Goal: Task Accomplishment & Management: Manage account settings

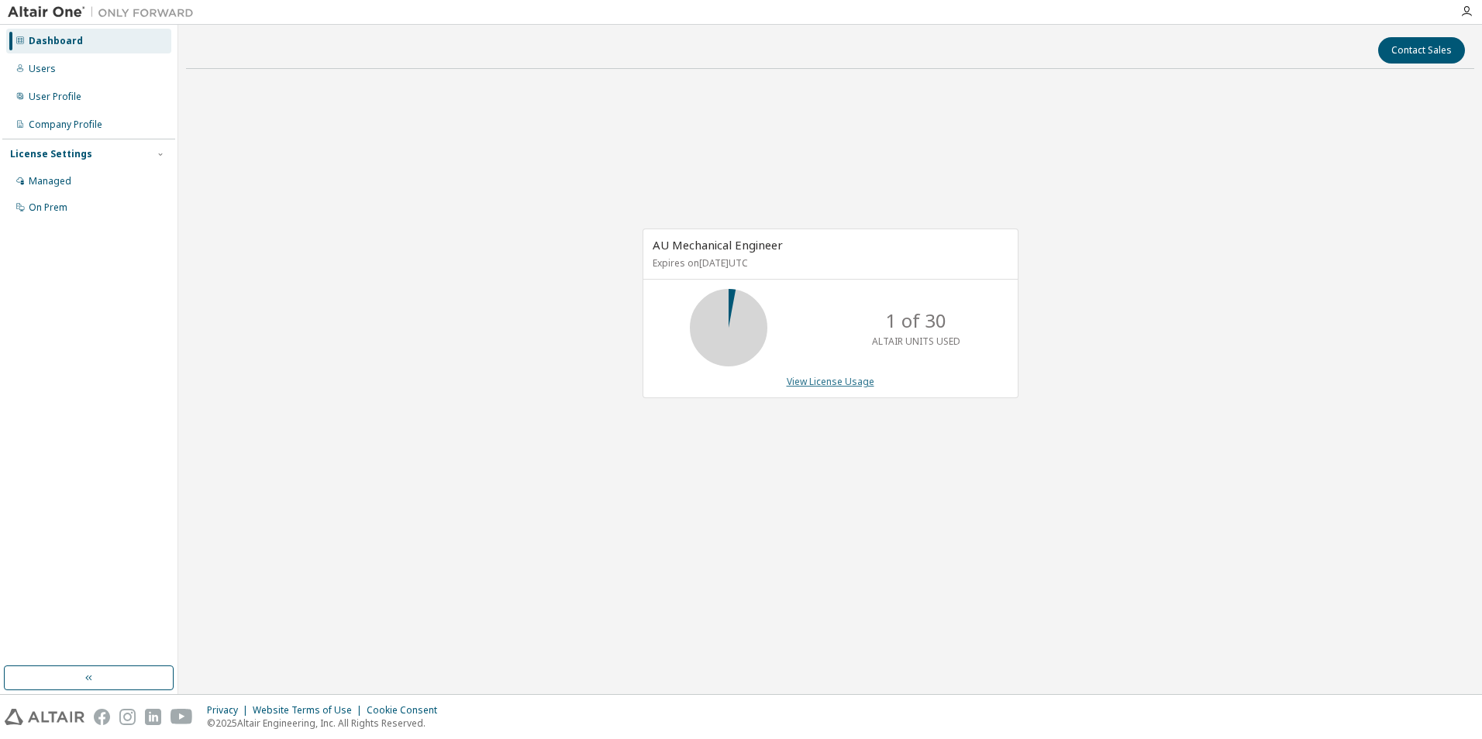
click at [825, 386] on link "View License Usage" at bounding box center [831, 381] width 88 height 13
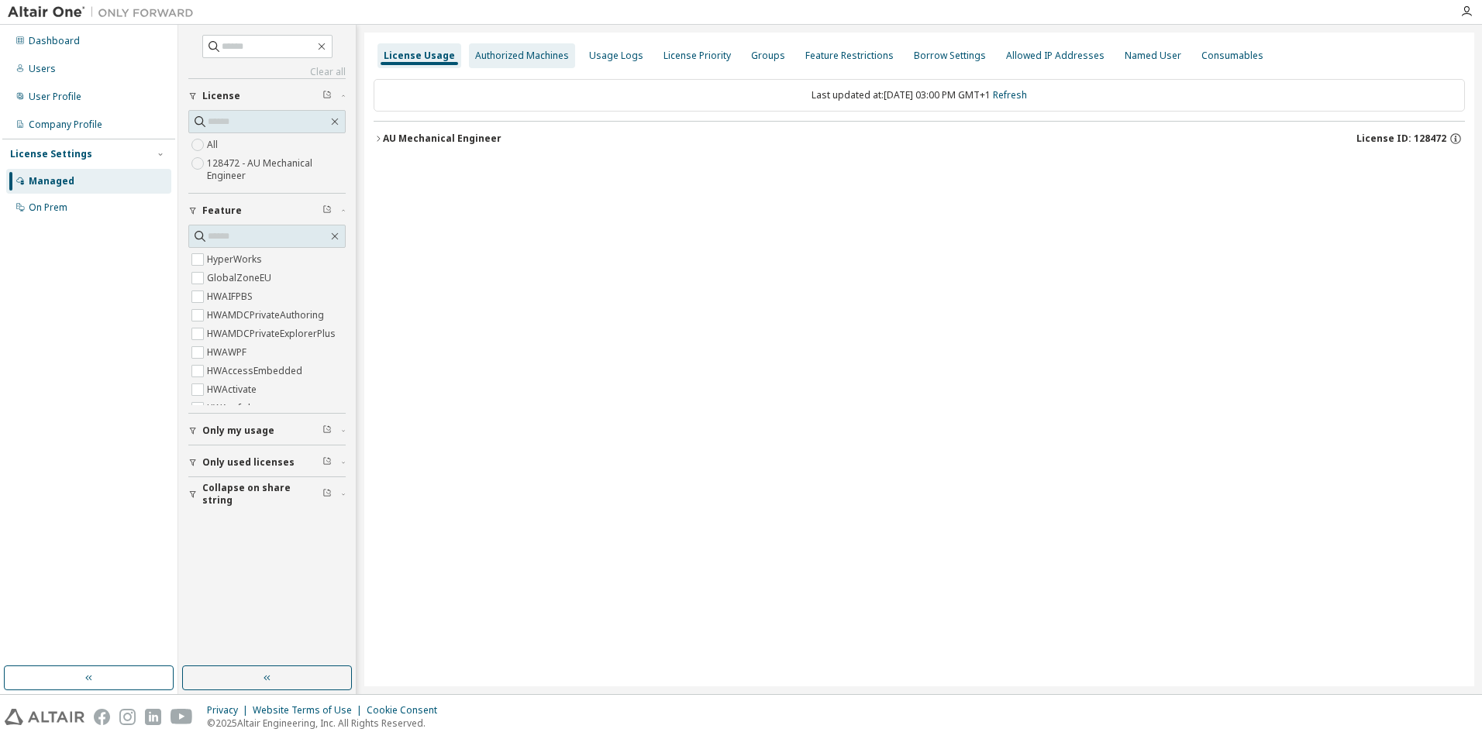
click at [498, 52] on div "Authorized Machines" at bounding box center [522, 56] width 94 height 12
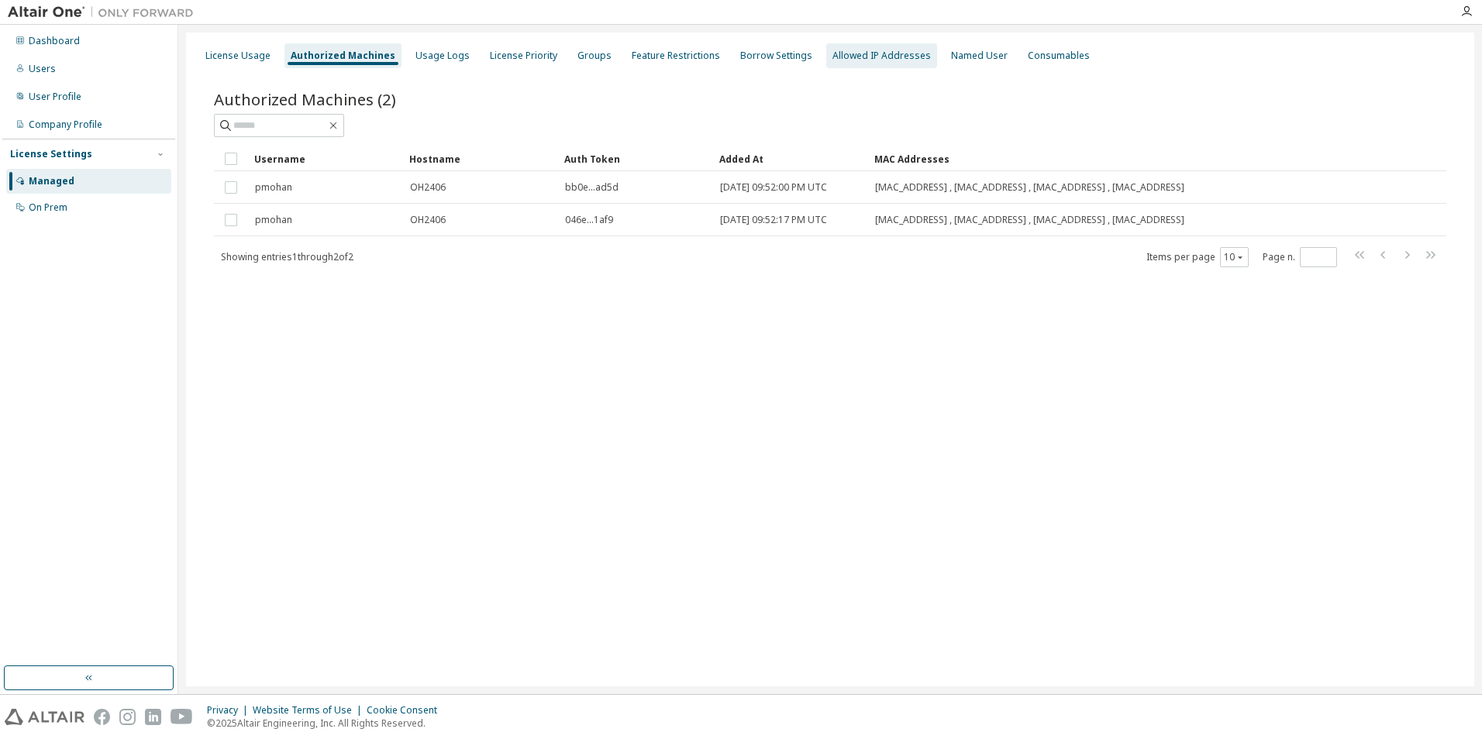
click at [846, 51] on div "Allowed IP Addresses" at bounding box center [881, 56] width 98 height 12
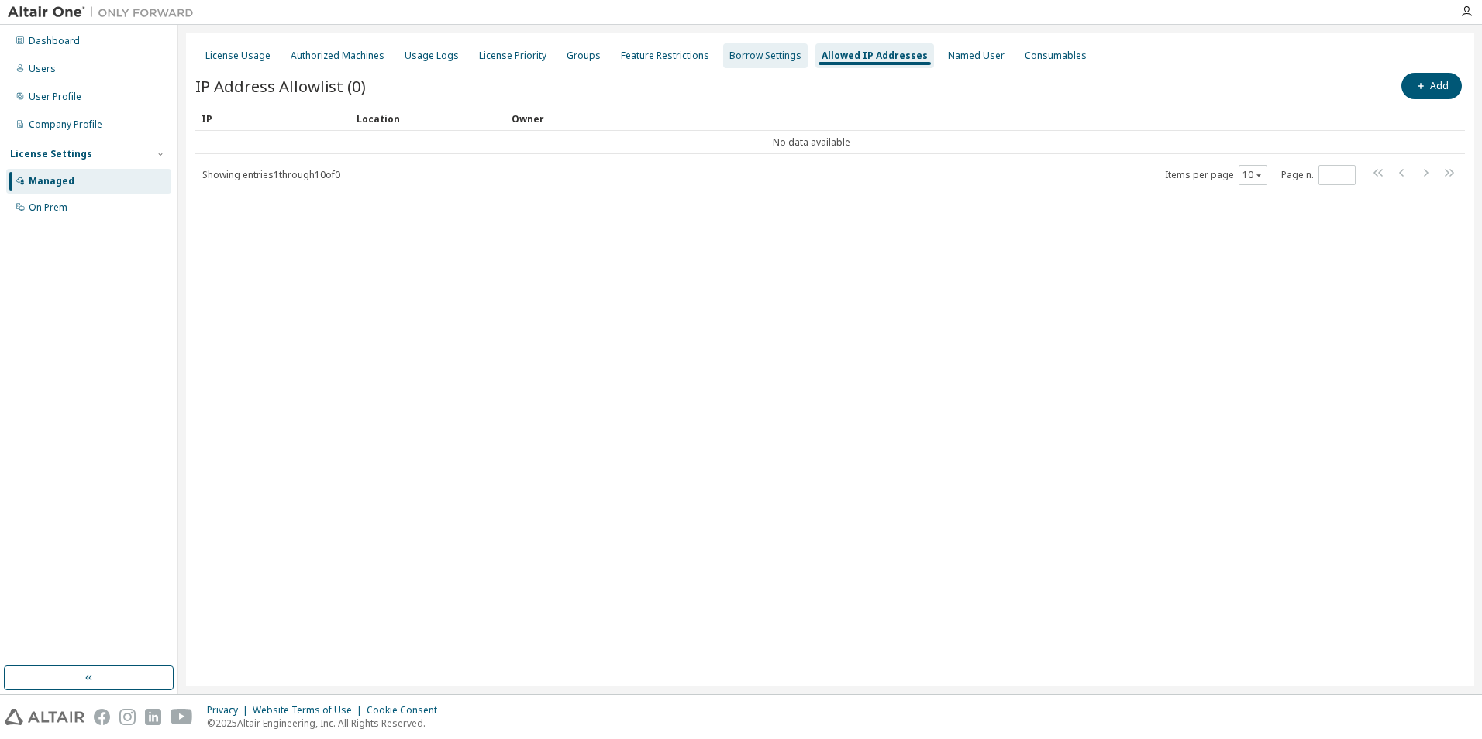
click at [736, 50] on div "Borrow Settings" at bounding box center [765, 56] width 72 height 12
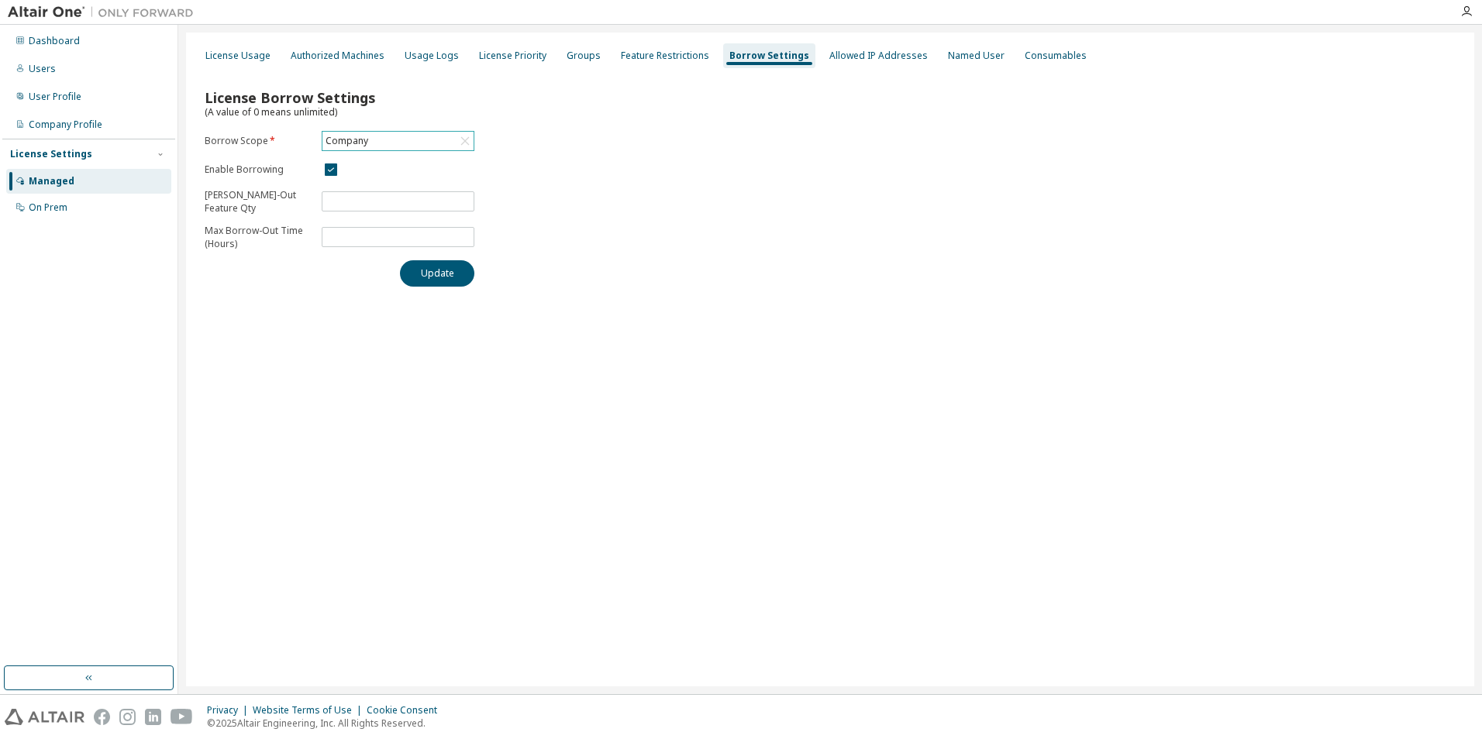
click at [338, 142] on div "Company" at bounding box center [346, 141] width 47 height 17
click at [339, 210] on li "128472 - AU Mechanical Engineer" at bounding box center [397, 211] width 148 height 33
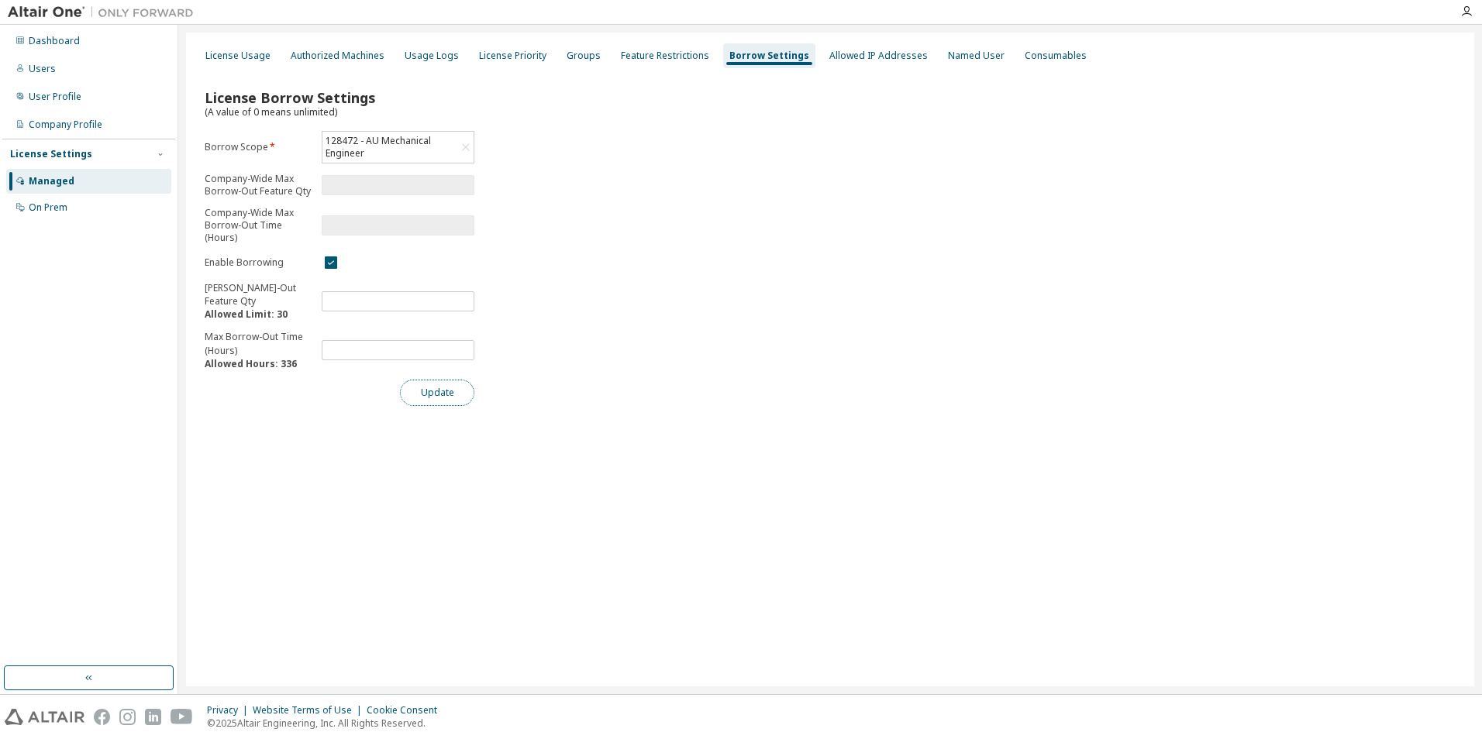
click at [447, 383] on button "Update" at bounding box center [437, 393] width 74 height 26
click at [641, 56] on div "Feature Restrictions" at bounding box center [665, 56] width 88 height 12
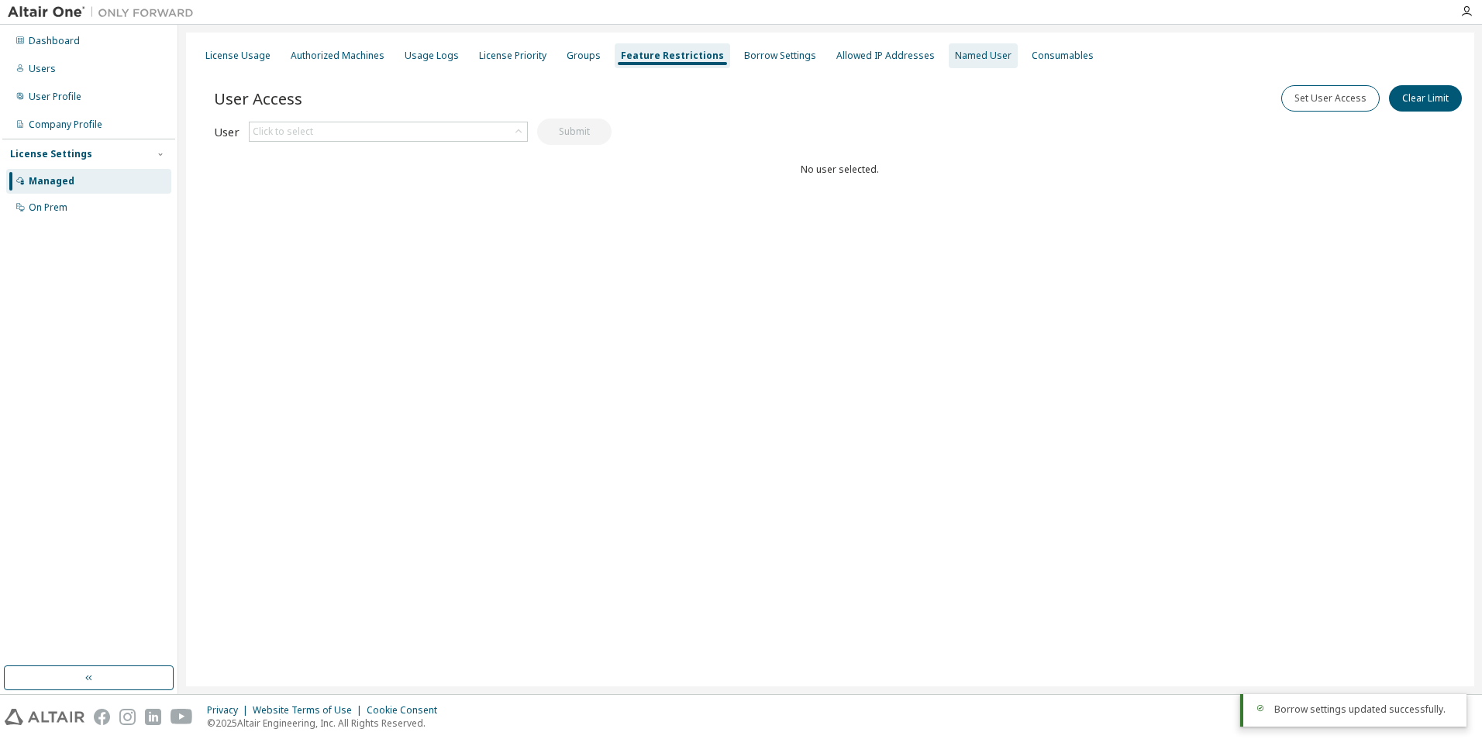
click at [955, 57] on div "Named User" at bounding box center [983, 56] width 57 height 12
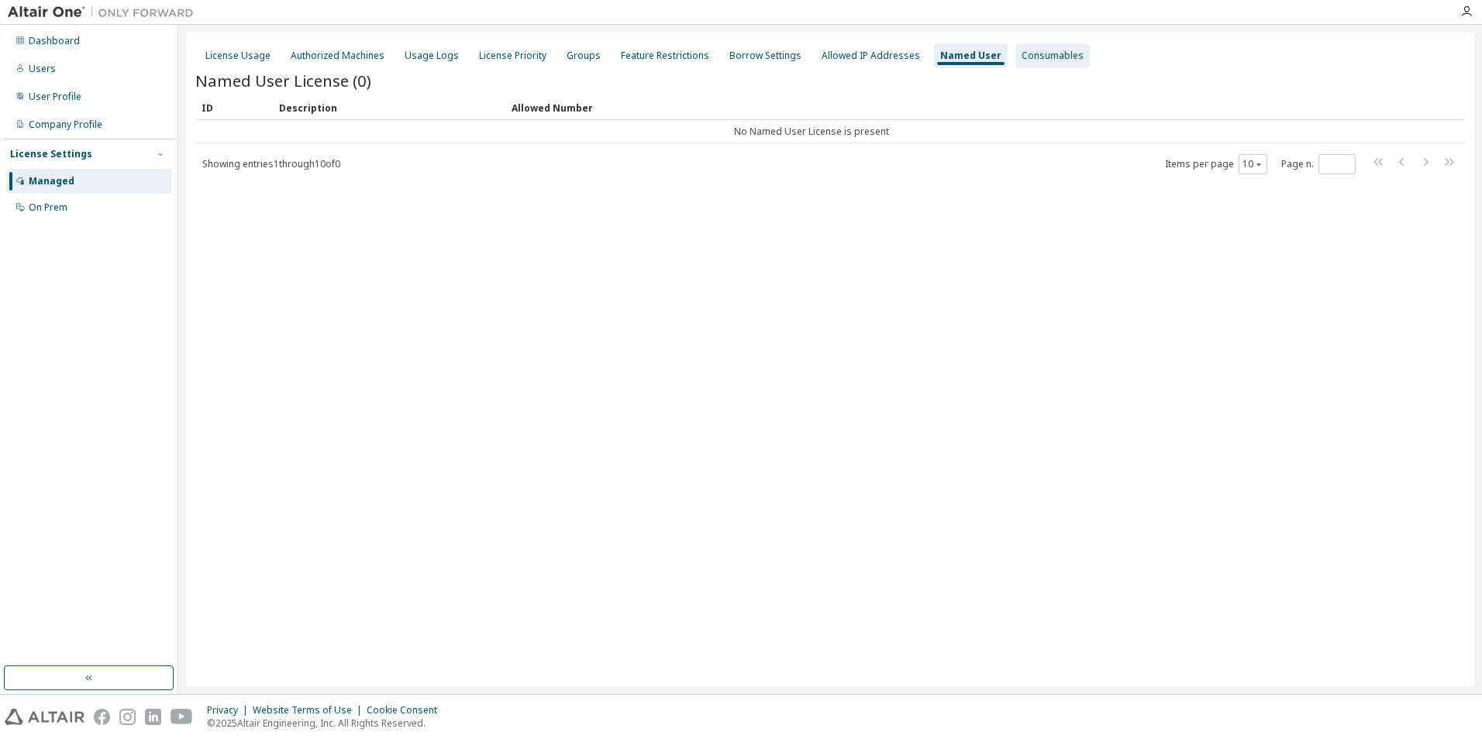
click at [1035, 55] on div "Consumables" at bounding box center [1053, 56] width 62 height 12
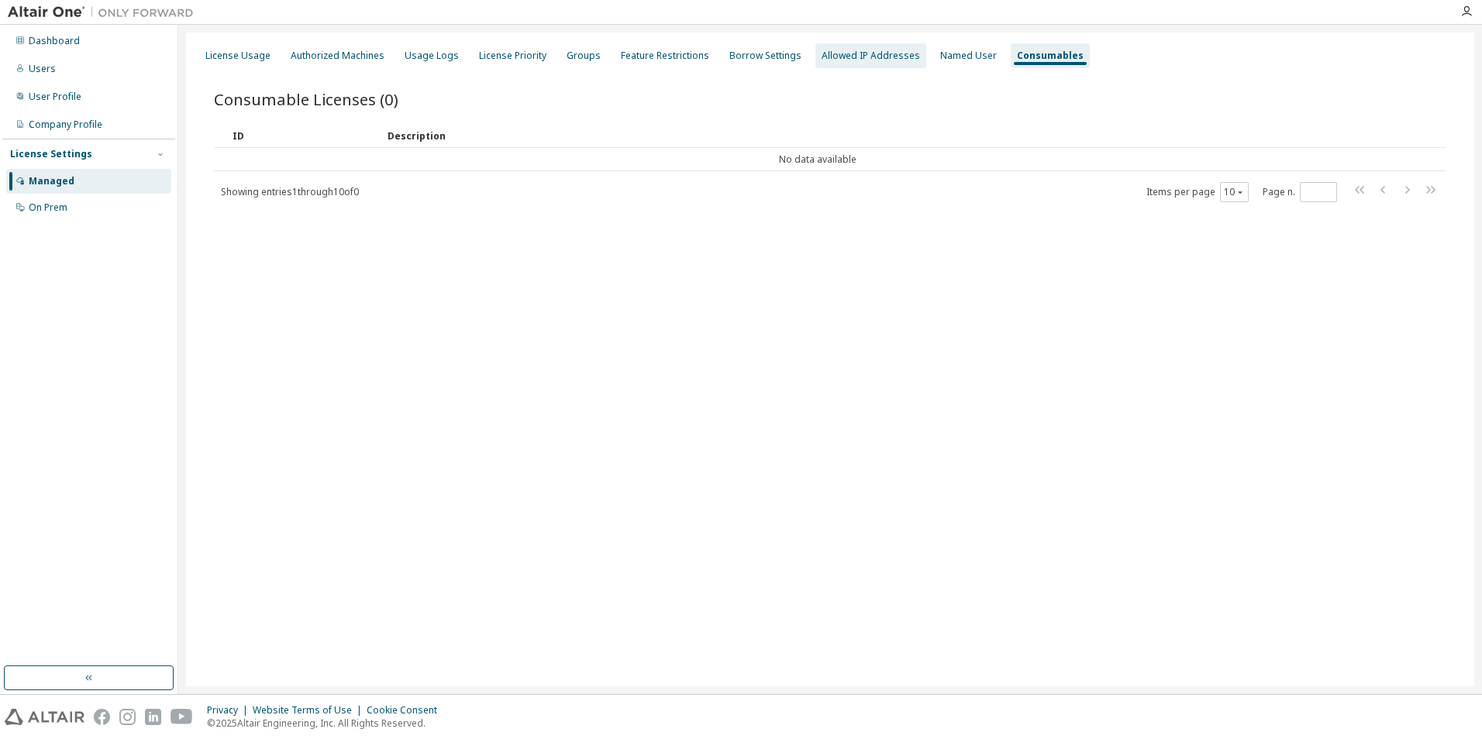
click at [829, 62] on div "Allowed IP Addresses" at bounding box center [870, 55] width 111 height 25
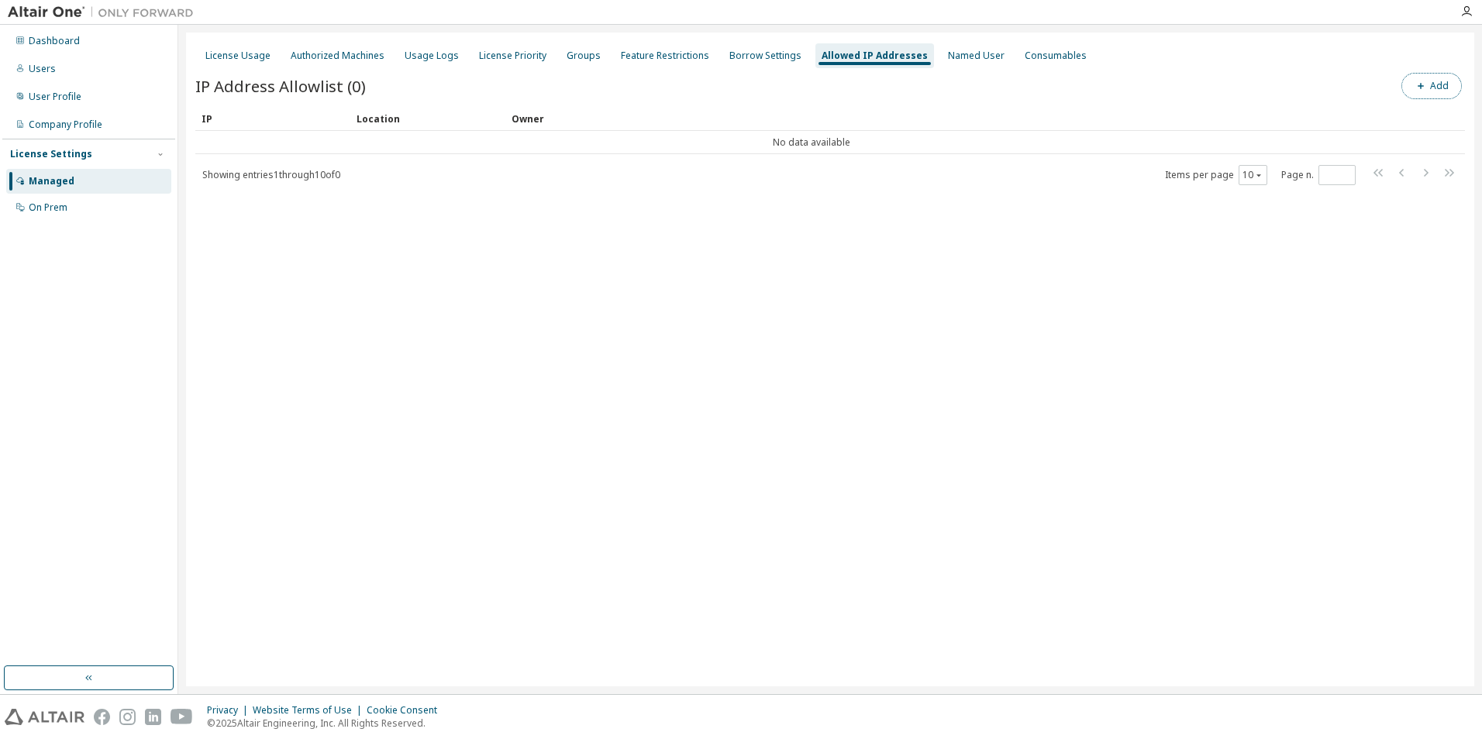
click at [1422, 85] on icon "button" at bounding box center [1421, 86] width 6 height 6
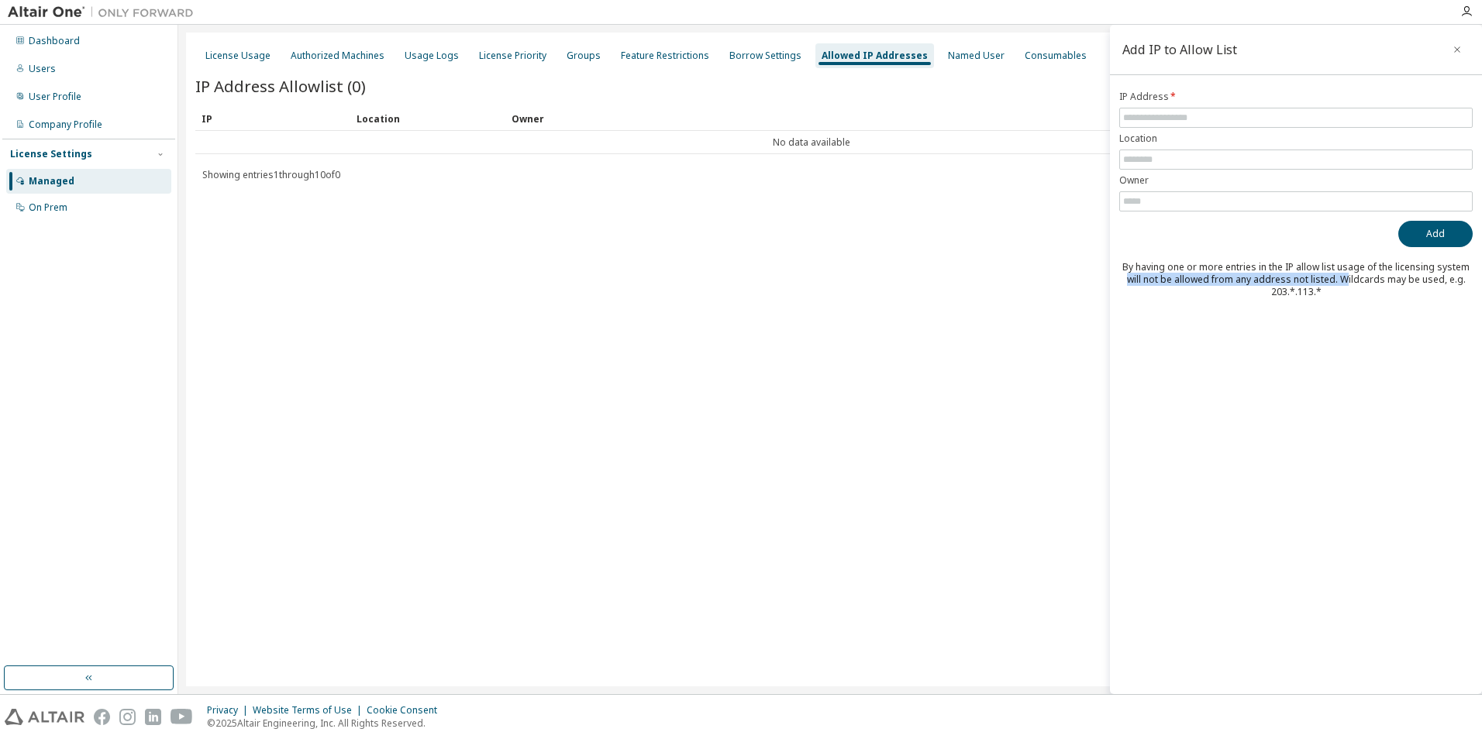
drag, startPoint x: 1156, startPoint y: 282, endPoint x: 1346, endPoint y: 276, distance: 189.2
click at [1346, 276] on div "By having one or more entries in the IP allow list usage of the licensing syste…" at bounding box center [1295, 279] width 353 height 37
click at [1047, 255] on div "License Usage Authorized Machines Usage Logs License Priority Groups Feature Re…" at bounding box center [830, 360] width 1288 height 654
click at [1259, 117] on input "text" at bounding box center [1296, 118] width 346 height 12
click at [1315, 71] on div "Add IP to Allow List" at bounding box center [1296, 50] width 372 height 50
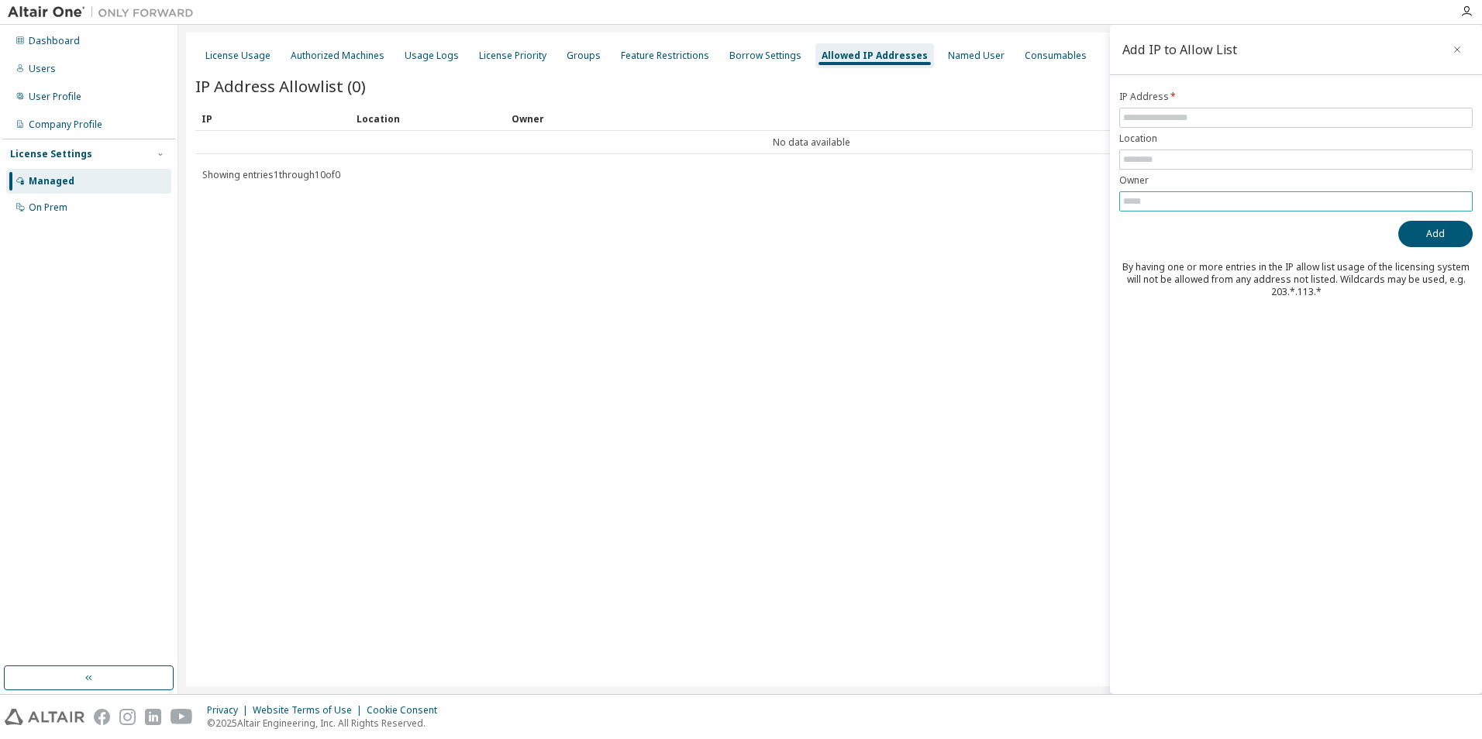
click at [1162, 202] on input "text" at bounding box center [1296, 201] width 346 height 12
click at [1448, 49] on button "button" at bounding box center [1457, 49] width 25 height 25
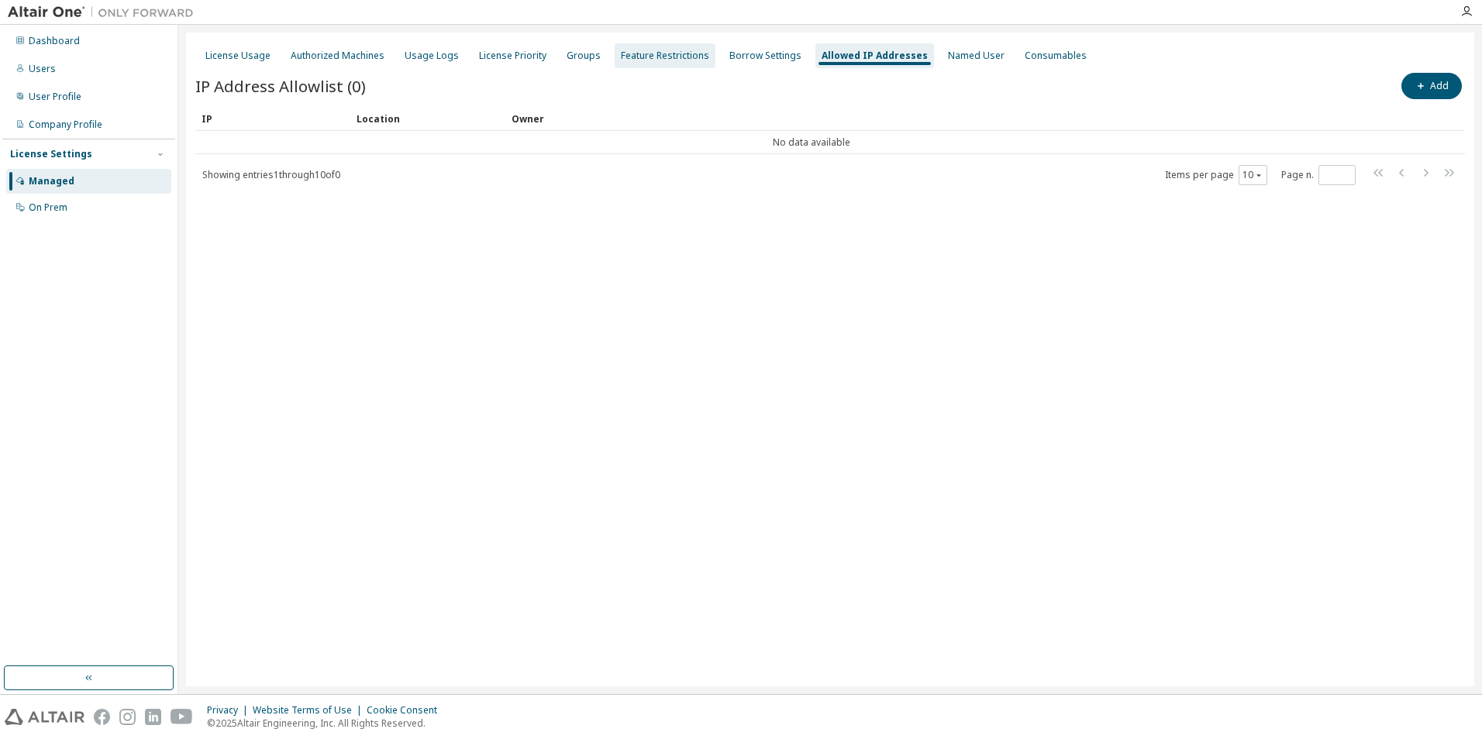
click at [641, 58] on div "Feature Restrictions" at bounding box center [665, 56] width 88 height 12
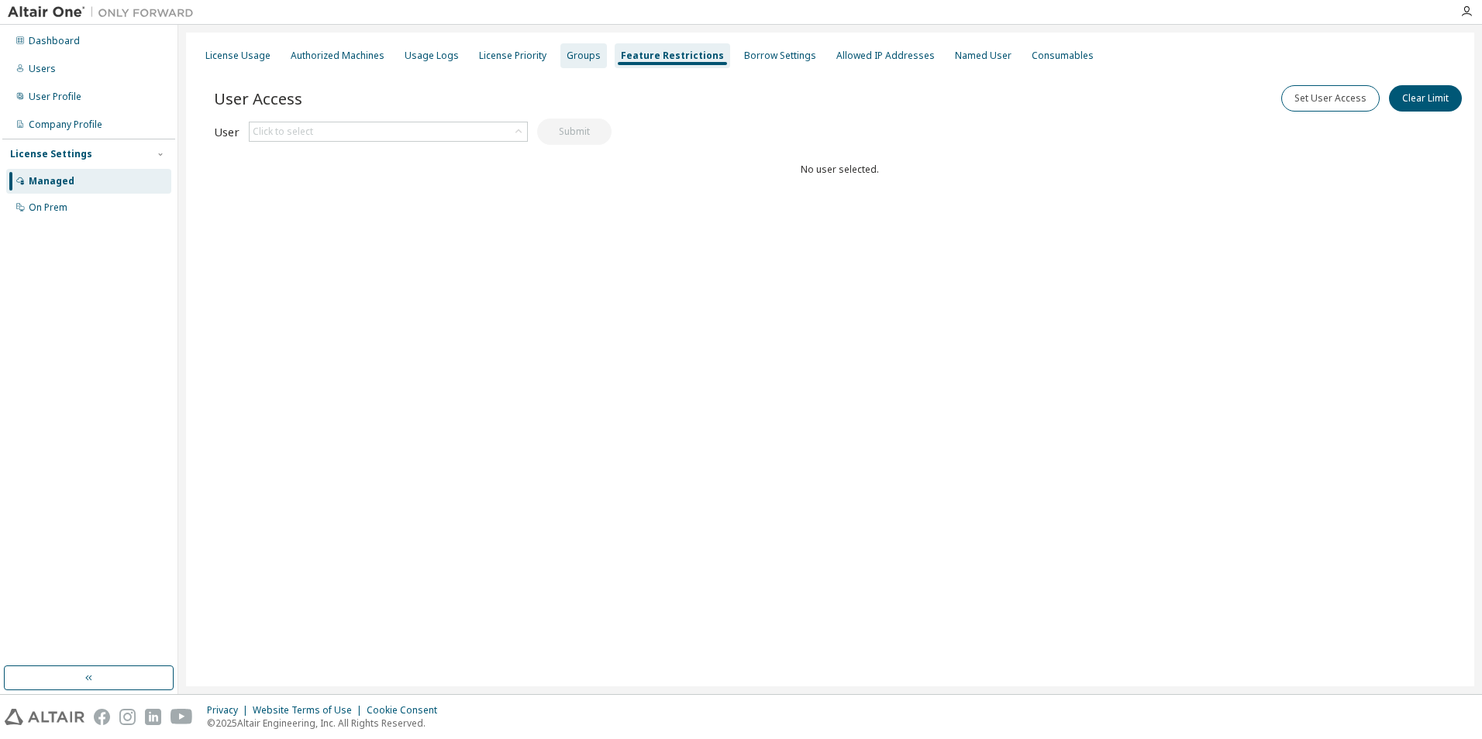
click at [577, 61] on div "Groups" at bounding box center [584, 56] width 34 height 12
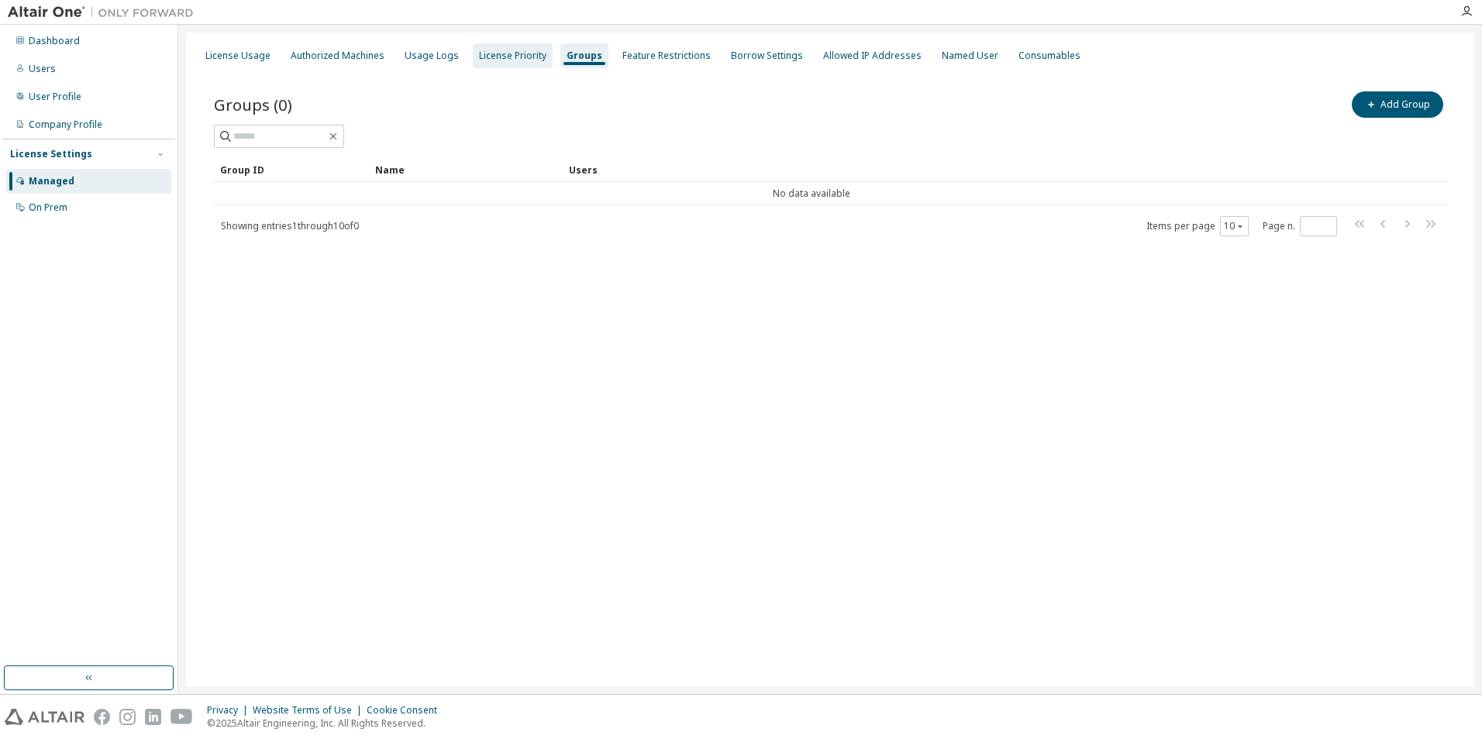
click at [490, 56] on div "License Priority" at bounding box center [512, 56] width 67 height 12
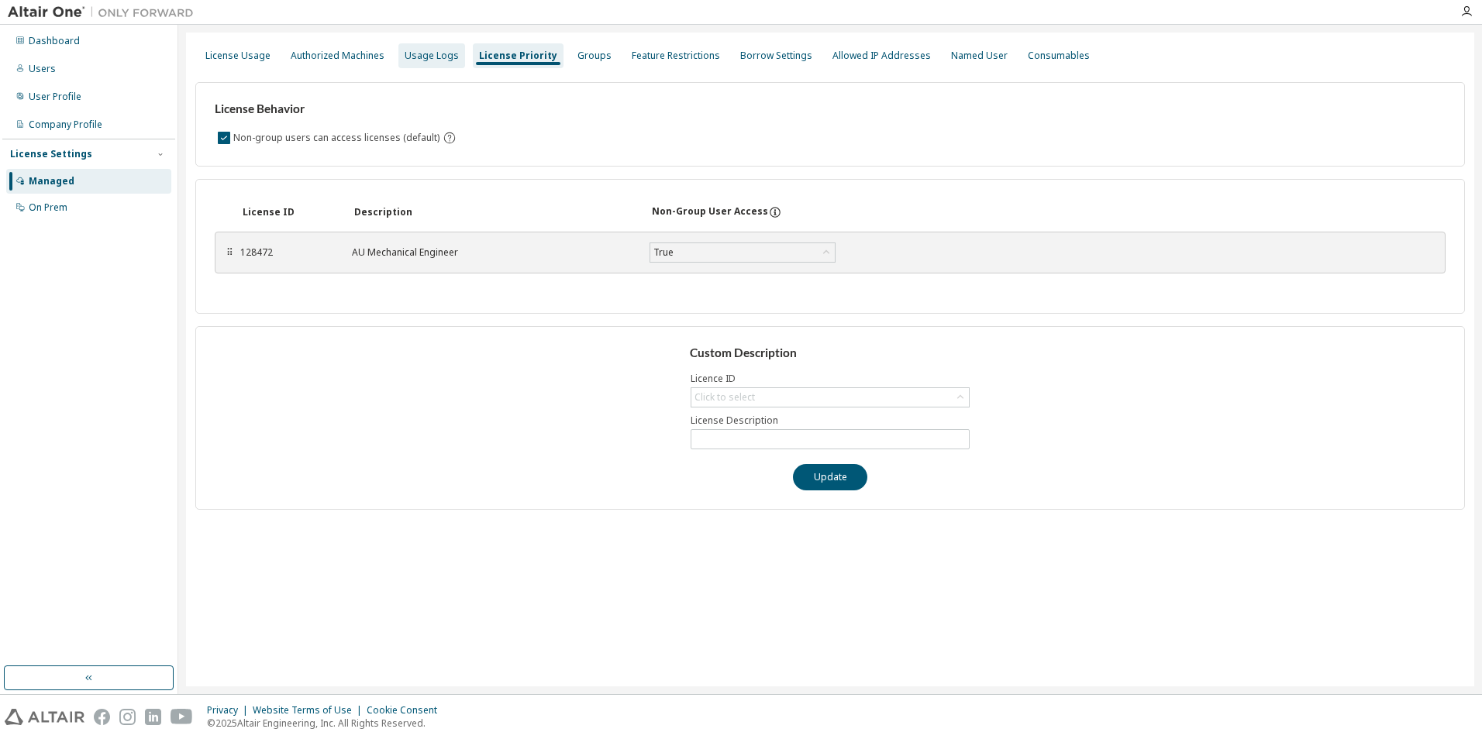
click at [439, 65] on div "Usage Logs" at bounding box center [431, 55] width 67 height 25
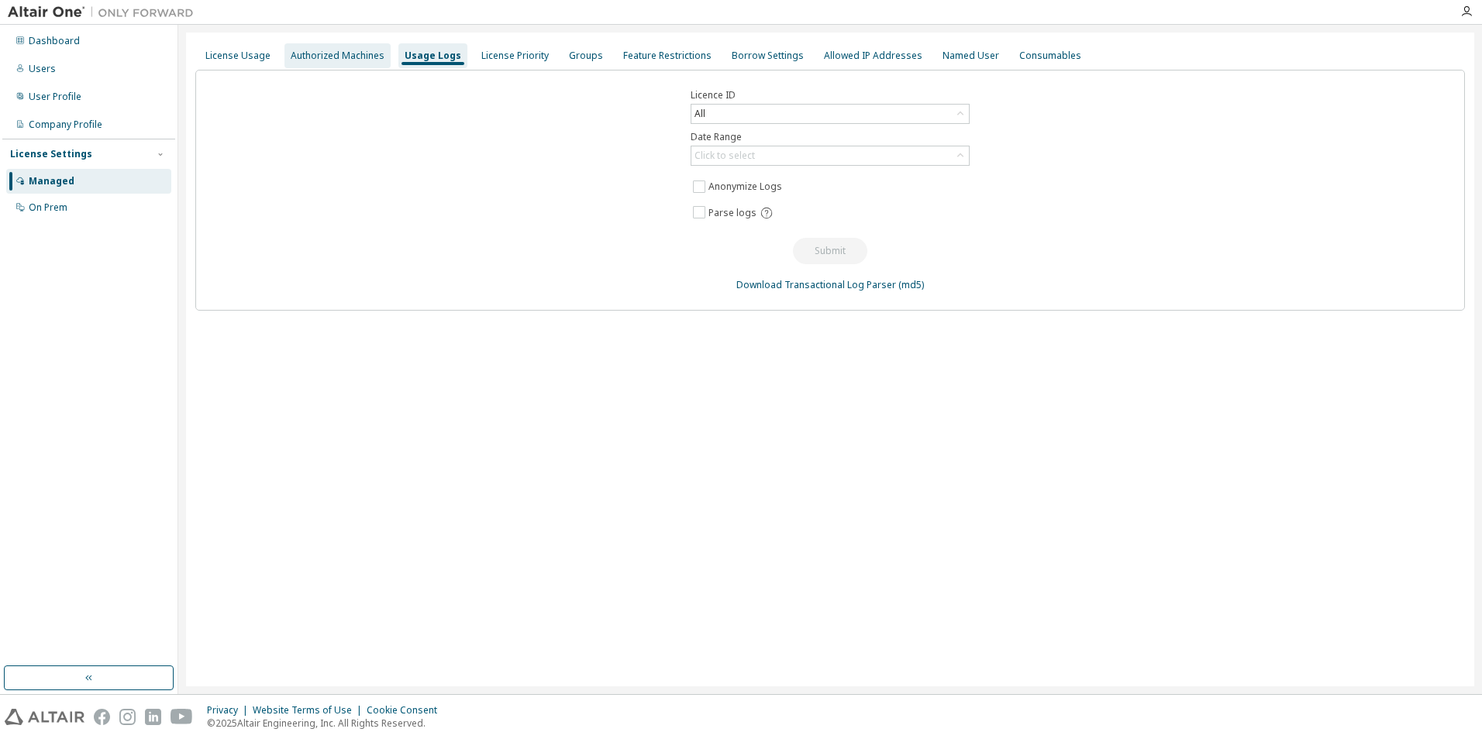
click at [360, 58] on div "Authorized Machines" at bounding box center [338, 56] width 94 height 12
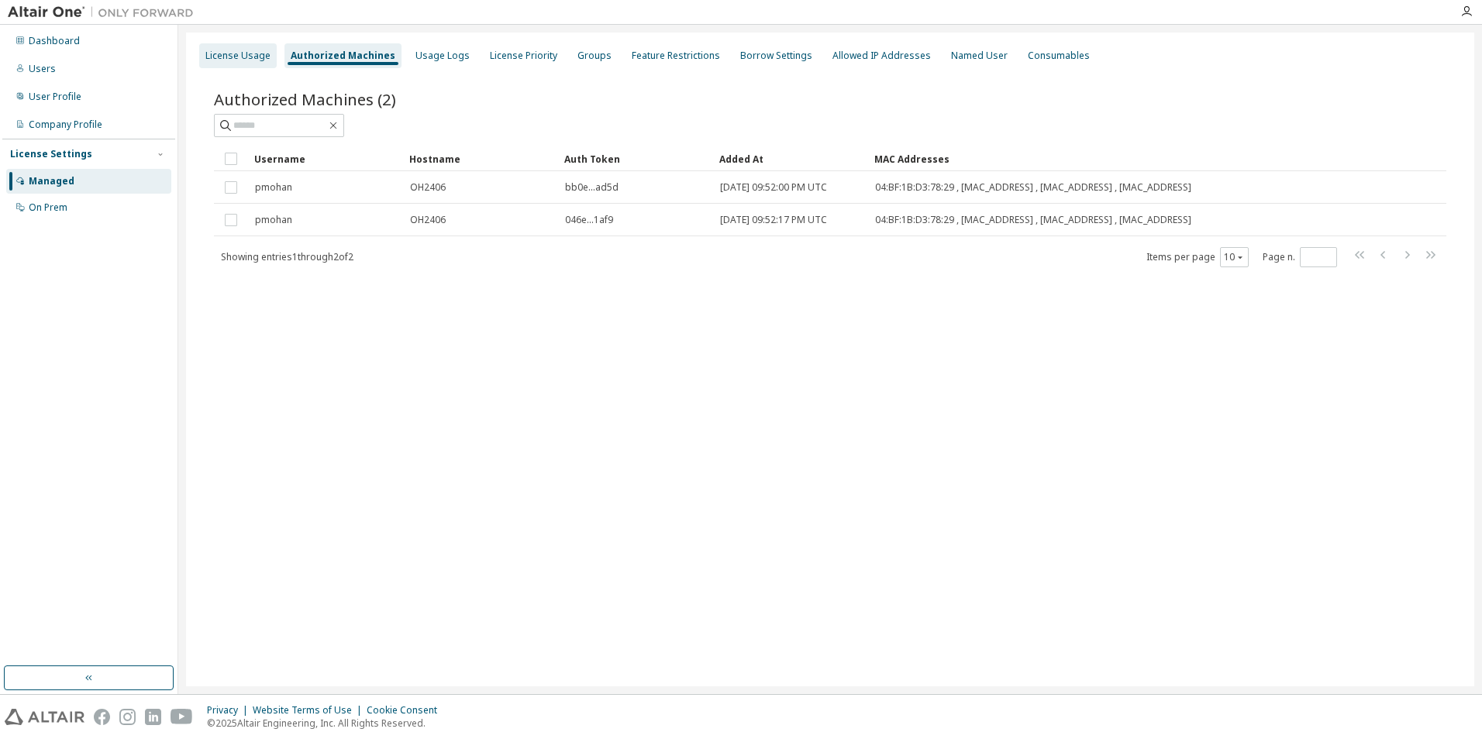
click at [227, 47] on div "License Usage" at bounding box center [238, 55] width 78 height 25
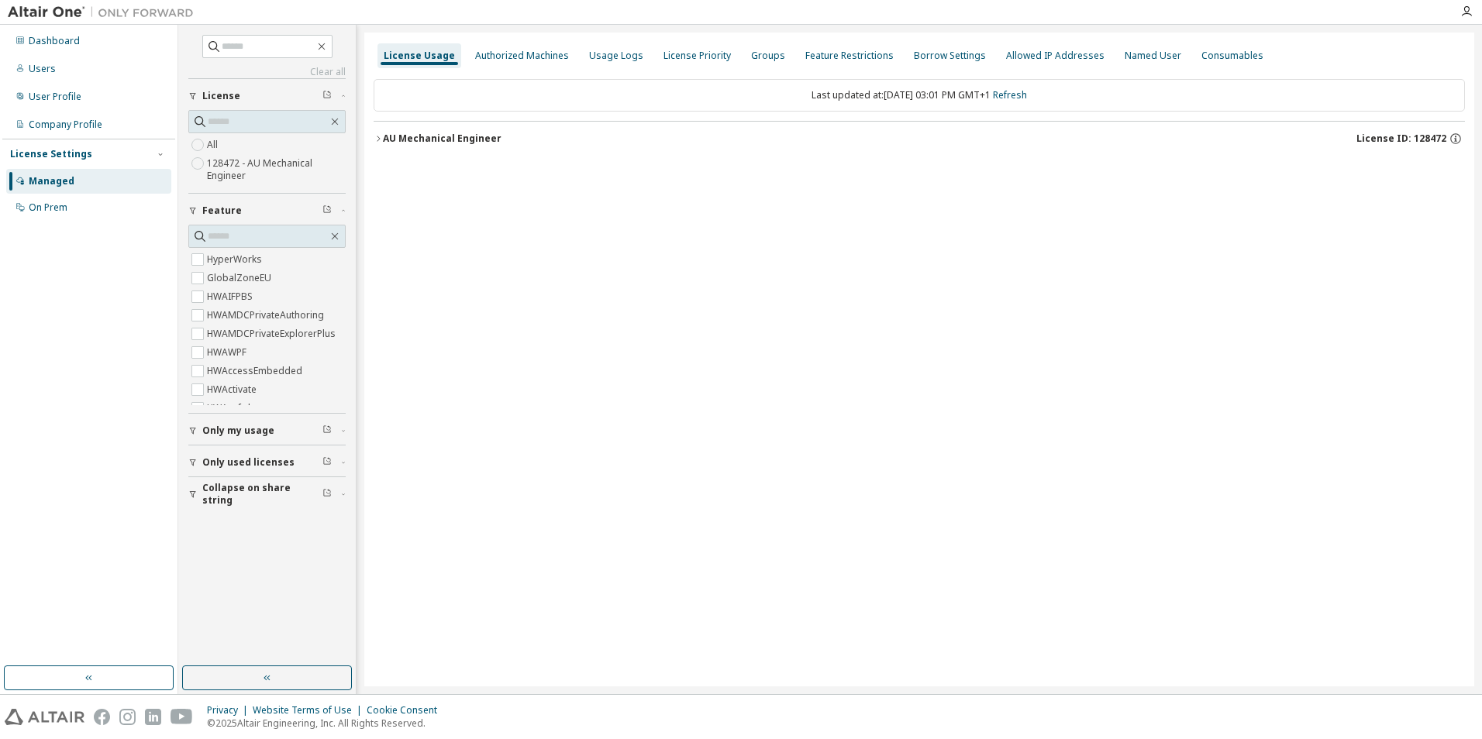
click at [391, 137] on div "AU Mechanical Engineer" at bounding box center [442, 139] width 119 height 12
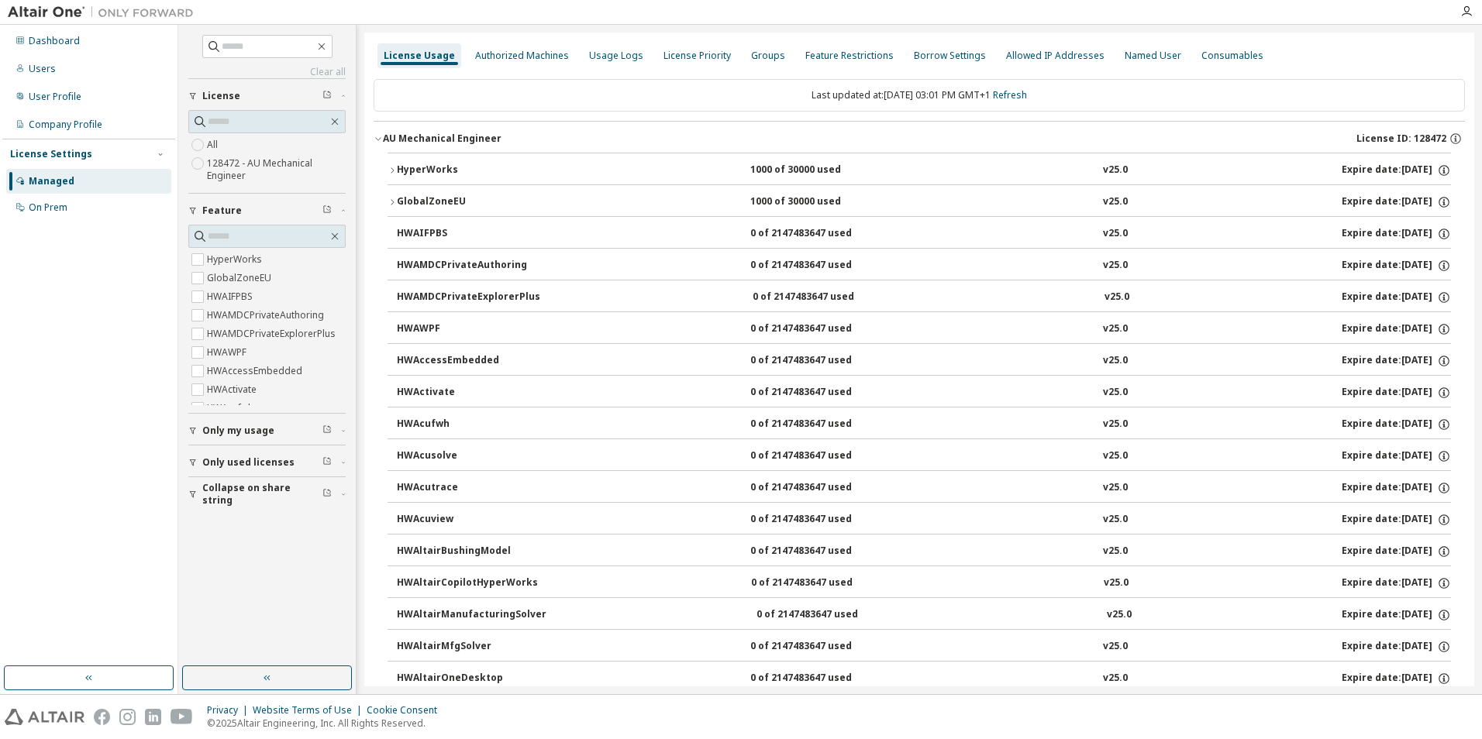
drag, startPoint x: 499, startPoint y: 174, endPoint x: 553, endPoint y: -8, distance: 189.3
click at [389, 169] on icon "button" at bounding box center [392, 170] width 9 height 9
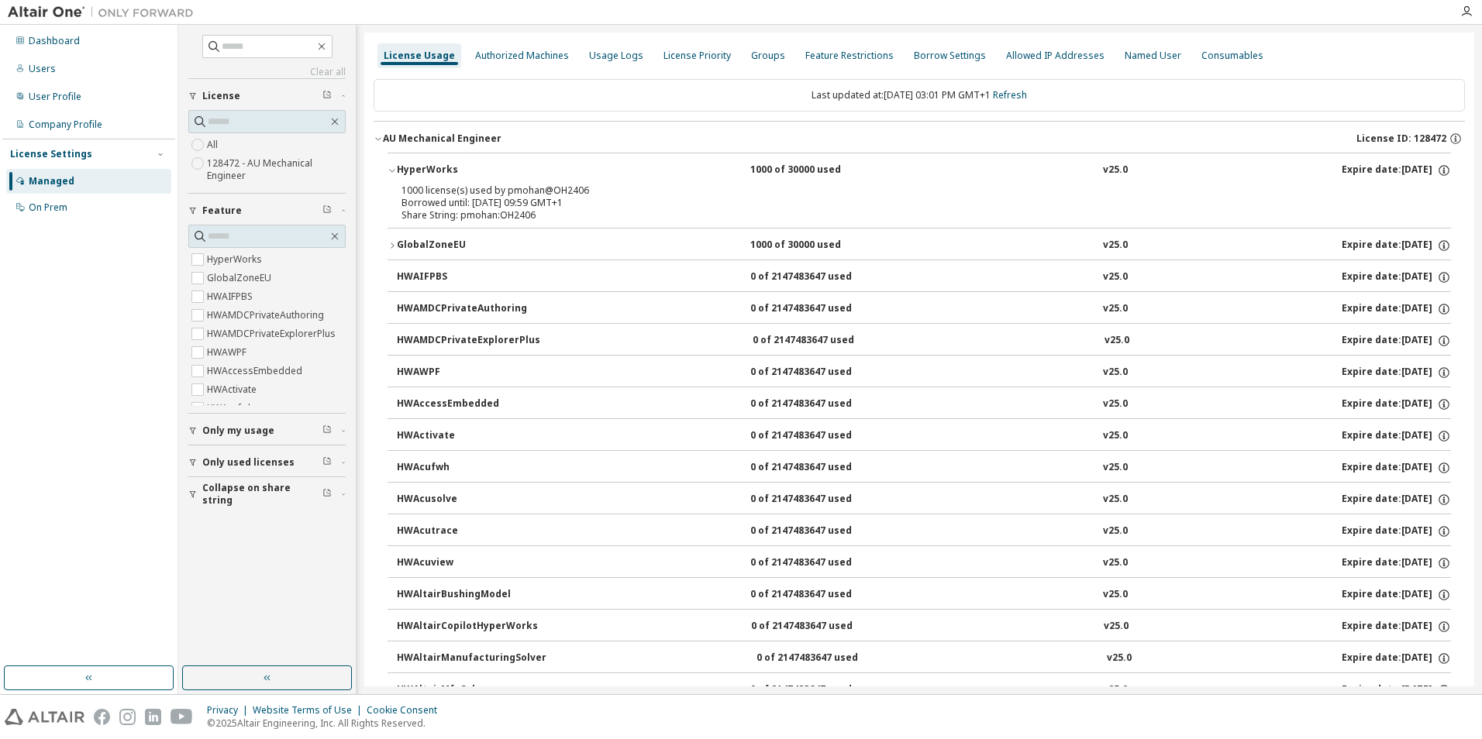
click at [395, 242] on icon "button" at bounding box center [392, 245] width 9 height 9
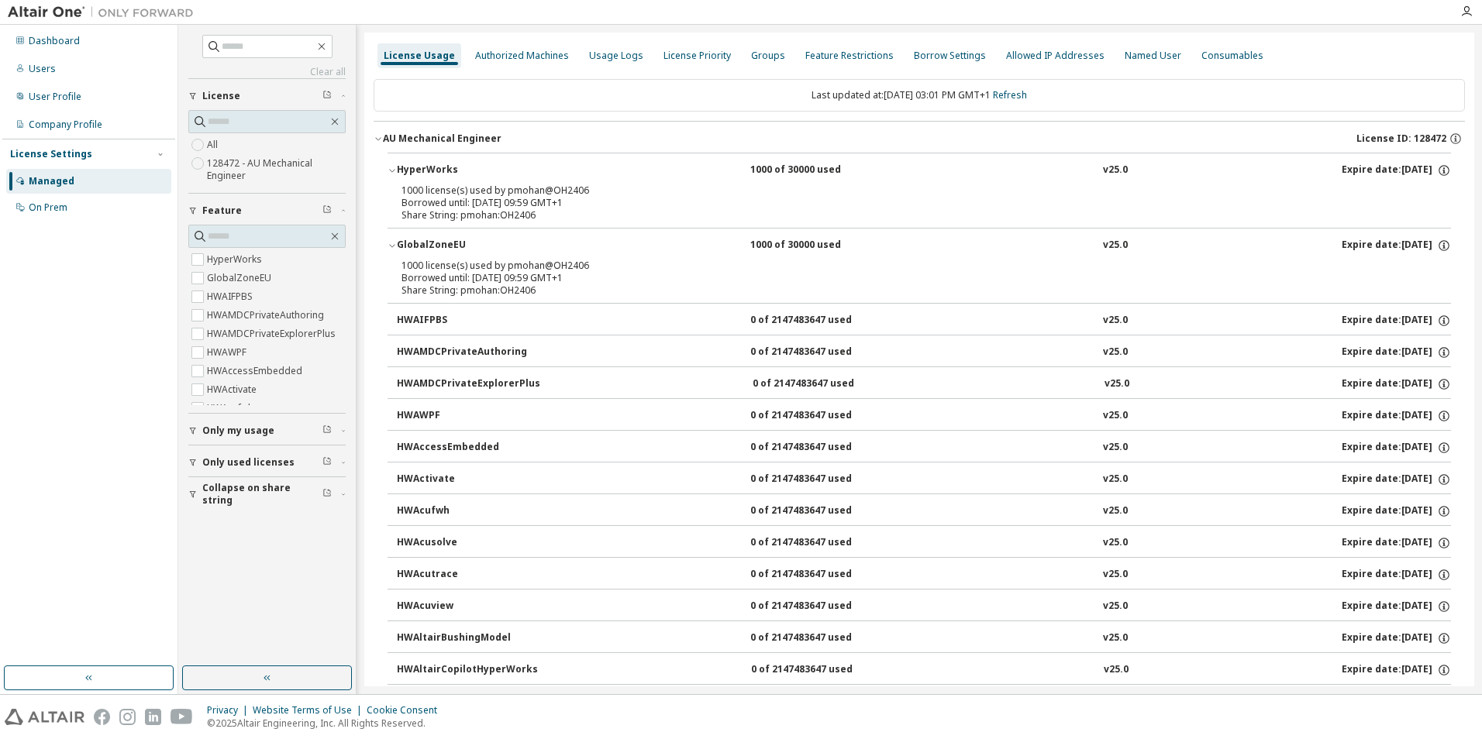
drag, startPoint x: 484, startPoint y: 191, endPoint x: 600, endPoint y: 200, distance: 115.8
click at [600, 200] on div "1000 license(s) used by pmohan@OH2406 Borrowed until: 2025-09-10 09:59 GMT+1" at bounding box center [900, 196] width 998 height 25
drag, startPoint x: 600, startPoint y: 200, endPoint x: 556, endPoint y: 208, distance: 44.1
click at [556, 208] on div "Borrowed until: 2025-09-10 09:59 GMT+1" at bounding box center [900, 203] width 998 height 12
drag, startPoint x: 57, startPoint y: 126, endPoint x: 58, endPoint y: 102, distance: 23.3
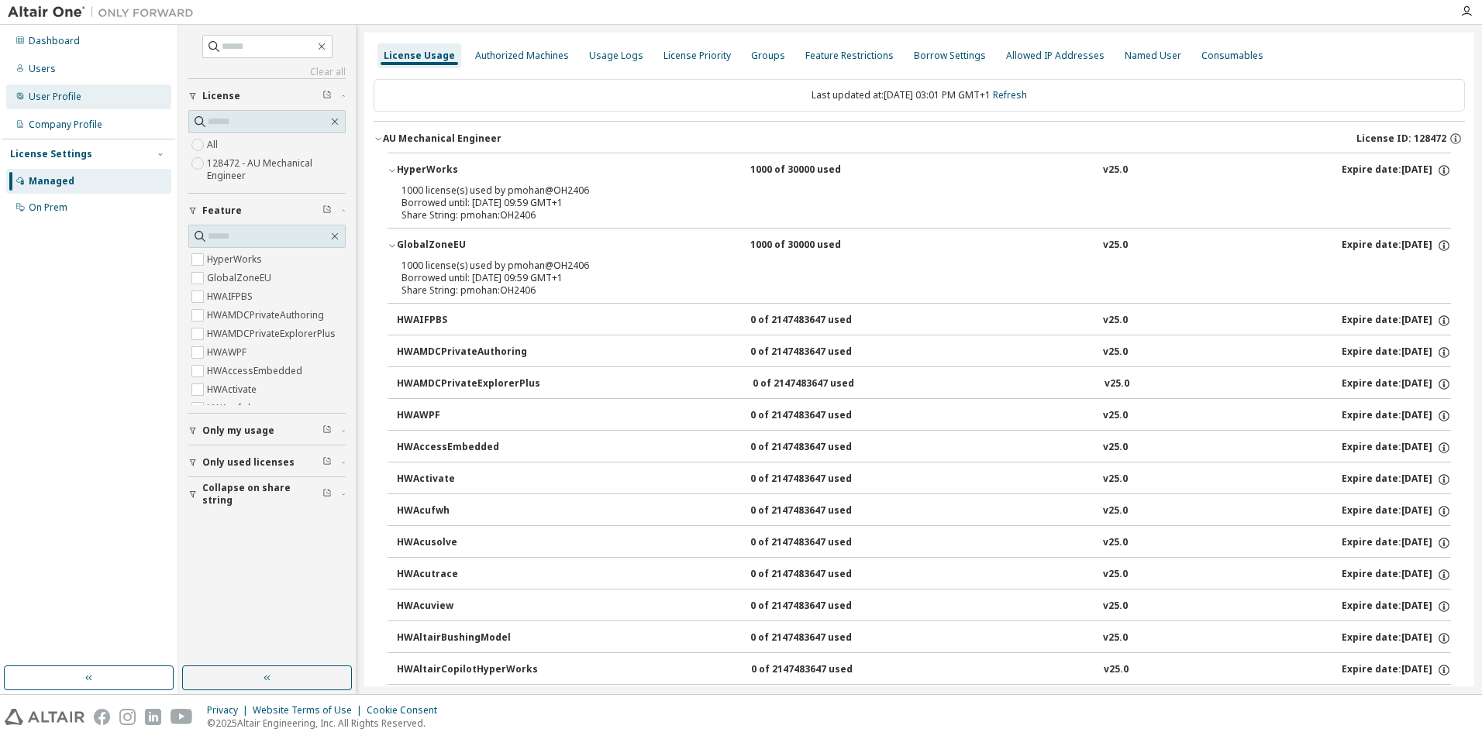
click at [57, 124] on div "Company Profile" at bounding box center [66, 125] width 74 height 12
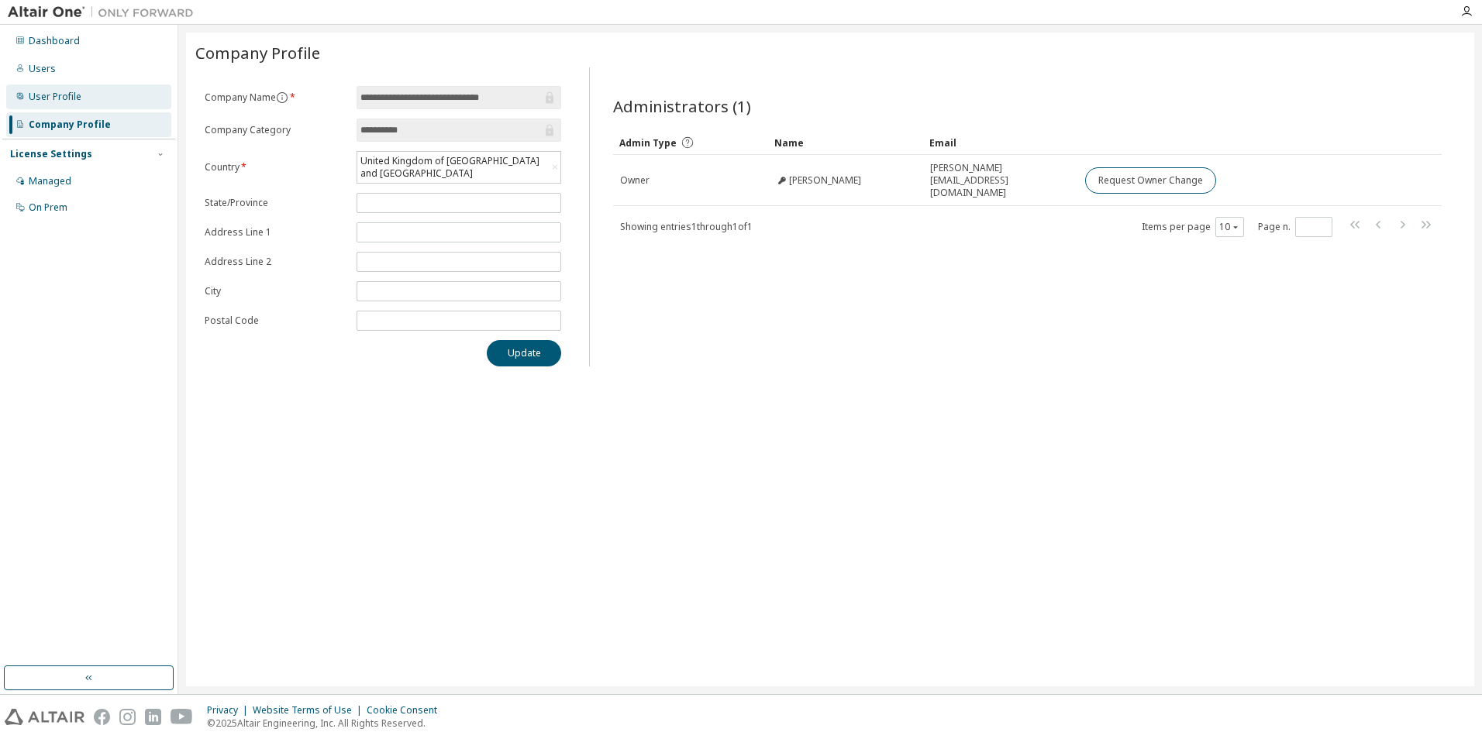
click at [52, 93] on div "User Profile" at bounding box center [55, 97] width 53 height 12
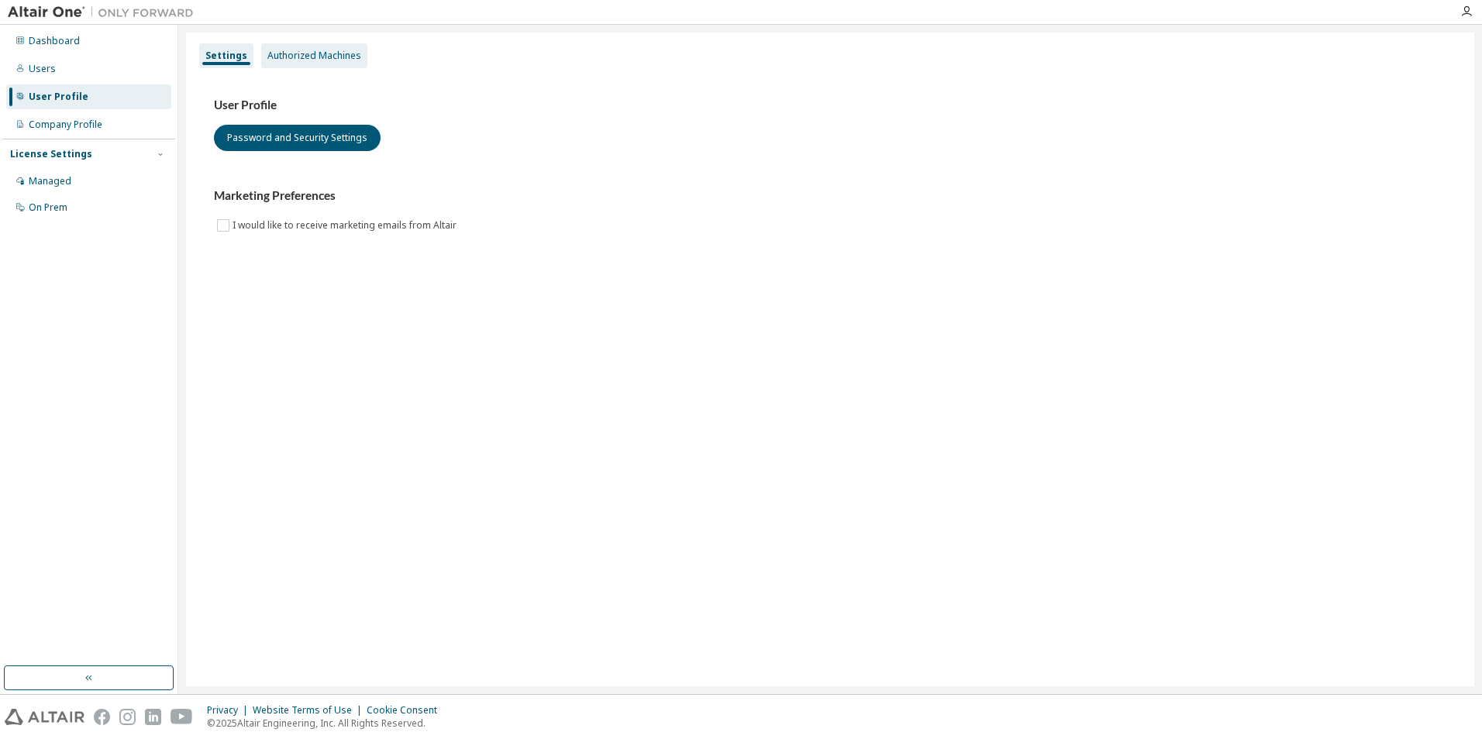
click at [315, 64] on div "Authorized Machines" at bounding box center [314, 55] width 106 height 25
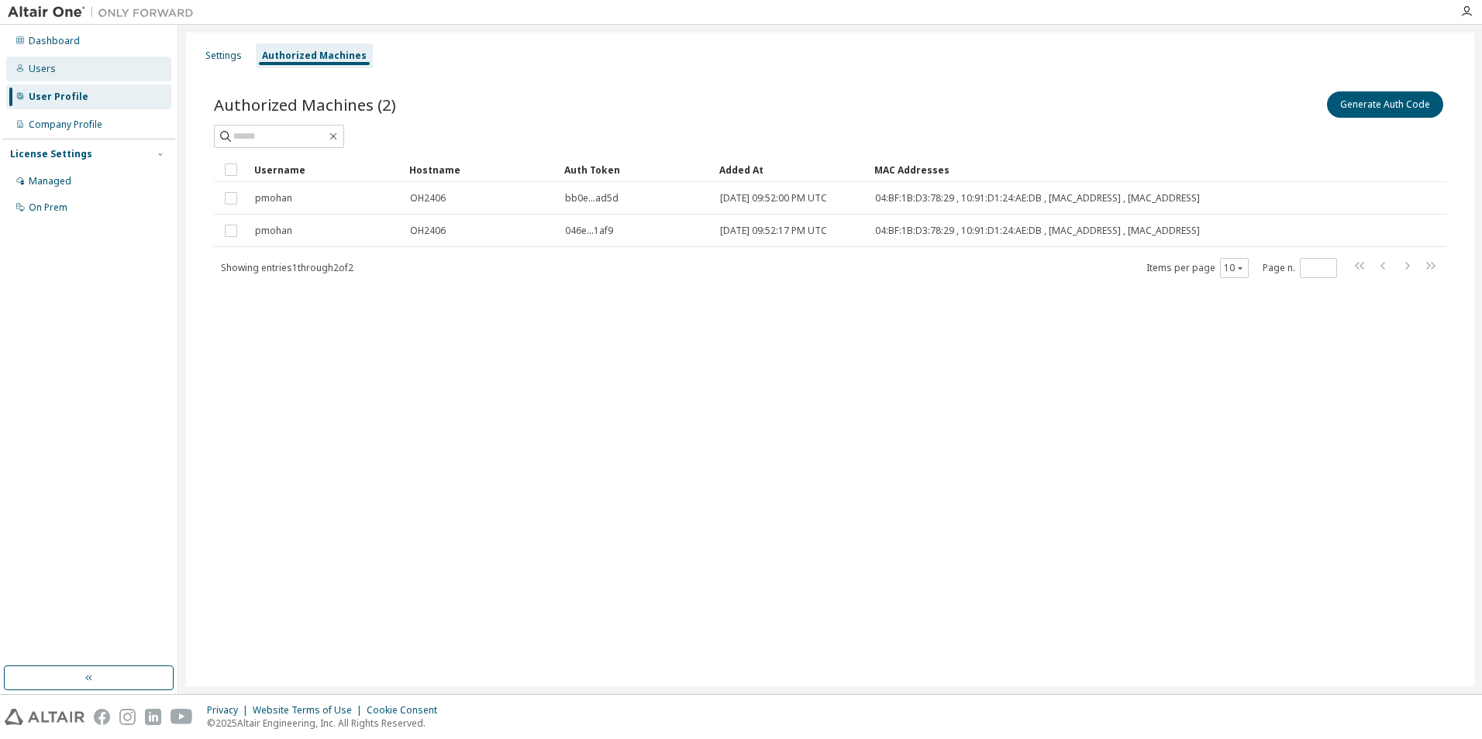
click at [30, 64] on div "Users" at bounding box center [42, 69] width 27 height 12
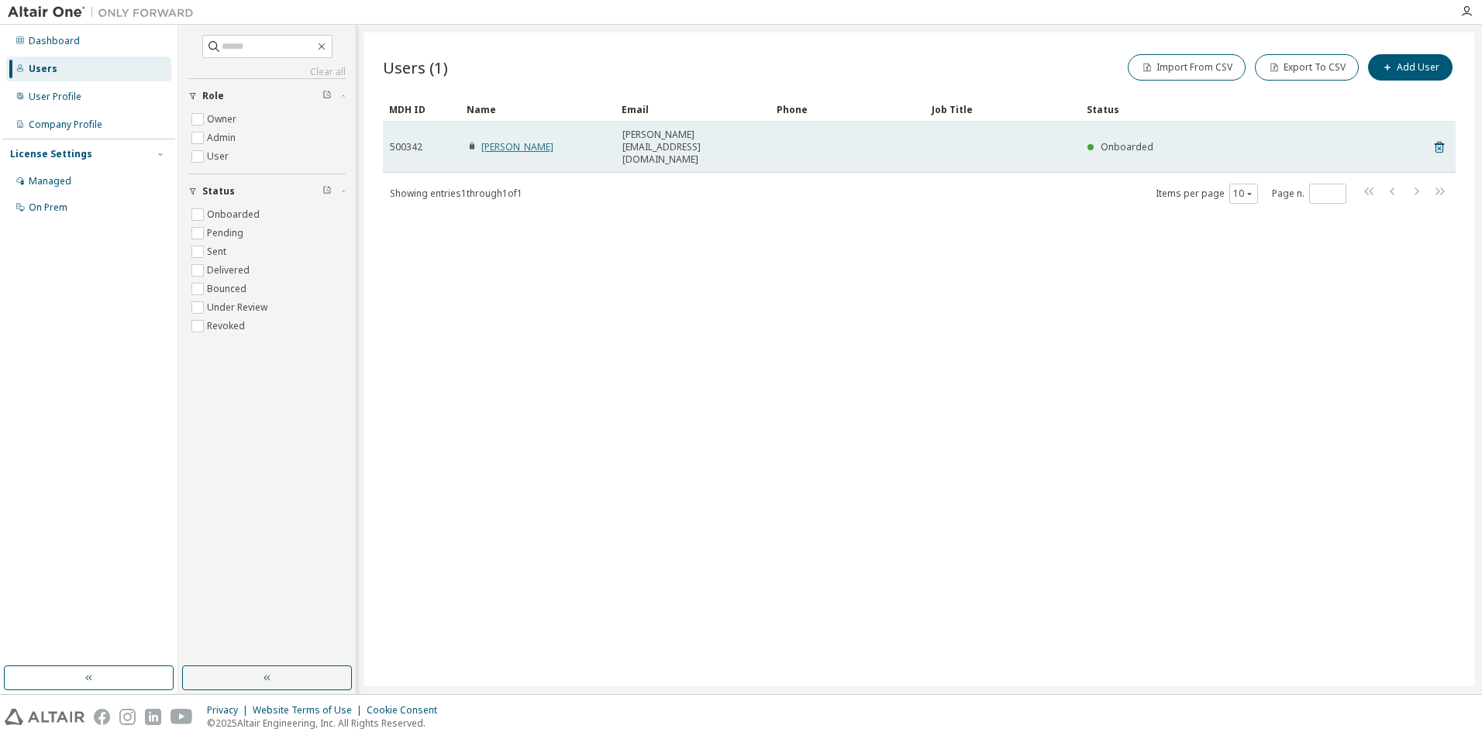
click at [553, 140] on link "Prabakaran Mohan" at bounding box center [517, 146] width 72 height 13
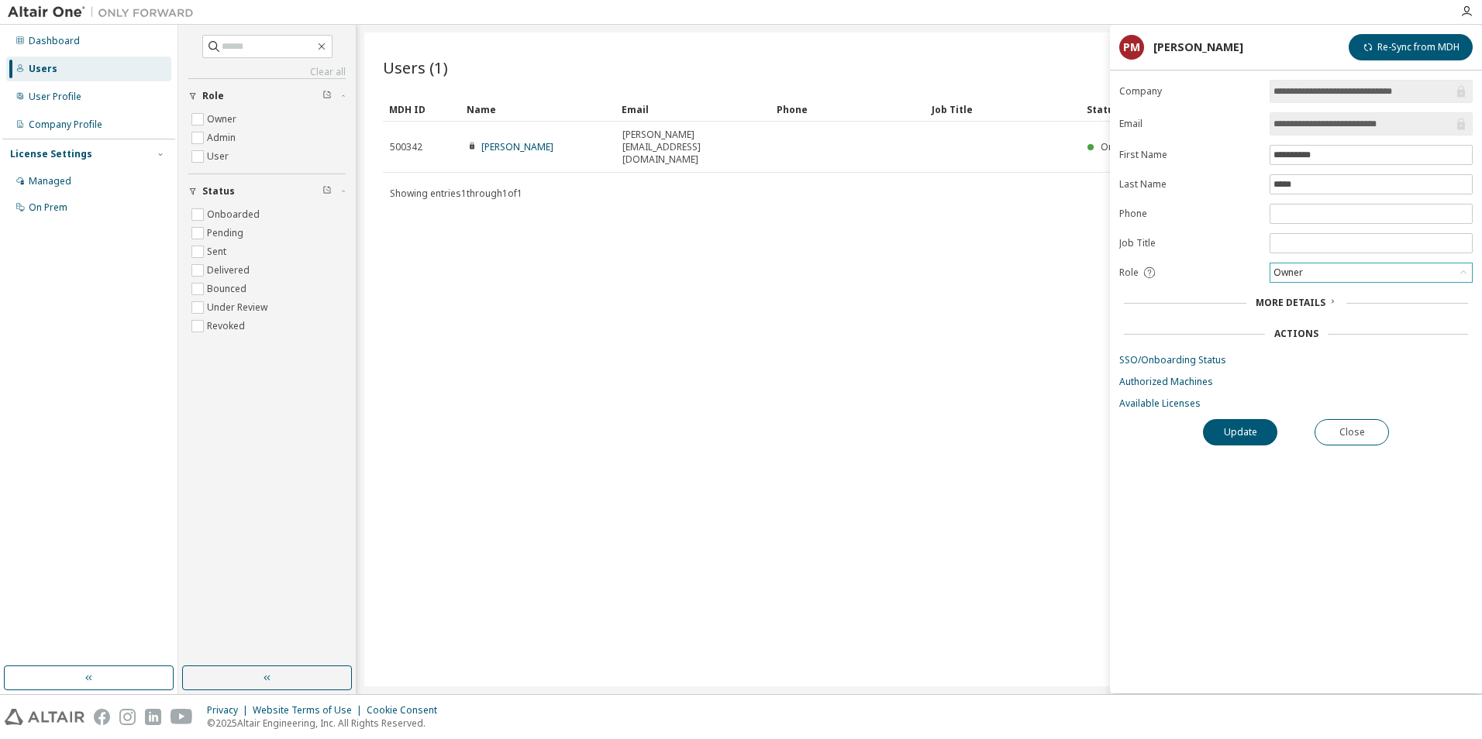
click at [1317, 271] on div "Owner" at bounding box center [1371, 273] width 202 height 19
drag, startPoint x: 1178, startPoint y: 274, endPoint x: 1156, endPoint y: 274, distance: 21.7
click at [1177, 274] on div "Role" at bounding box center [1189, 273] width 141 height 14
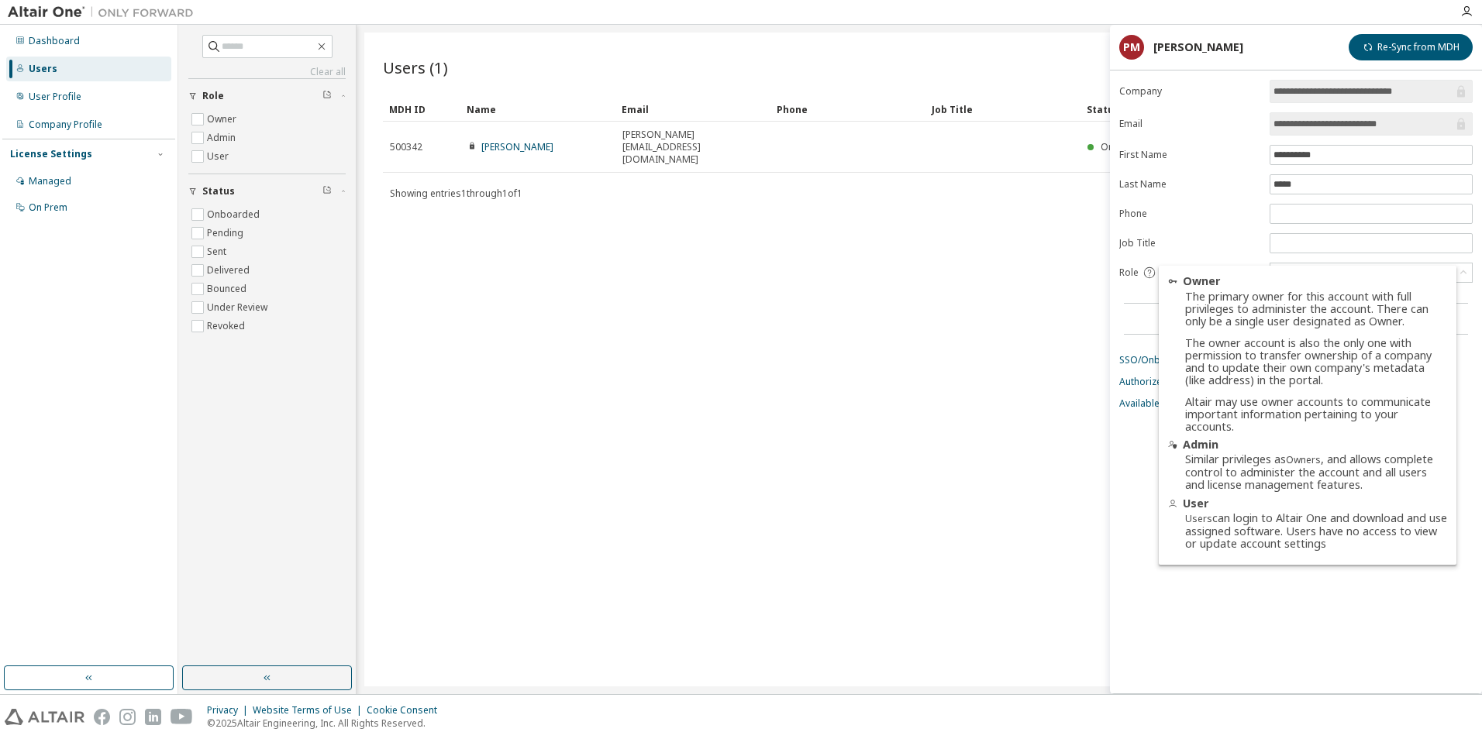
click at [1152, 273] on icon at bounding box center [1149, 273] width 14 height 14
drag, startPoint x: 1250, startPoint y: 350, endPoint x: 1402, endPoint y: 371, distance: 153.5
click at [1402, 371] on div "The primary owner for this account with full privileges to administer the accou…" at bounding box center [1316, 362] width 262 height 143
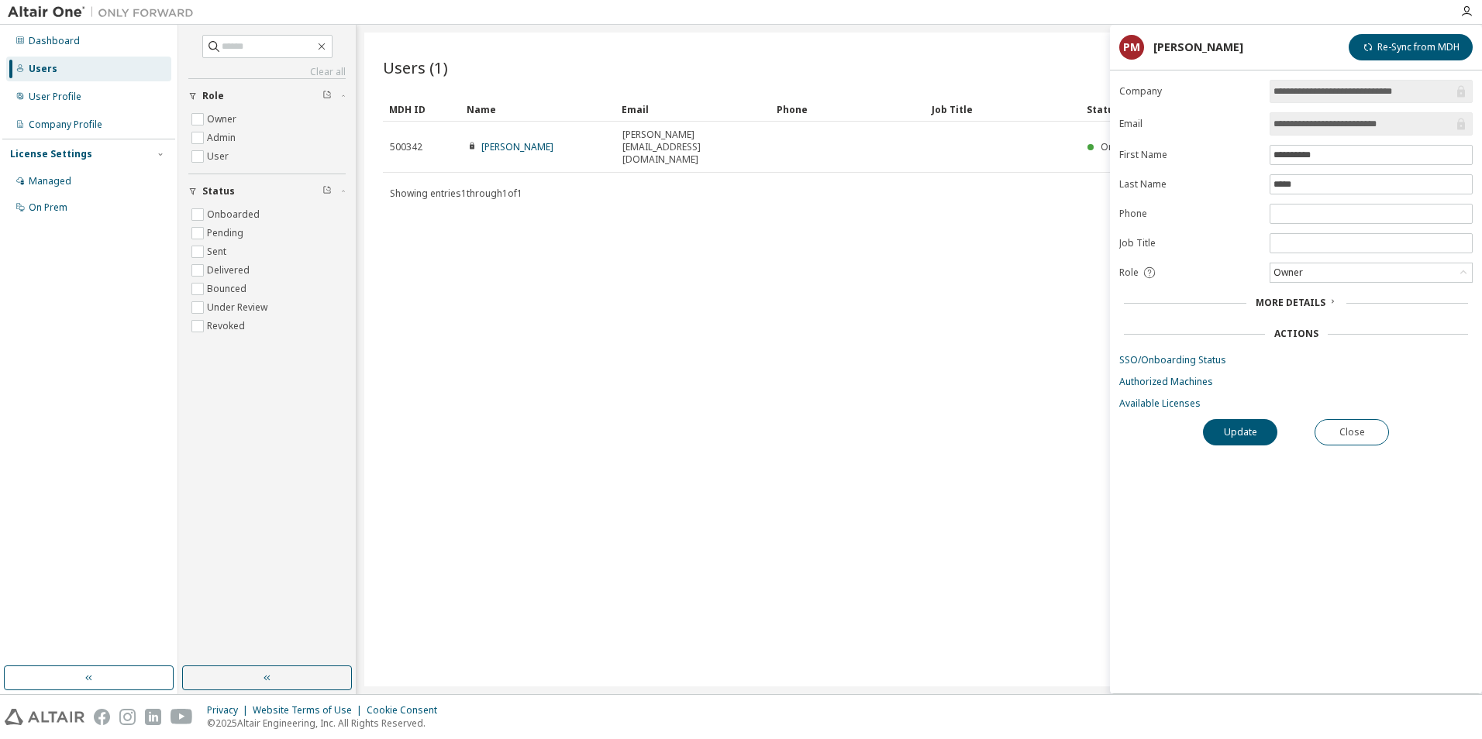
click at [1147, 269] on icon at bounding box center [1149, 273] width 14 height 14
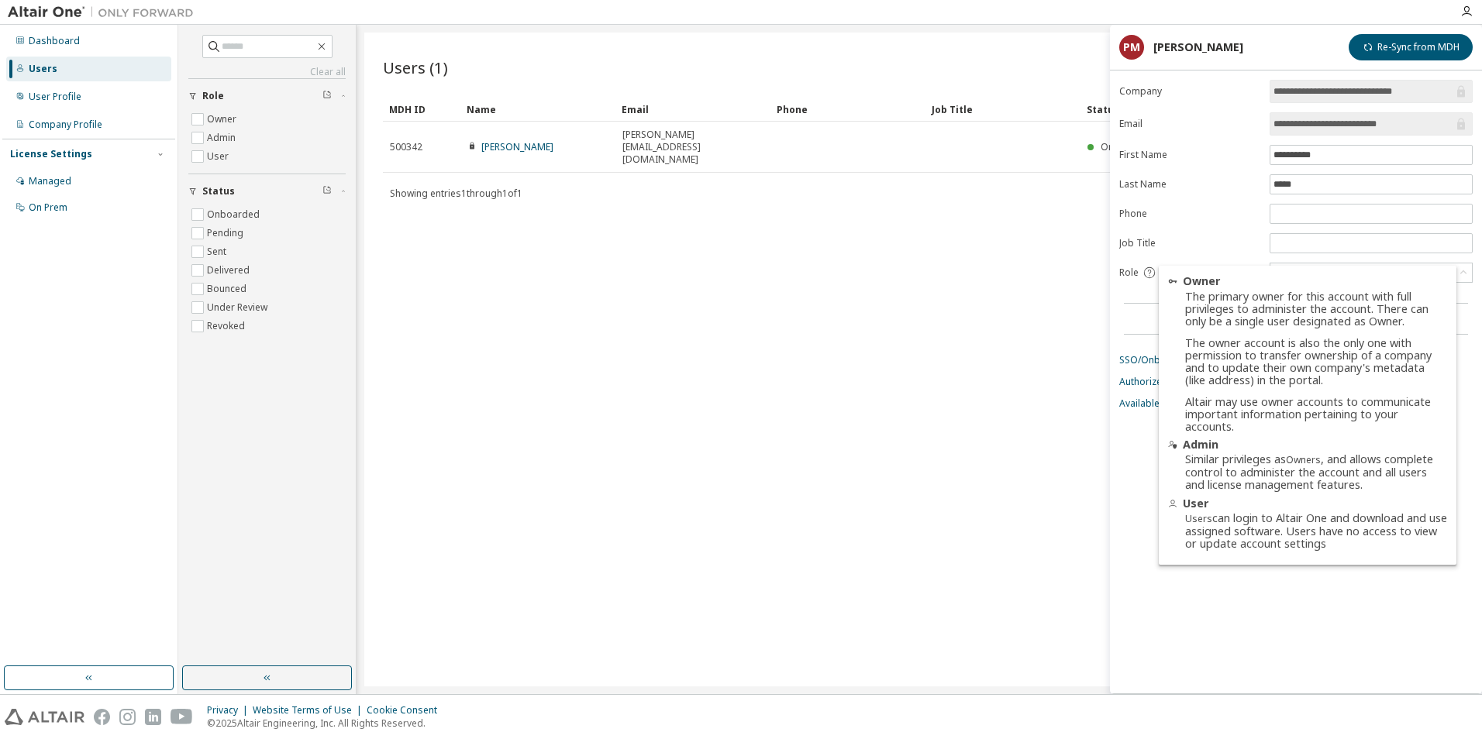
click at [1203, 227] on form "**********" at bounding box center [1295, 245] width 353 height 330
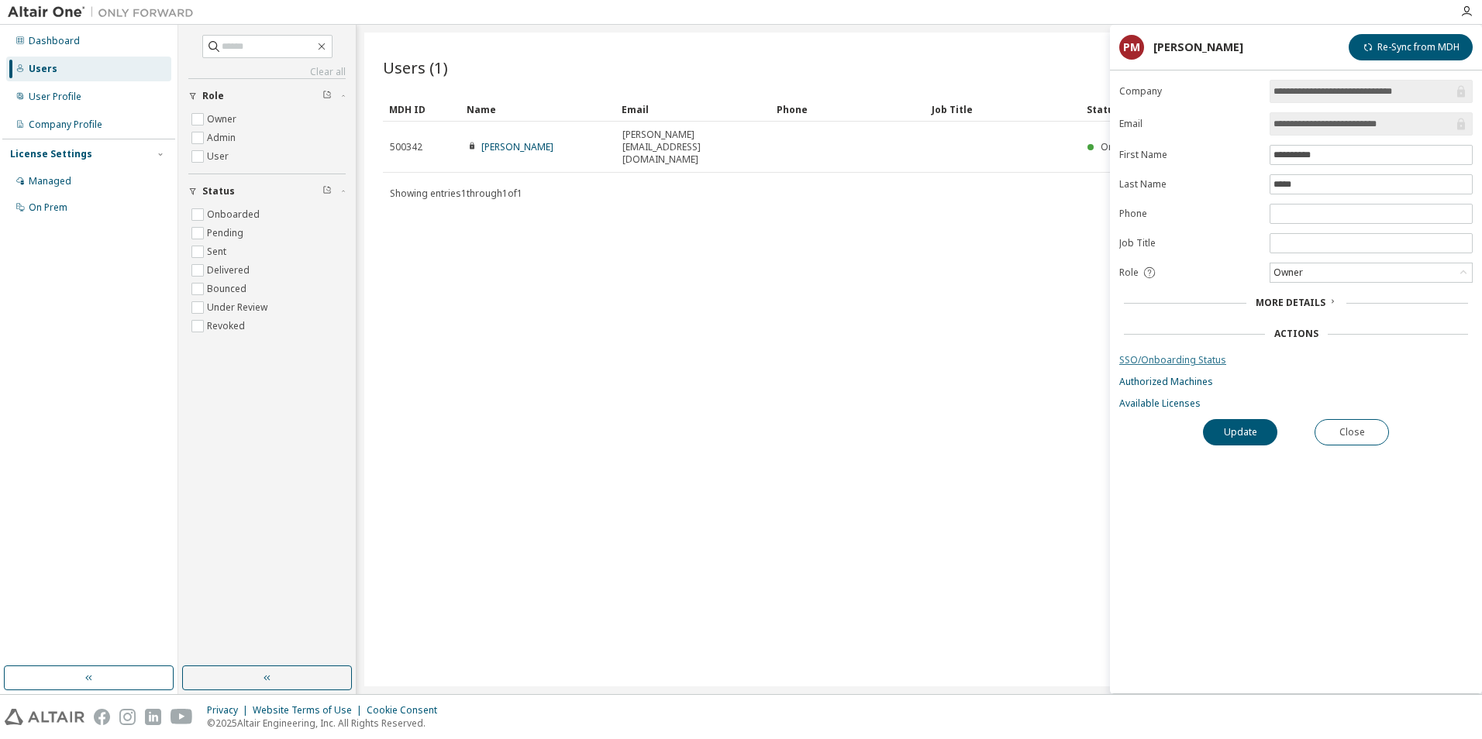
click at [1162, 364] on link "SSO/Onboarding Status" at bounding box center [1295, 360] width 353 height 12
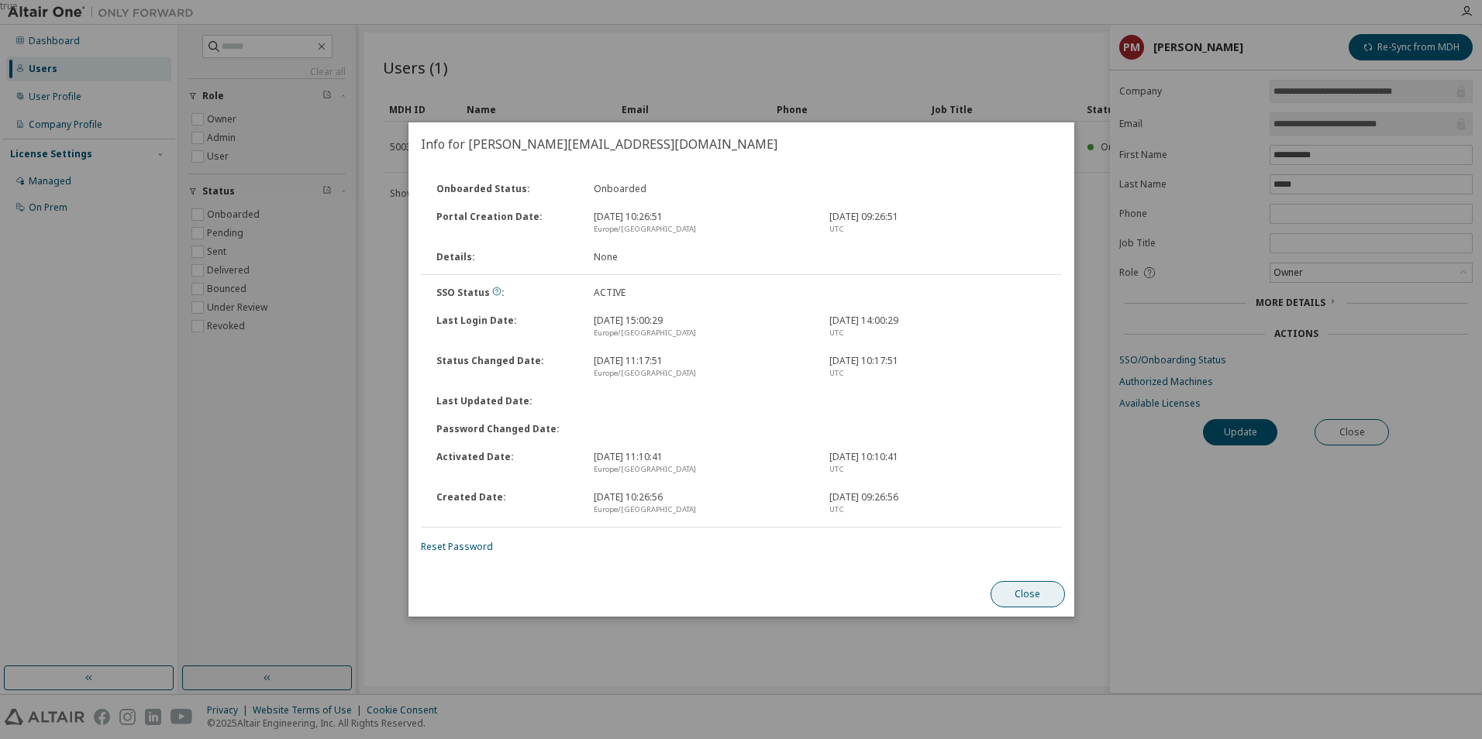
click at [1033, 597] on button "Close" at bounding box center [1027, 594] width 74 height 26
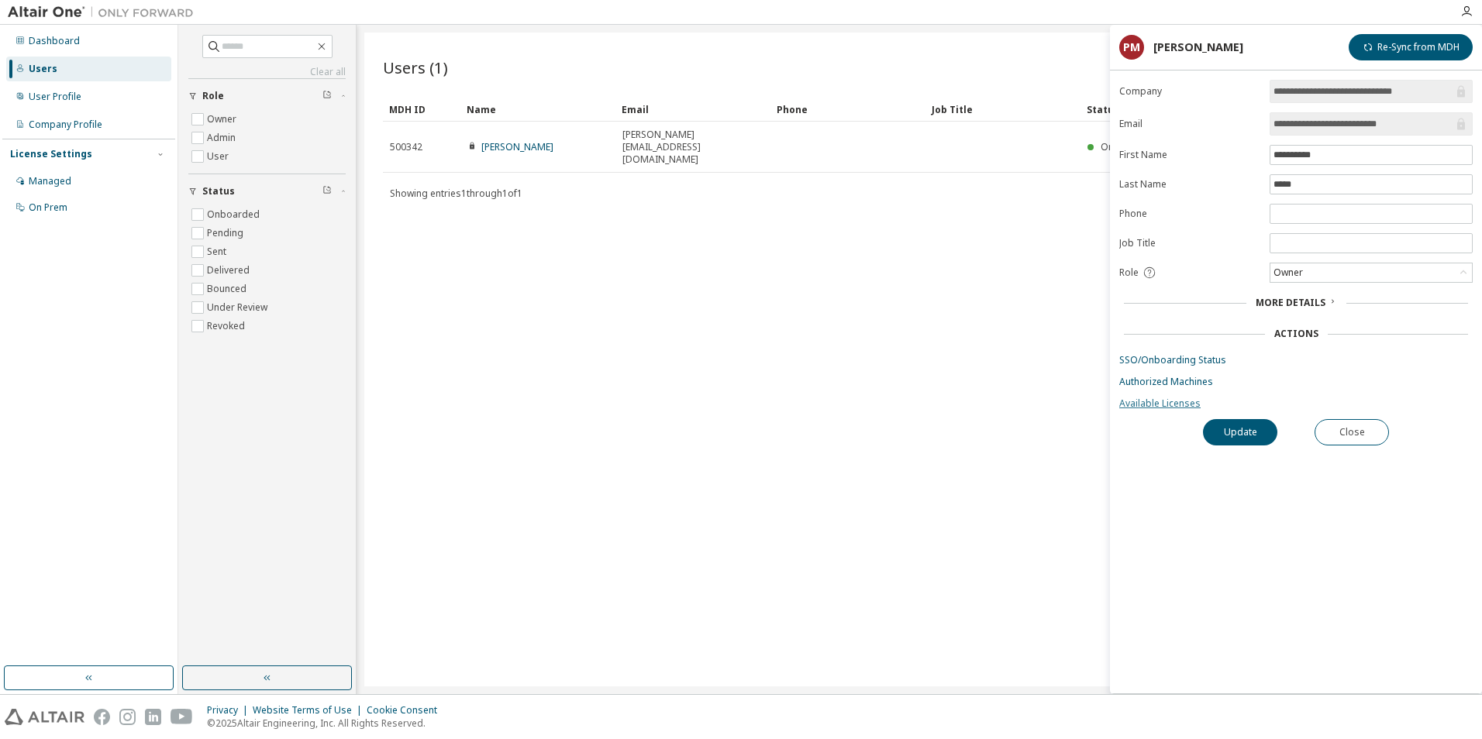
click at [1160, 398] on link "Available Licenses" at bounding box center [1295, 404] width 353 height 12
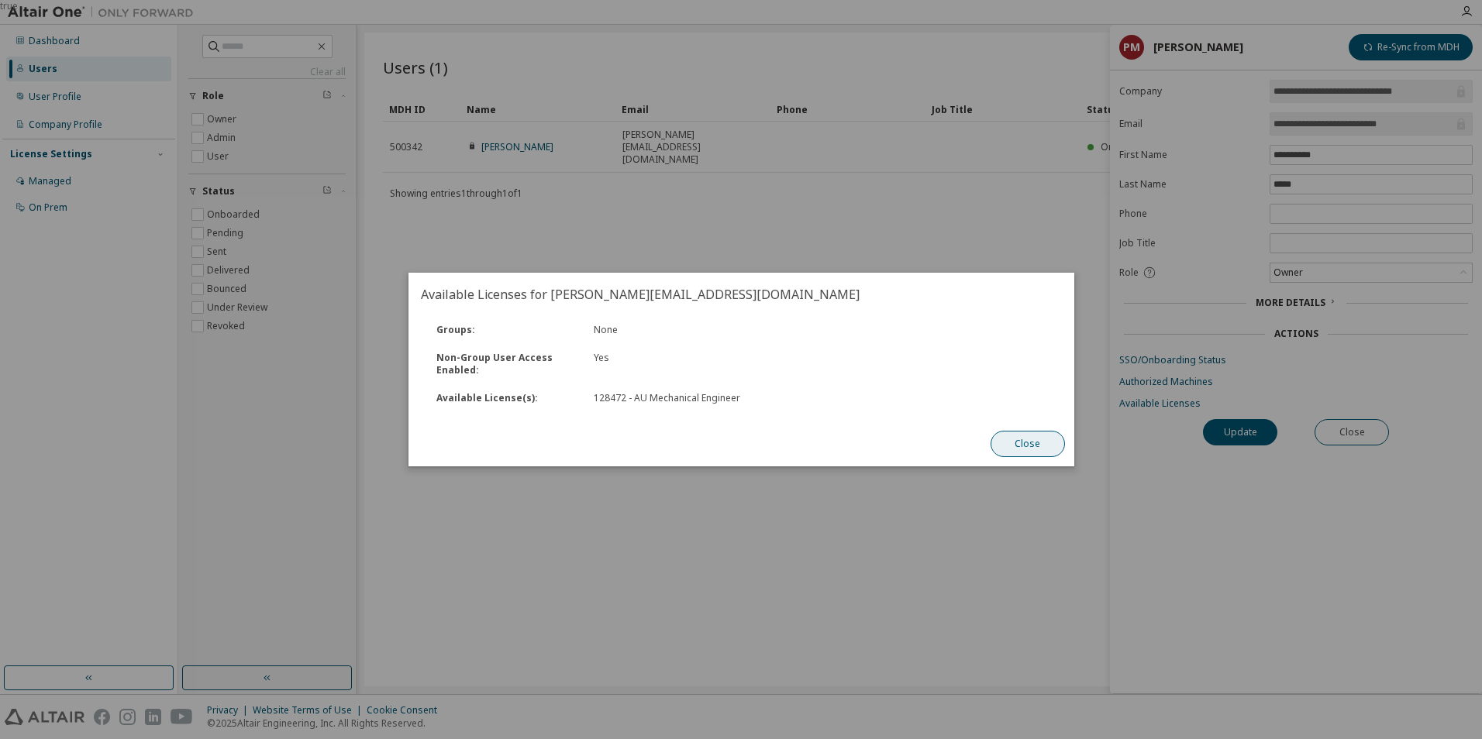
click at [1030, 443] on button "Close" at bounding box center [1027, 444] width 74 height 26
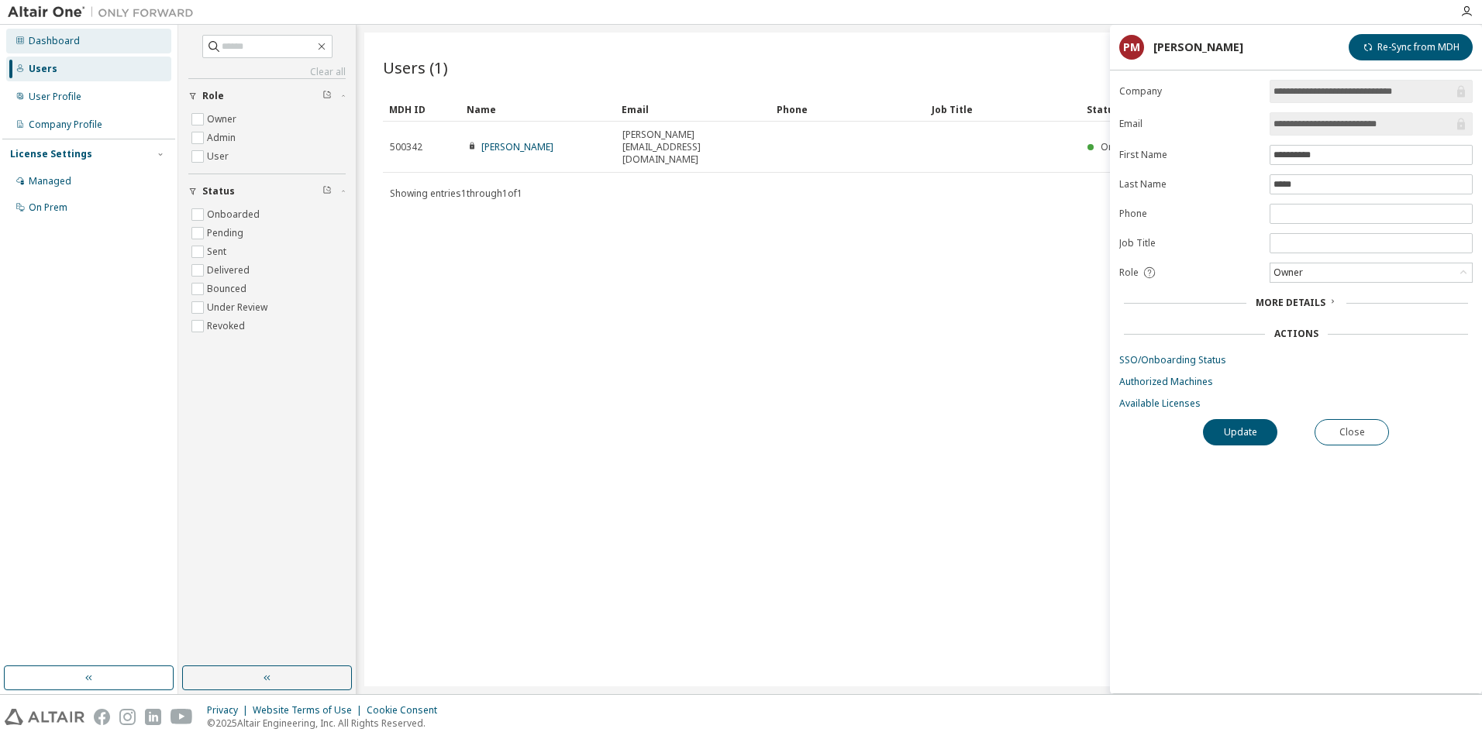
click at [76, 43] on div "Dashboard" at bounding box center [54, 41] width 51 height 12
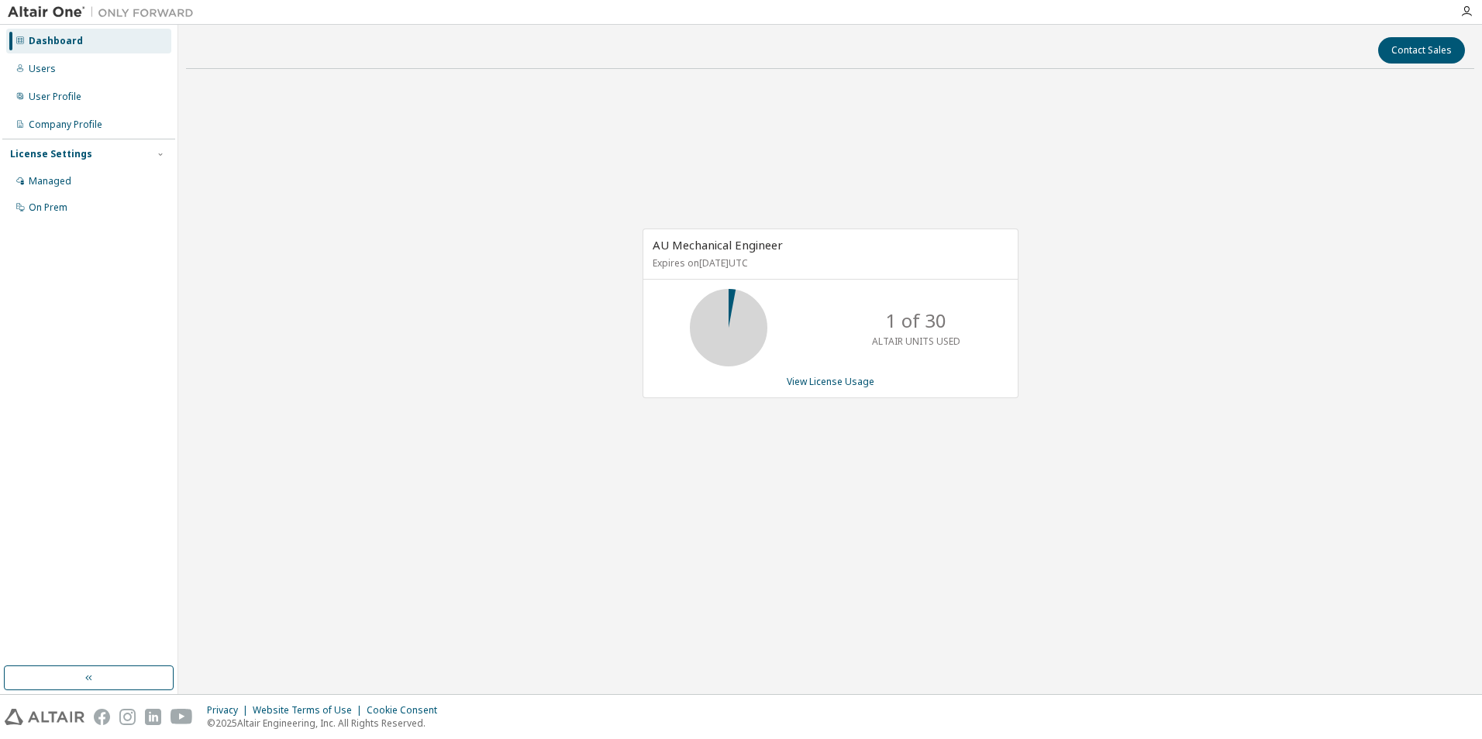
click at [743, 315] on icon at bounding box center [728, 327] width 39 height 39
click at [739, 308] on icon at bounding box center [728, 327] width 39 height 39
click at [818, 383] on link "View License Usage" at bounding box center [831, 381] width 88 height 13
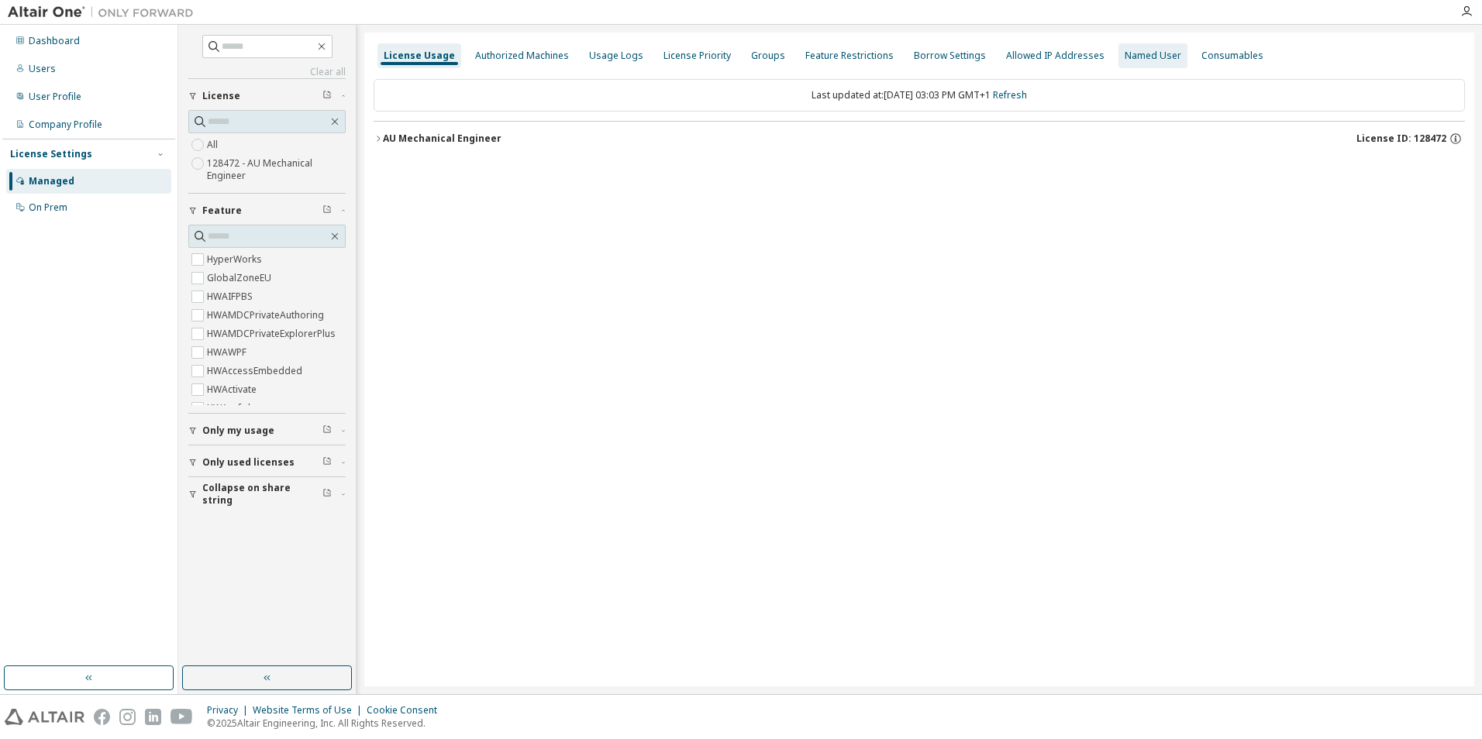
click at [1125, 53] on div "Named User" at bounding box center [1153, 56] width 57 height 12
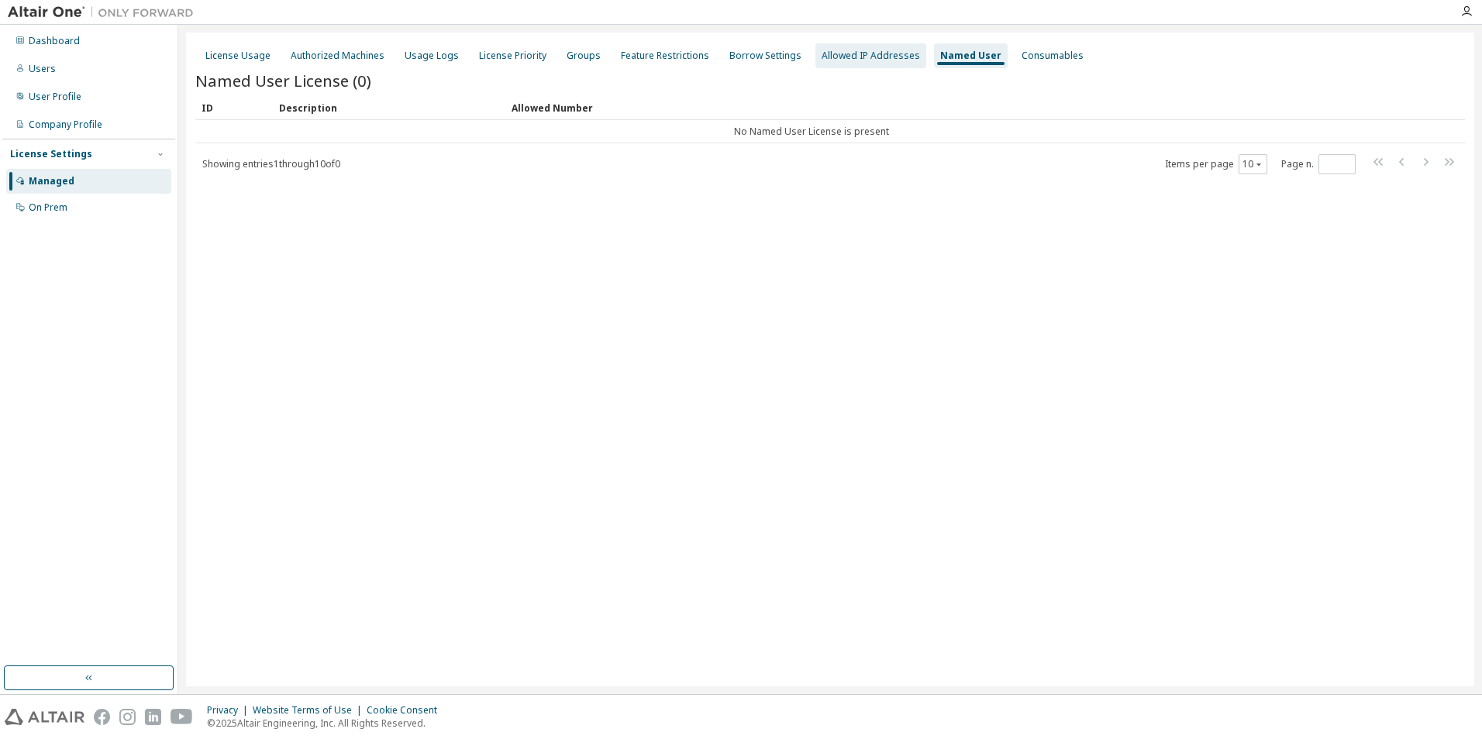
click at [834, 50] on div "Allowed IP Addresses" at bounding box center [871, 56] width 98 height 12
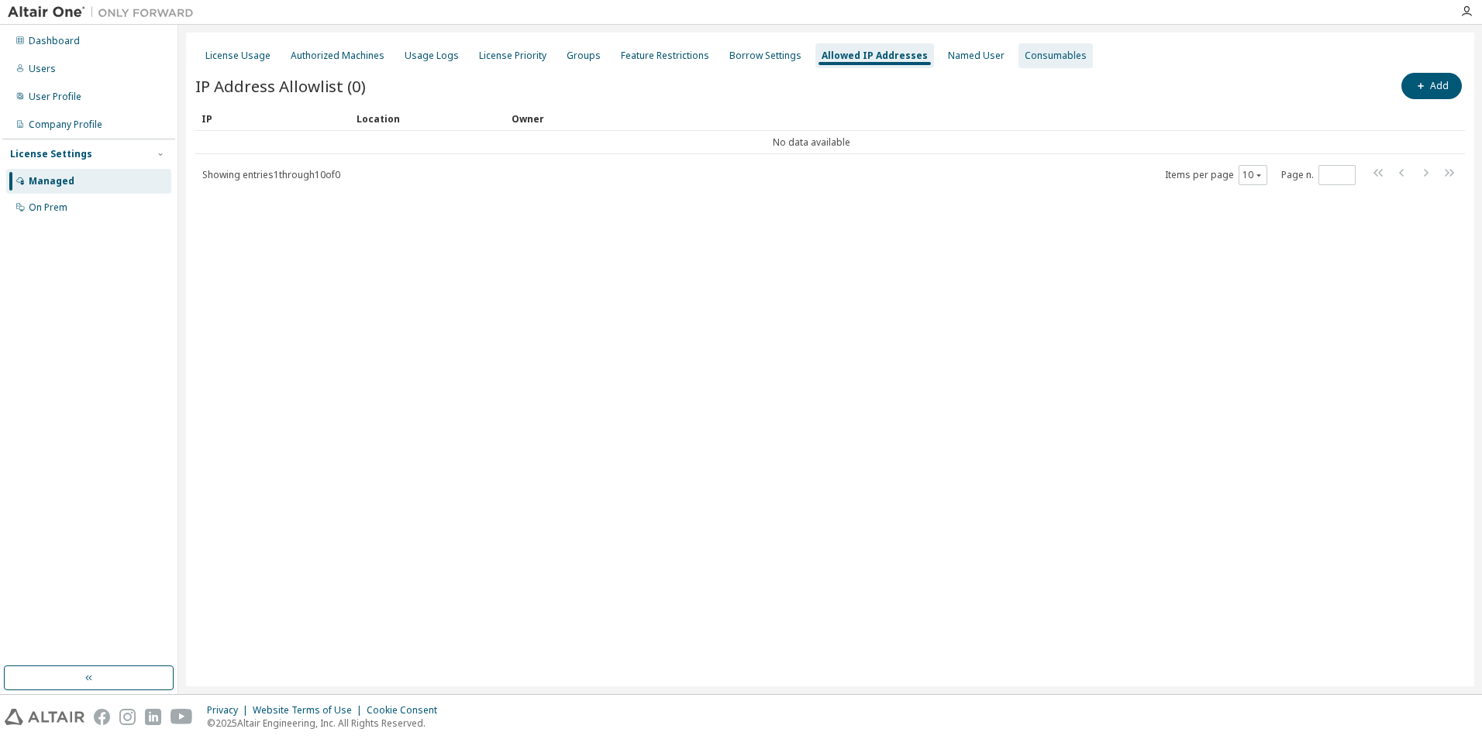
click at [1043, 52] on div "Consumables" at bounding box center [1056, 56] width 62 height 12
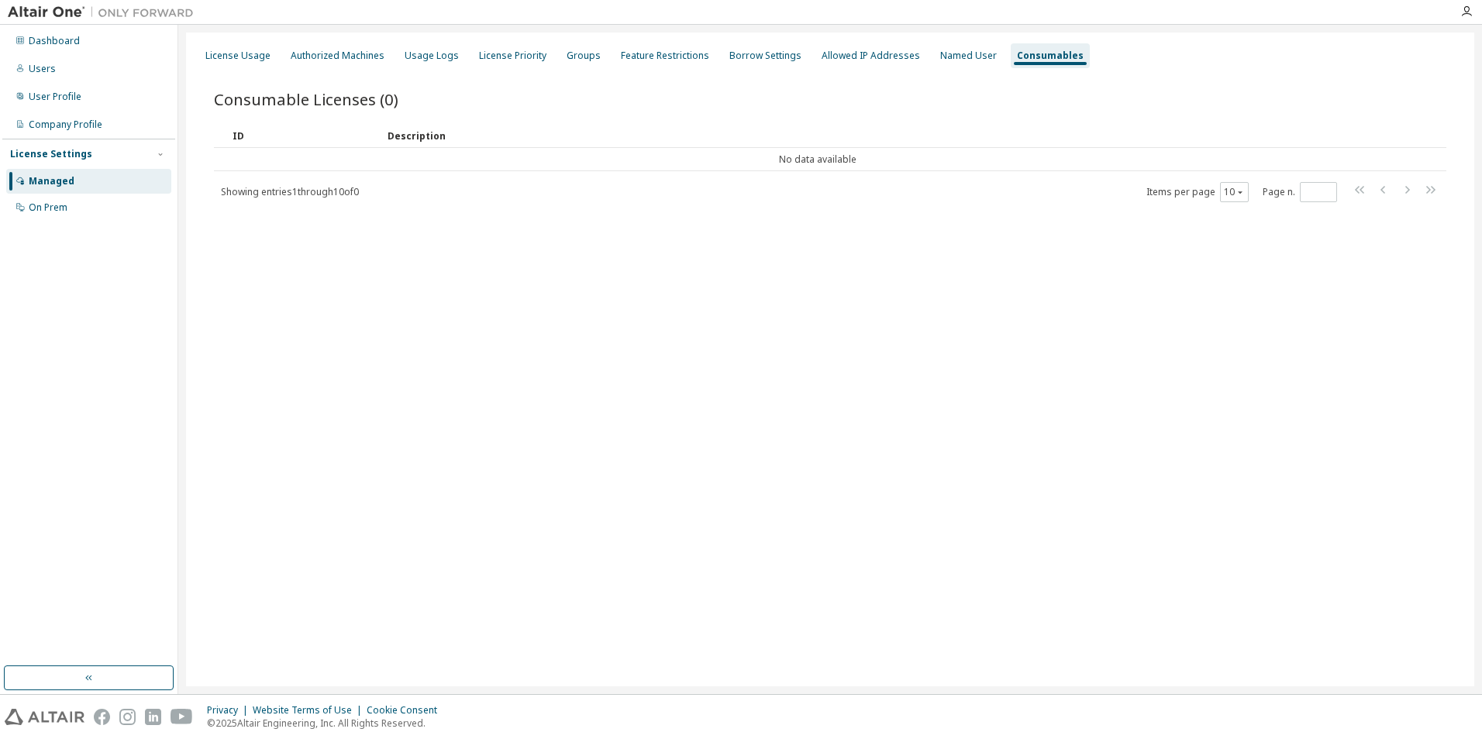
click at [1473, 16] on div at bounding box center [1466, 11] width 31 height 12
click at [1470, 15] on icon "button" at bounding box center [1466, 11] width 12 height 12
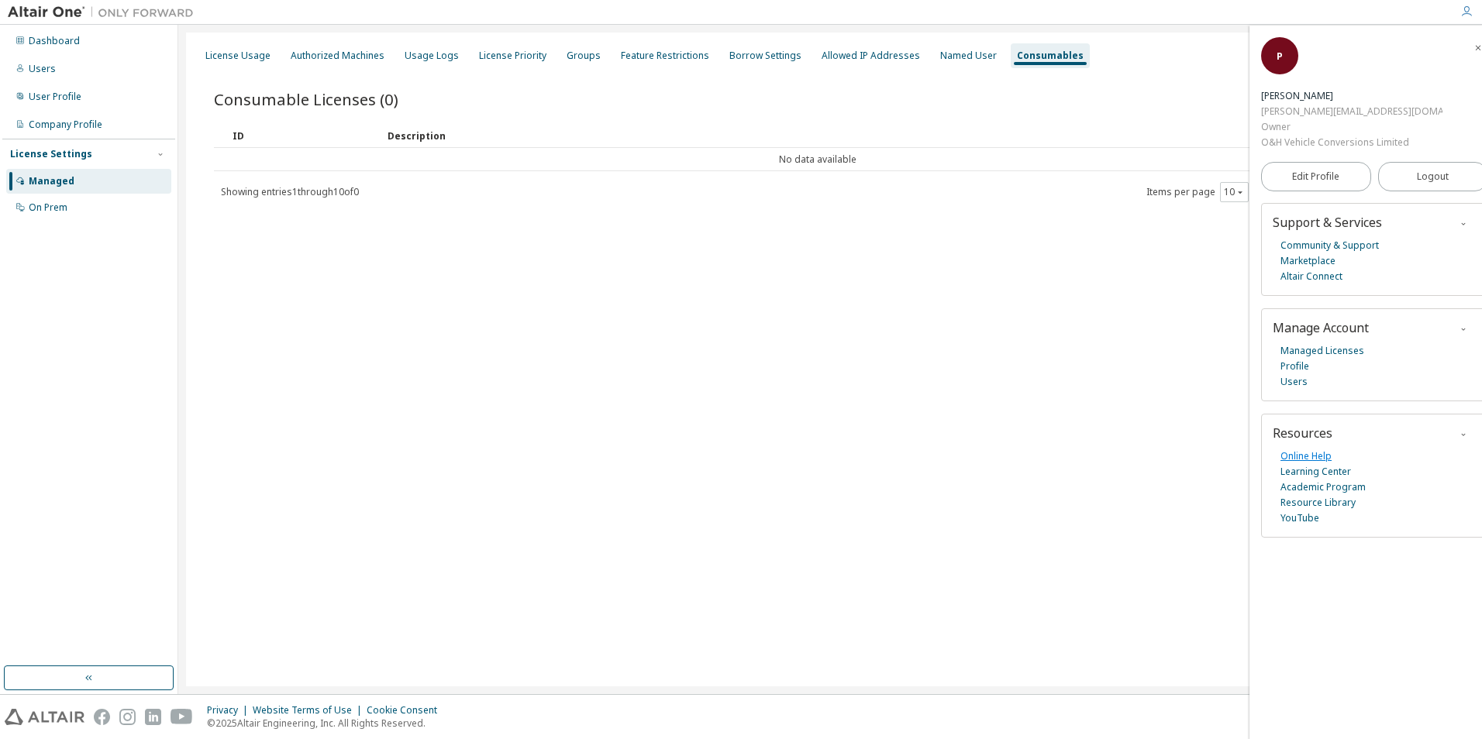
click at [1297, 449] on link "Online Help" at bounding box center [1305, 457] width 51 height 16
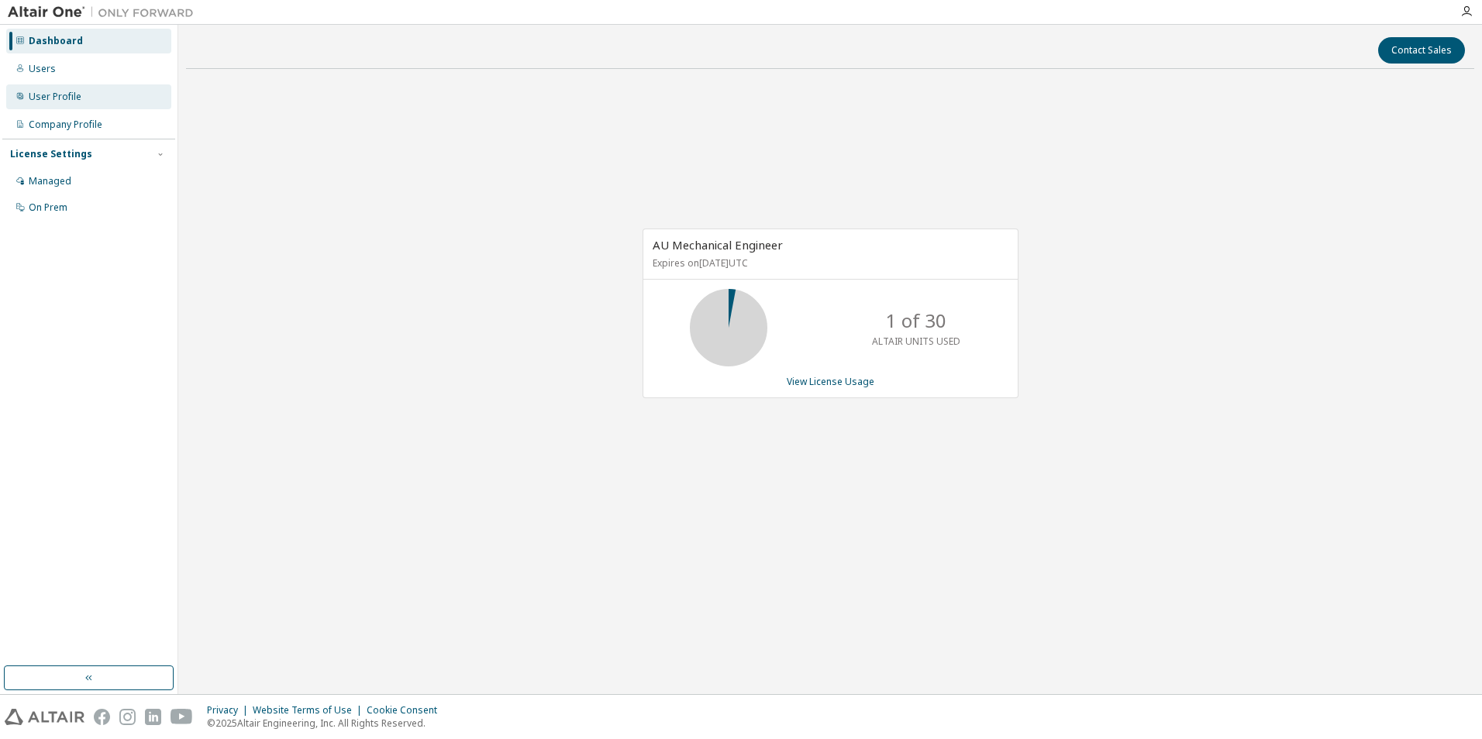
click at [74, 101] on div "User Profile" at bounding box center [55, 97] width 53 height 12
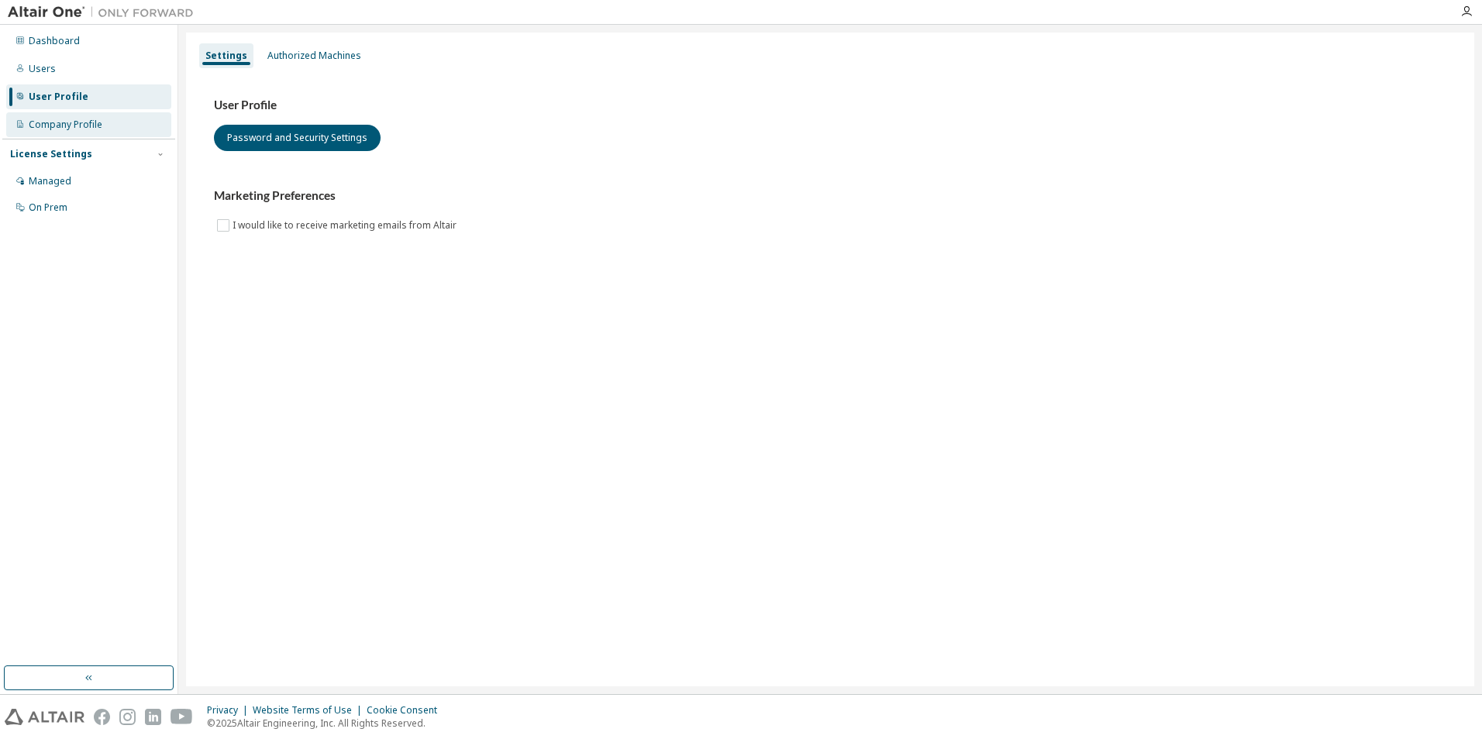
click at [85, 119] on div "Company Profile" at bounding box center [66, 125] width 74 height 12
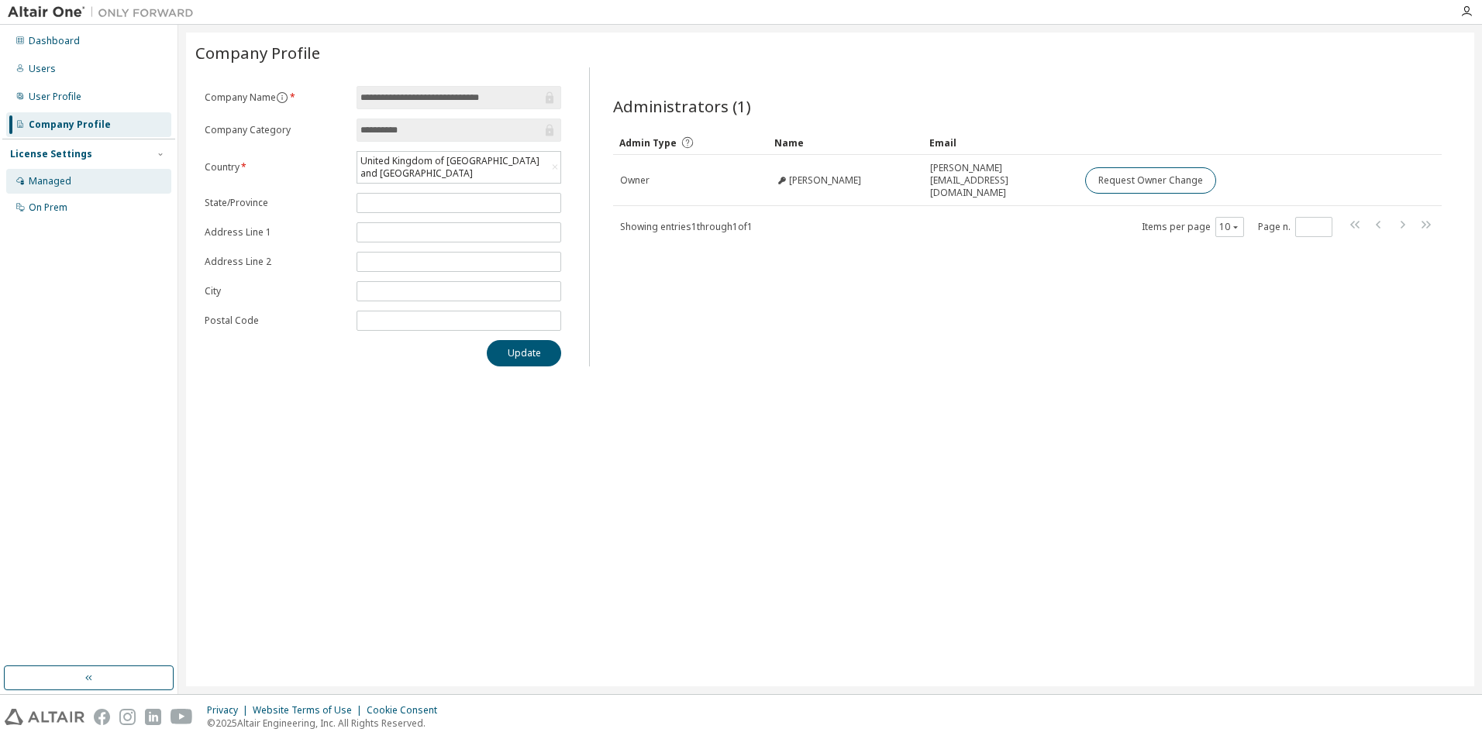
click at [50, 171] on div "Managed" at bounding box center [88, 181] width 165 height 25
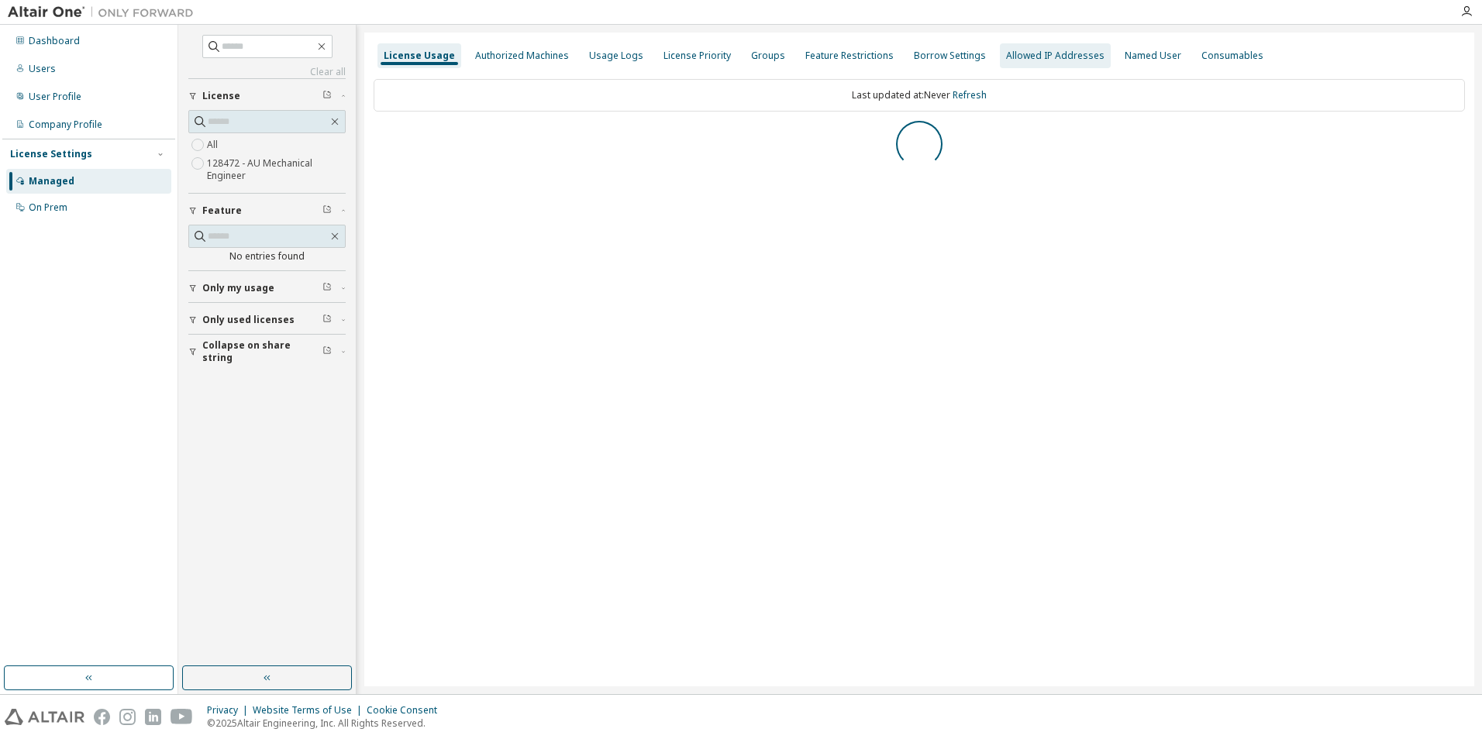
click at [1047, 57] on div "Allowed IP Addresses" at bounding box center [1055, 56] width 98 height 12
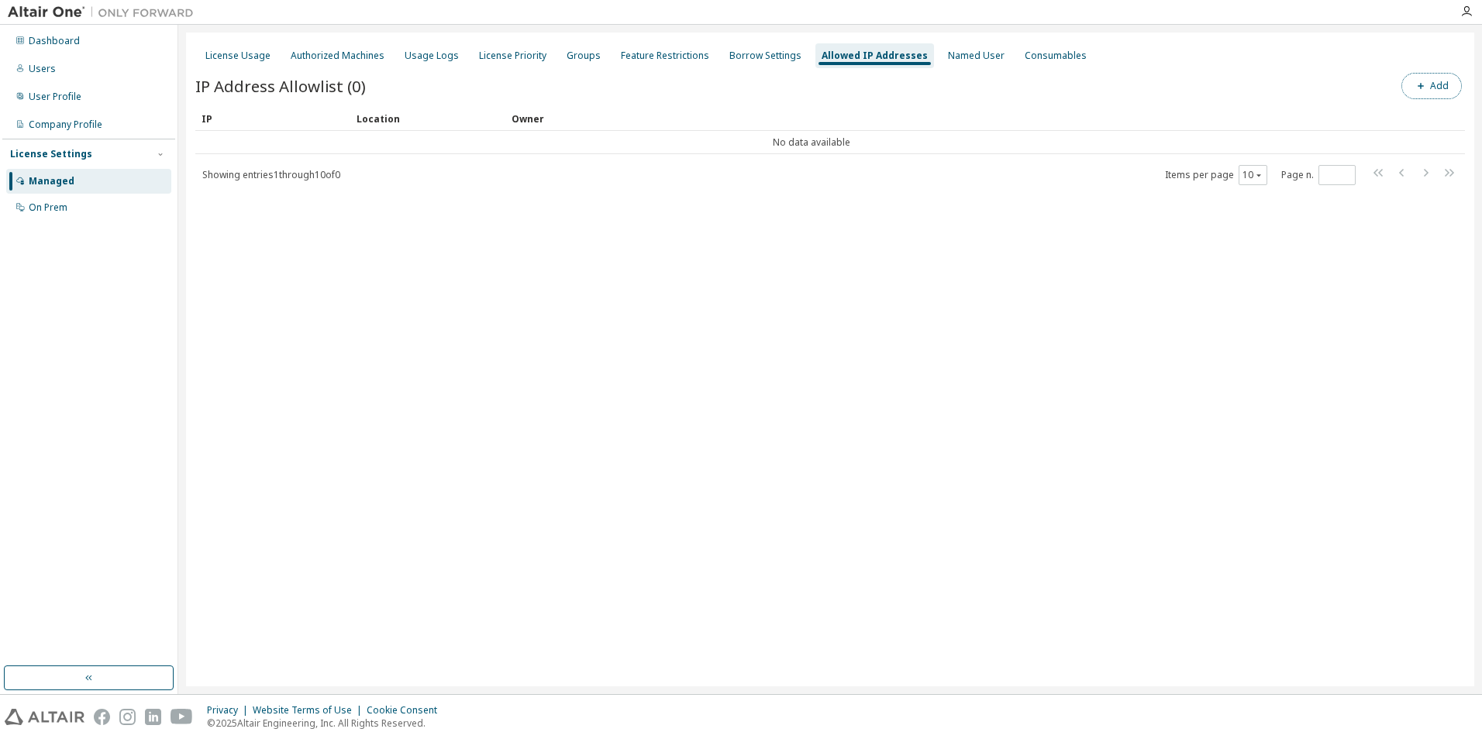
click at [1435, 88] on button "Add" at bounding box center [1431, 86] width 60 height 26
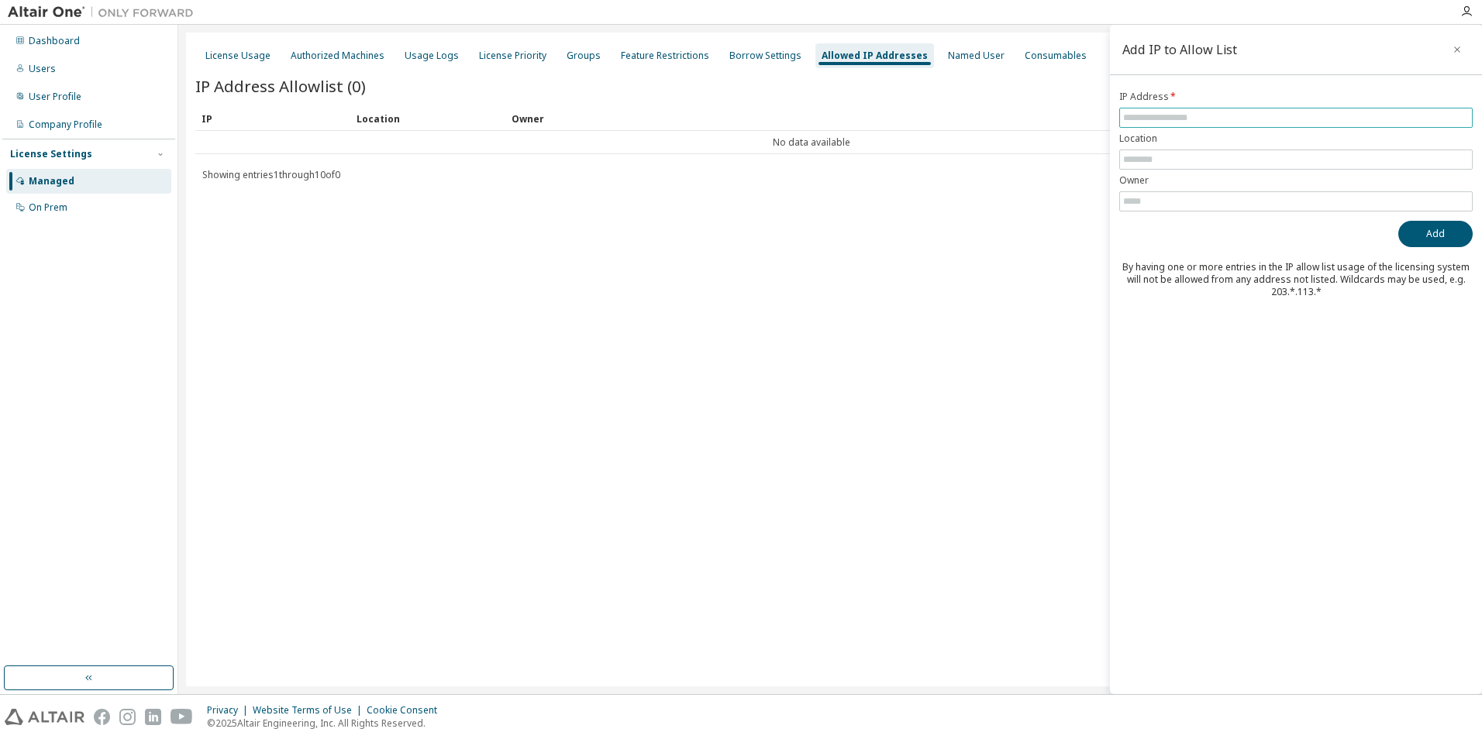
click at [1195, 115] on input "text" at bounding box center [1296, 118] width 346 height 12
paste input "**********"
type input "**********"
click at [1156, 160] on input "text" at bounding box center [1296, 159] width 346 height 12
type input "**********"
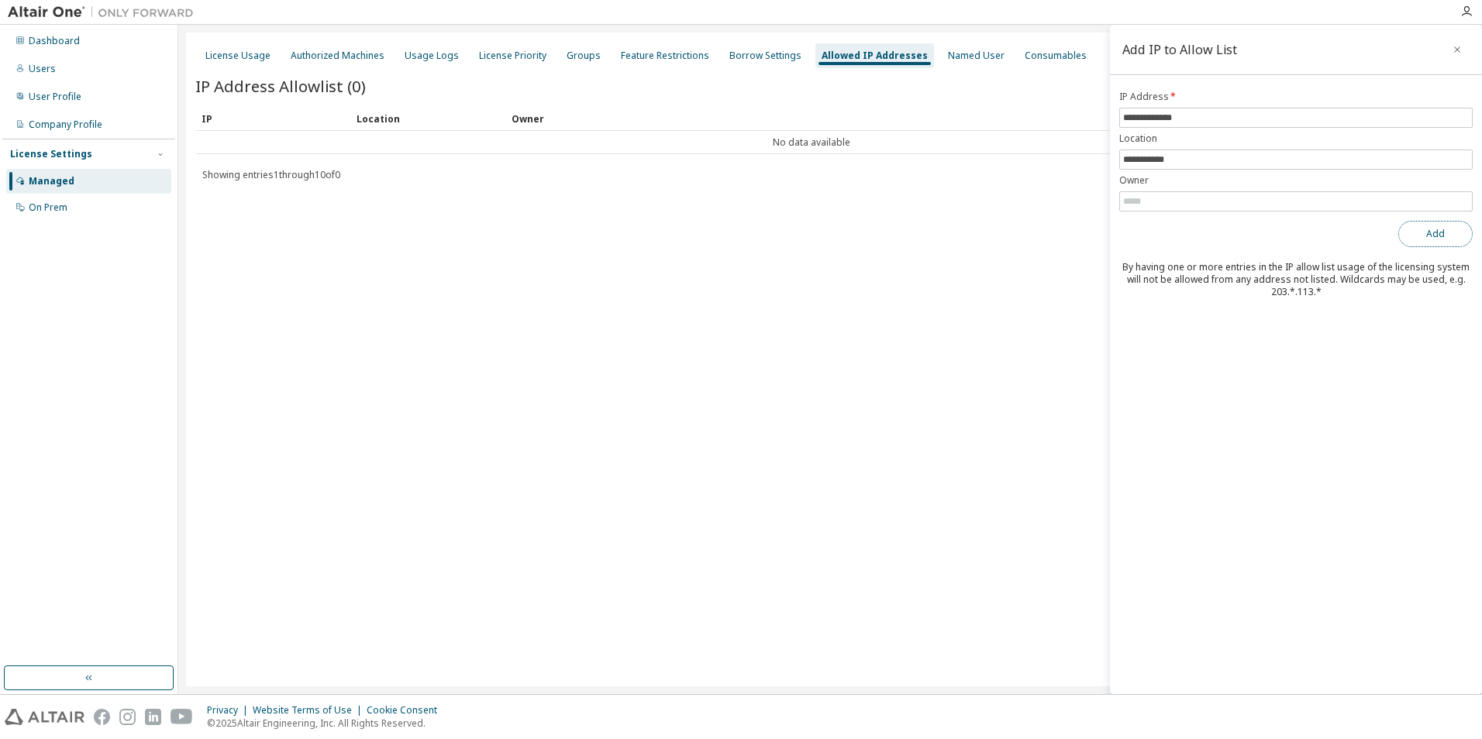
click at [1425, 232] on button "Add" at bounding box center [1435, 234] width 74 height 26
click at [480, 246] on div "License Usage Authorized Machines Usage Logs License Priority Groups Feature Re…" at bounding box center [830, 360] width 1288 height 654
click at [1228, 206] on input "text" at bounding box center [1296, 201] width 346 height 12
type input "****"
click at [1441, 233] on button "Add" at bounding box center [1435, 234] width 74 height 26
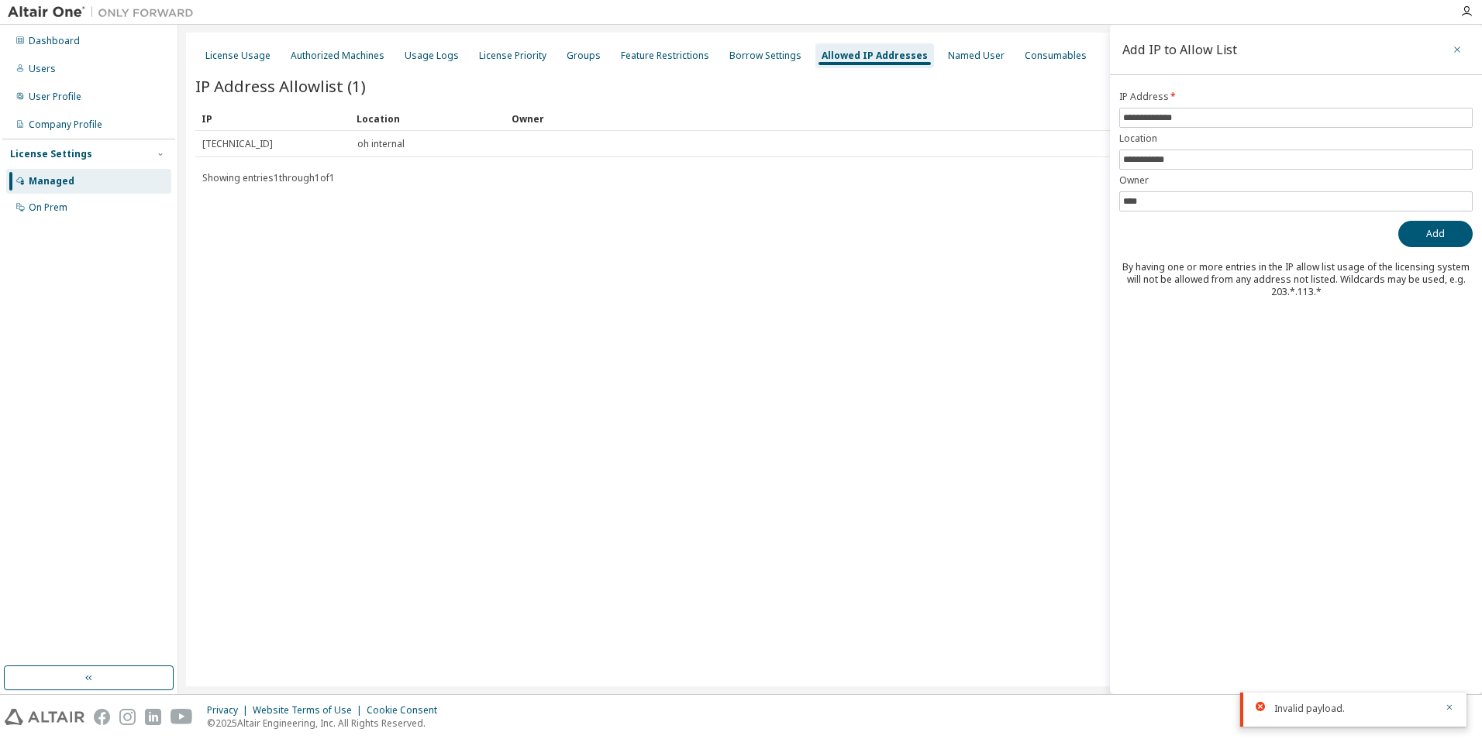
click at [1458, 48] on icon "button" at bounding box center [1457, 49] width 11 height 12
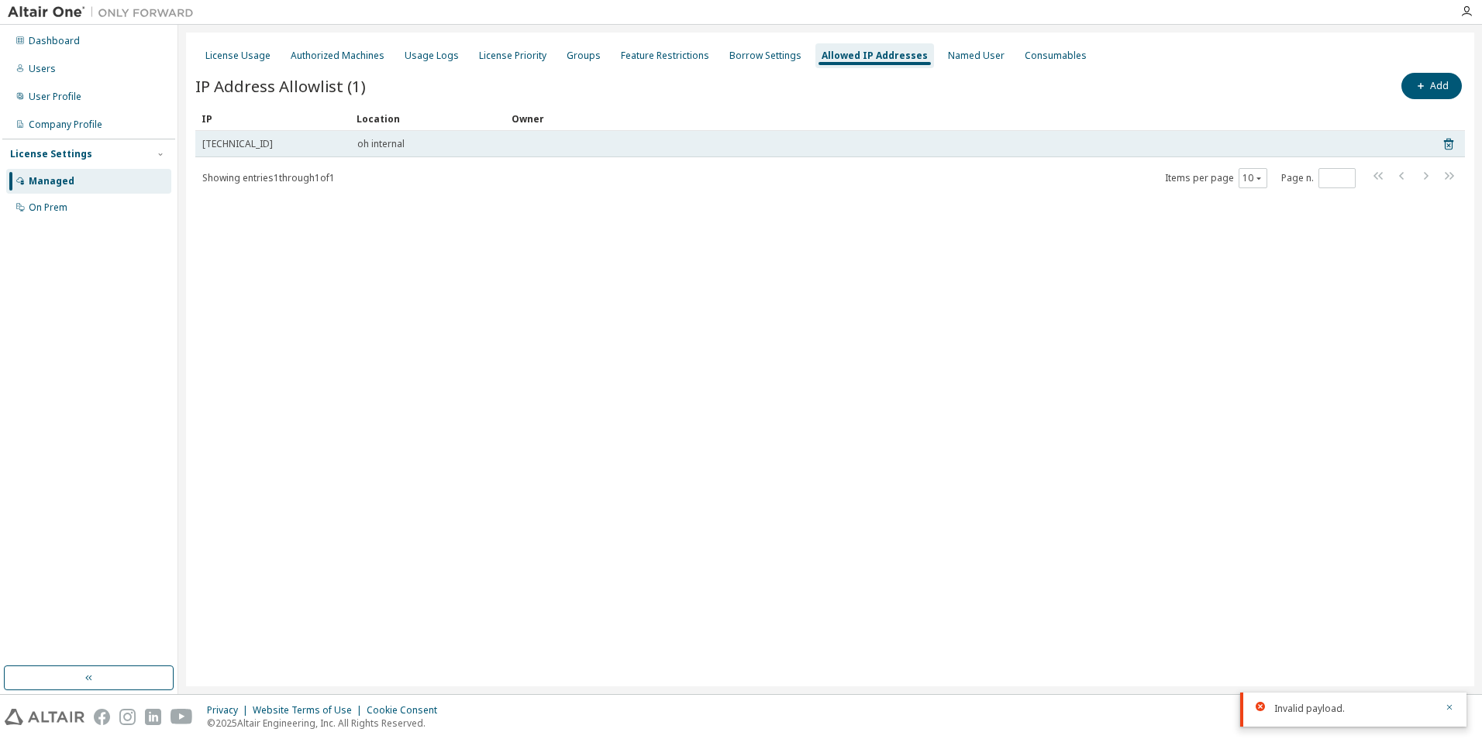
click at [405, 142] on span "oh internal" at bounding box center [380, 144] width 47 height 12
click at [376, 142] on span "oh internal" at bounding box center [380, 144] width 47 height 12
drag, startPoint x: 376, startPoint y: 142, endPoint x: 525, endPoint y: 146, distance: 149.7
click at [525, 146] on td at bounding box center [966, 144] width 922 height 26
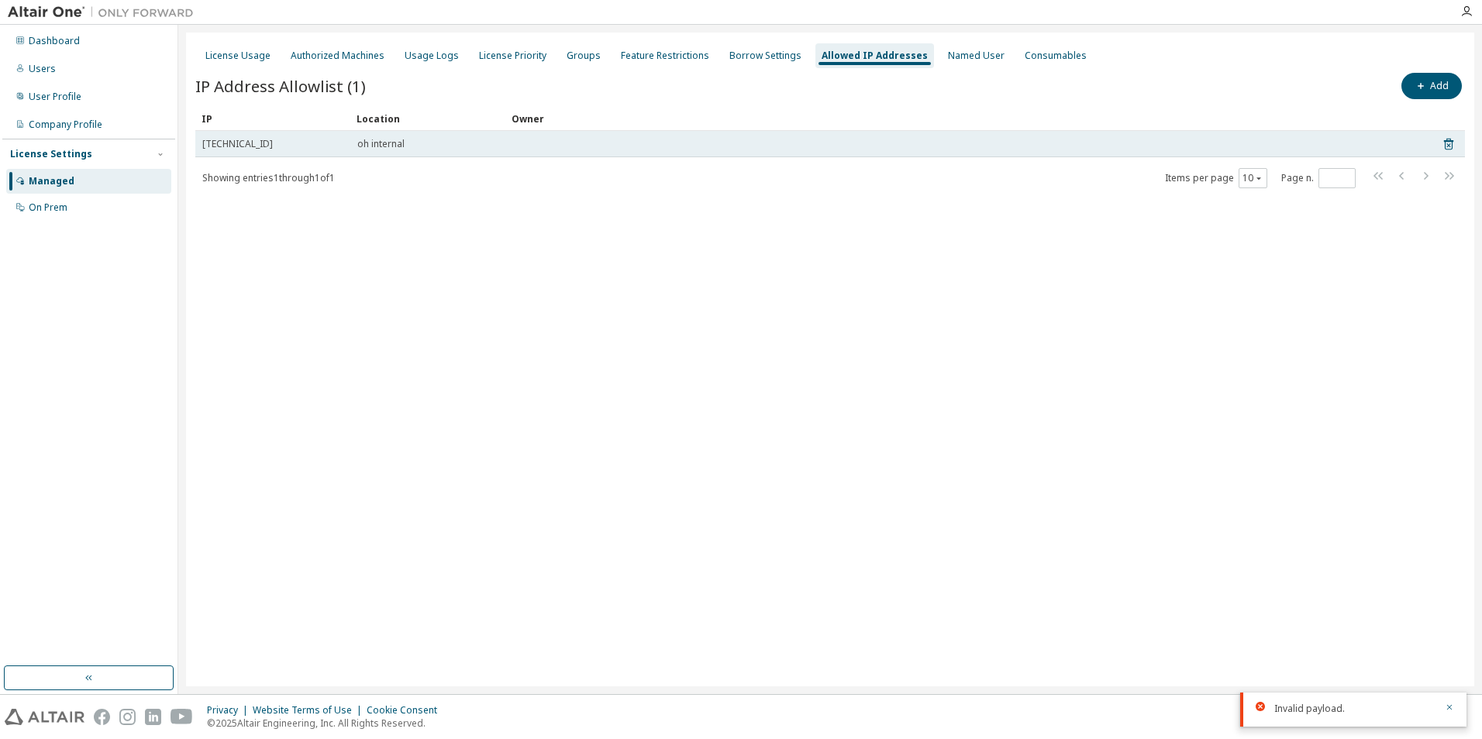
click at [525, 143] on td at bounding box center [966, 144] width 922 height 26
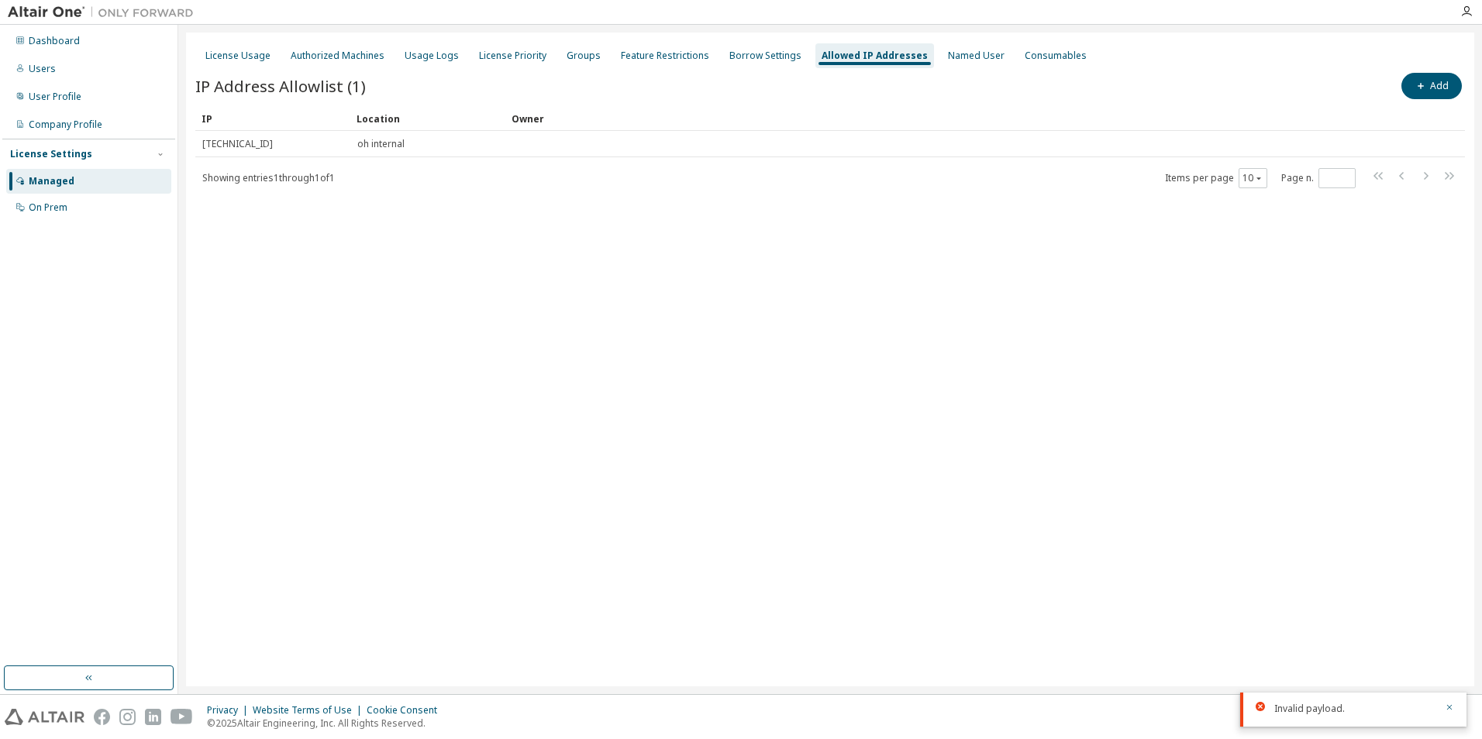
drag, startPoint x: 525, startPoint y: 143, endPoint x: 567, endPoint y: 254, distance: 118.2
click at [567, 254] on div "License Usage Authorized Machines Usage Logs License Priority Groups Feature Re…" at bounding box center [830, 360] width 1288 height 654
click at [948, 58] on div "Named User" at bounding box center [976, 56] width 57 height 12
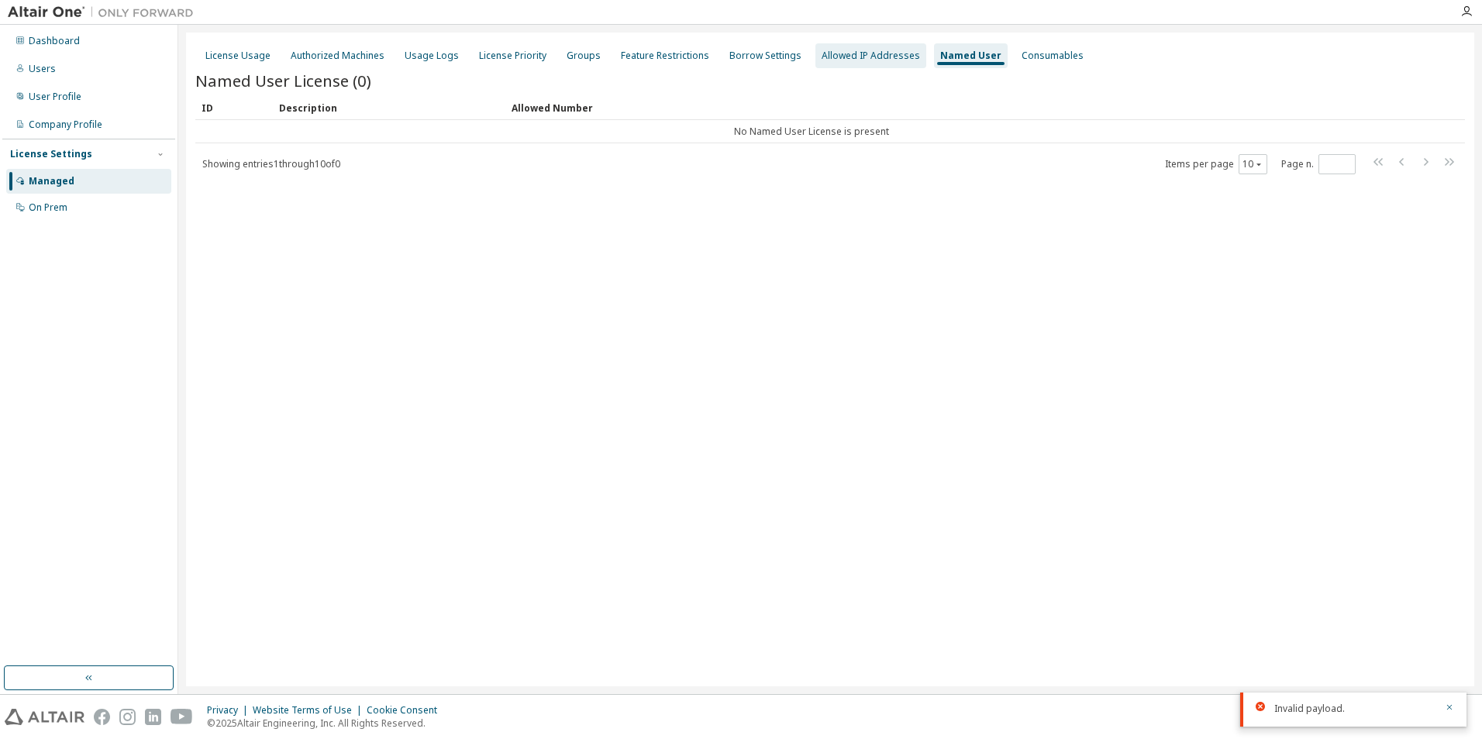
click at [891, 47] on div "Allowed IP Addresses" at bounding box center [870, 55] width 111 height 25
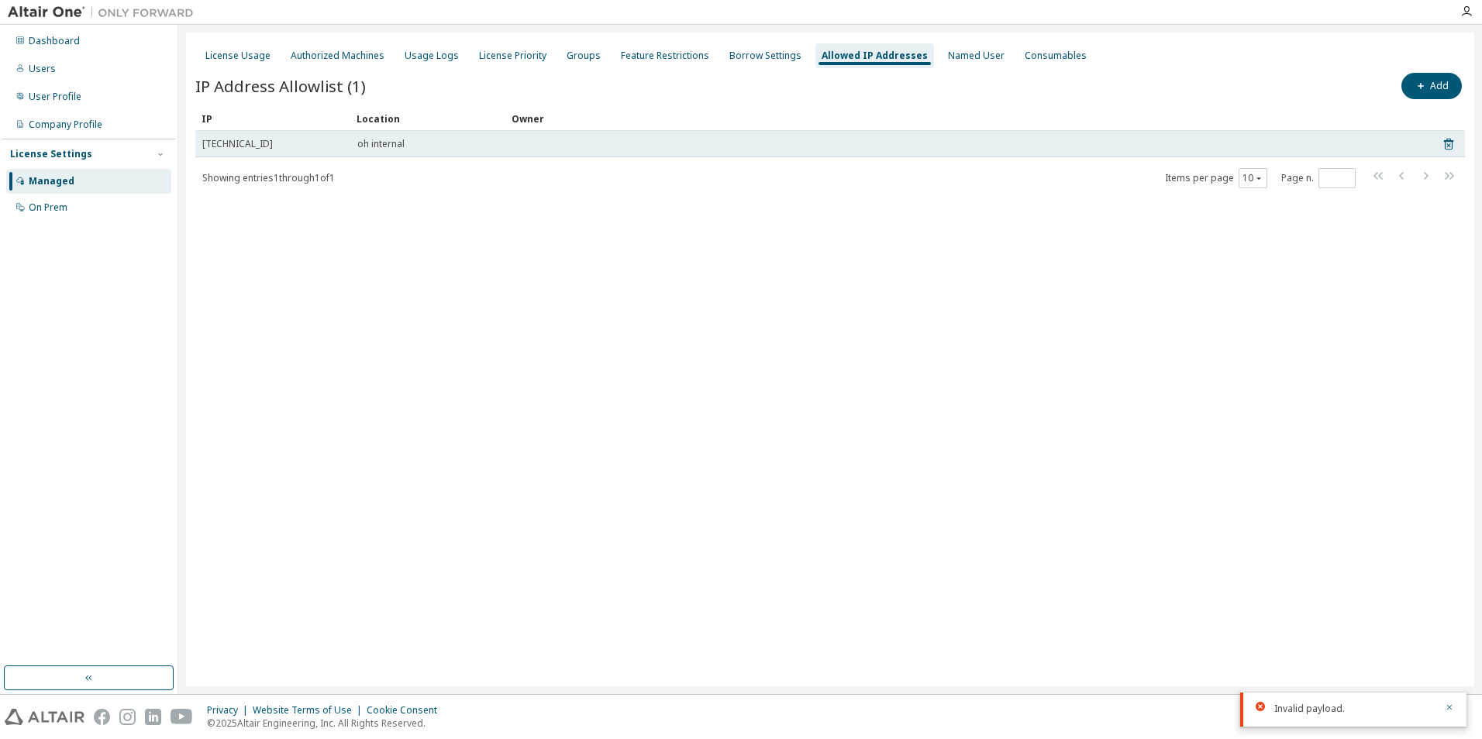
click at [820, 148] on td at bounding box center [966, 144] width 922 height 26
click at [1450, 142] on icon at bounding box center [1448, 145] width 9 height 12
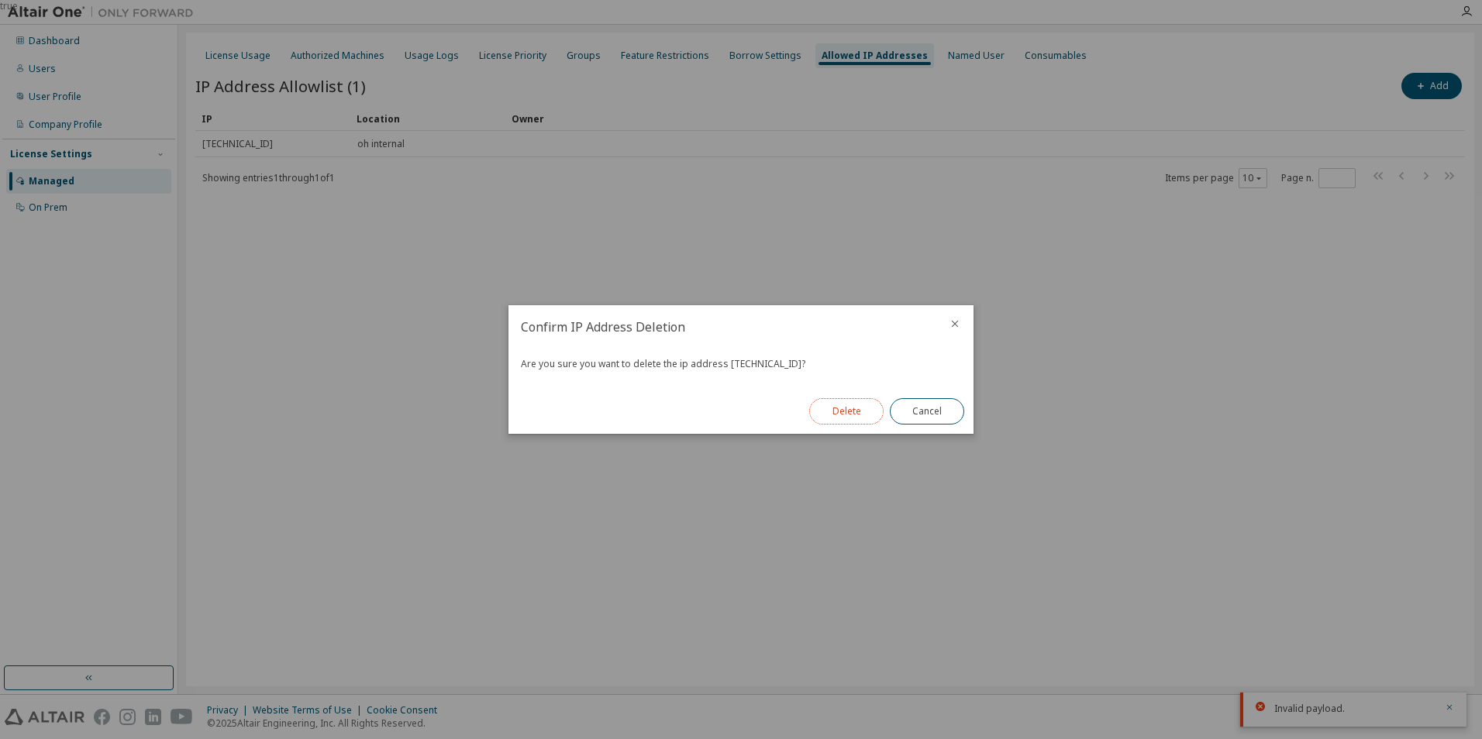
click at [846, 406] on button "Delete" at bounding box center [846, 411] width 74 height 26
click at [932, 424] on button "Close" at bounding box center [927, 411] width 74 height 26
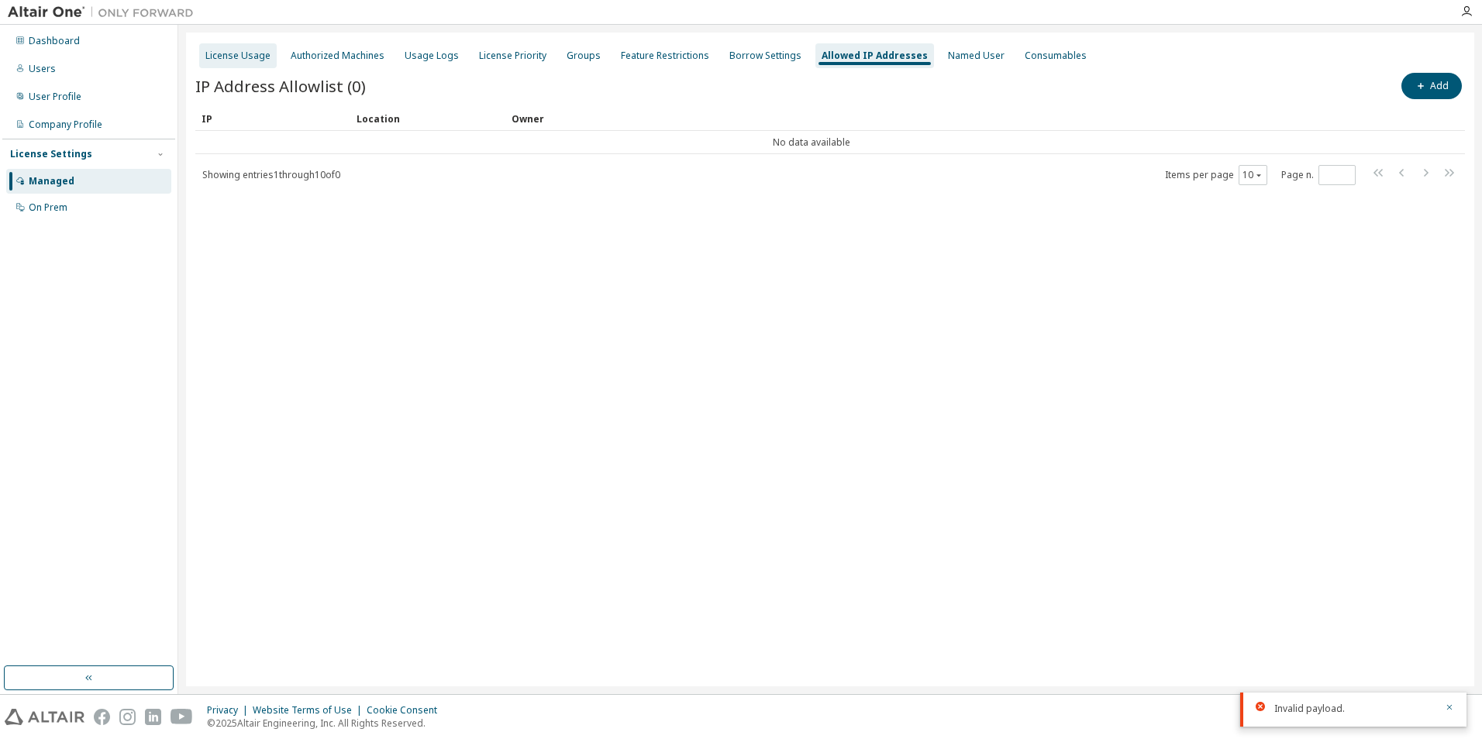
click at [269, 55] on div "License Usage" at bounding box center [238, 55] width 78 height 25
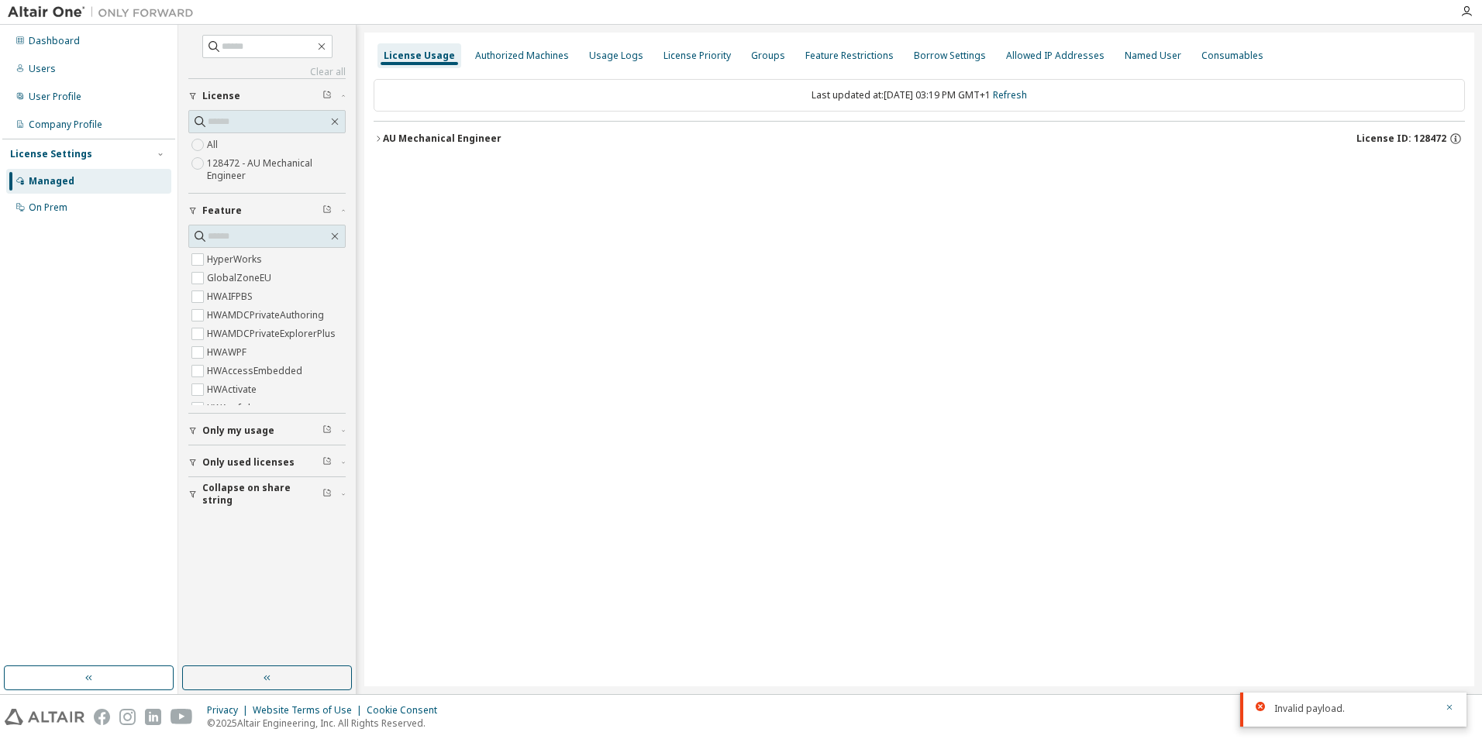
click at [392, 137] on div "AU Mechanical Engineer" at bounding box center [442, 139] width 119 height 12
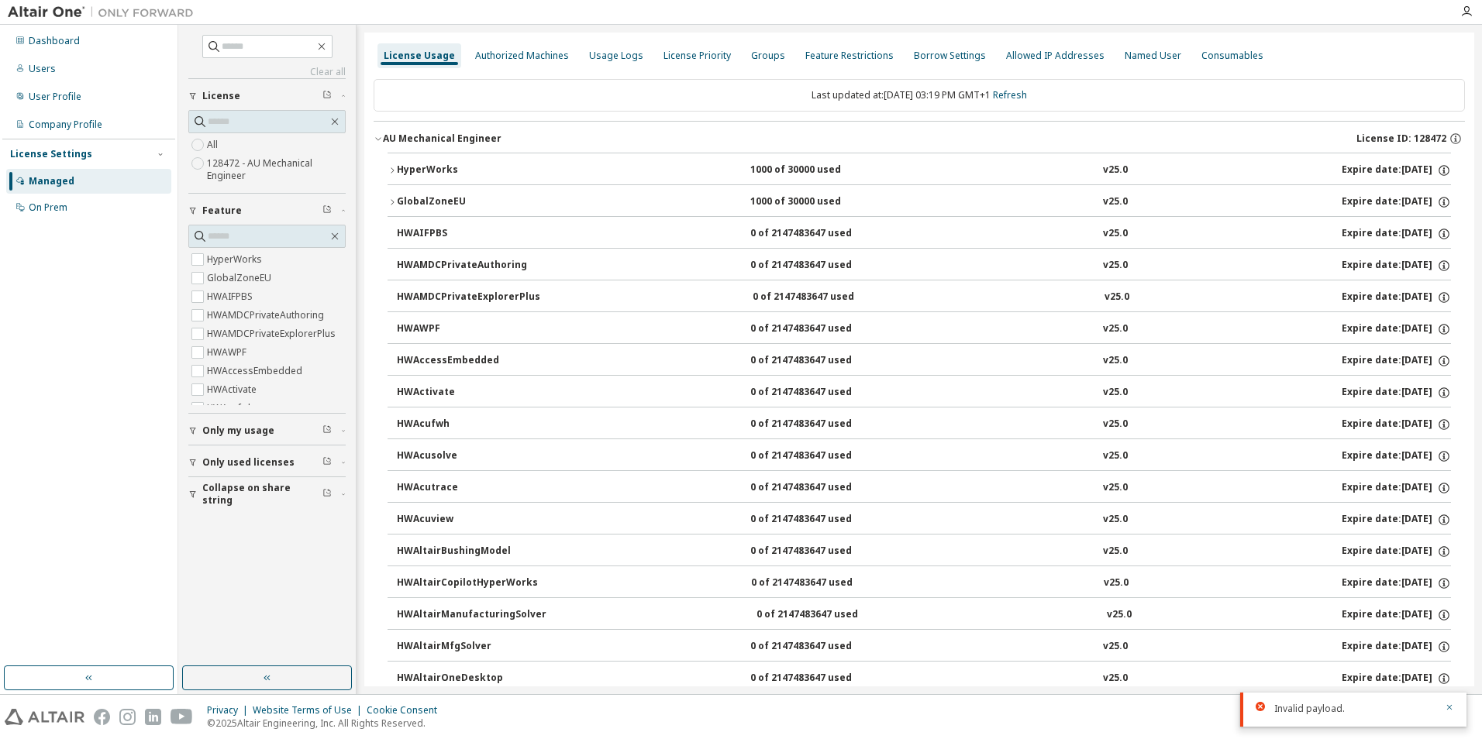
click at [399, 174] on div "HyperWorks" at bounding box center [467, 171] width 140 height 14
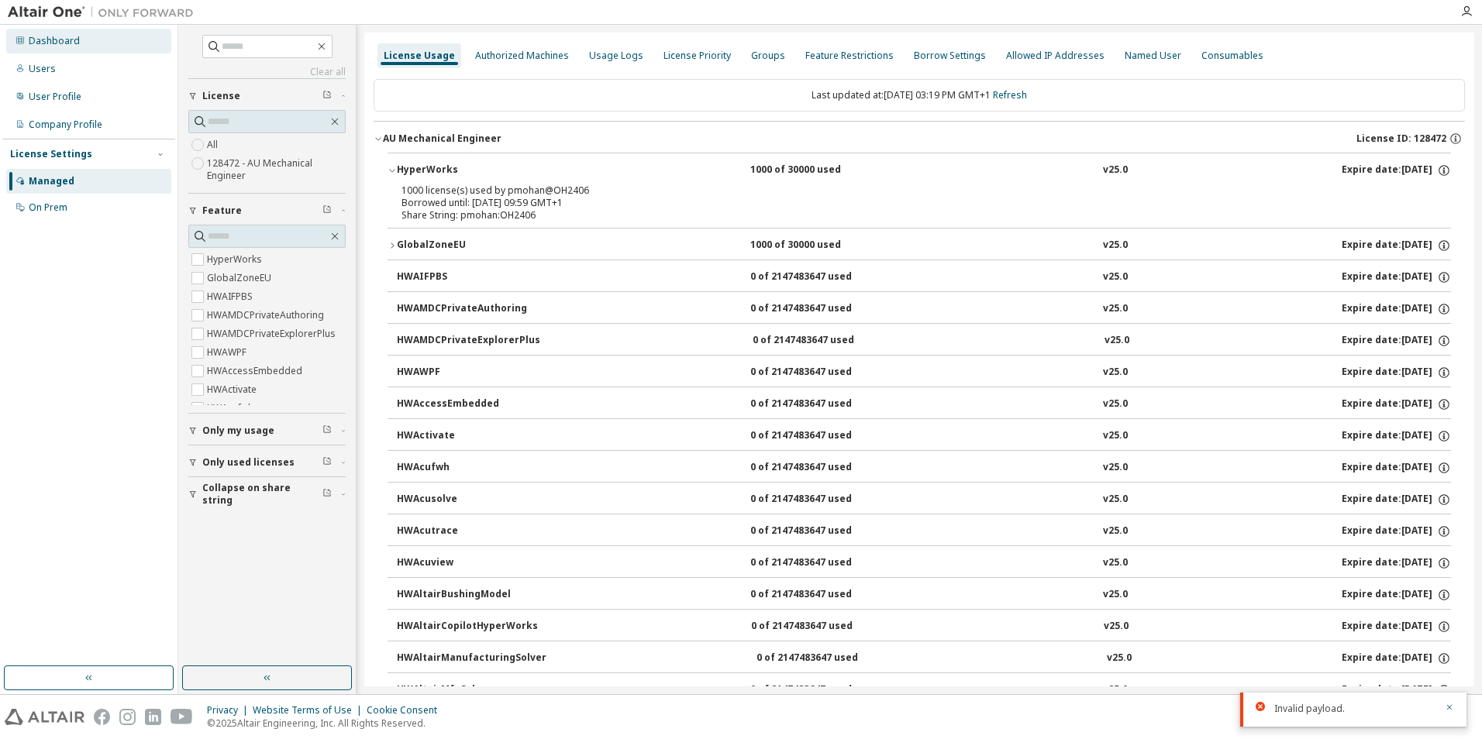
click at [74, 45] on div "Dashboard" at bounding box center [54, 41] width 51 height 12
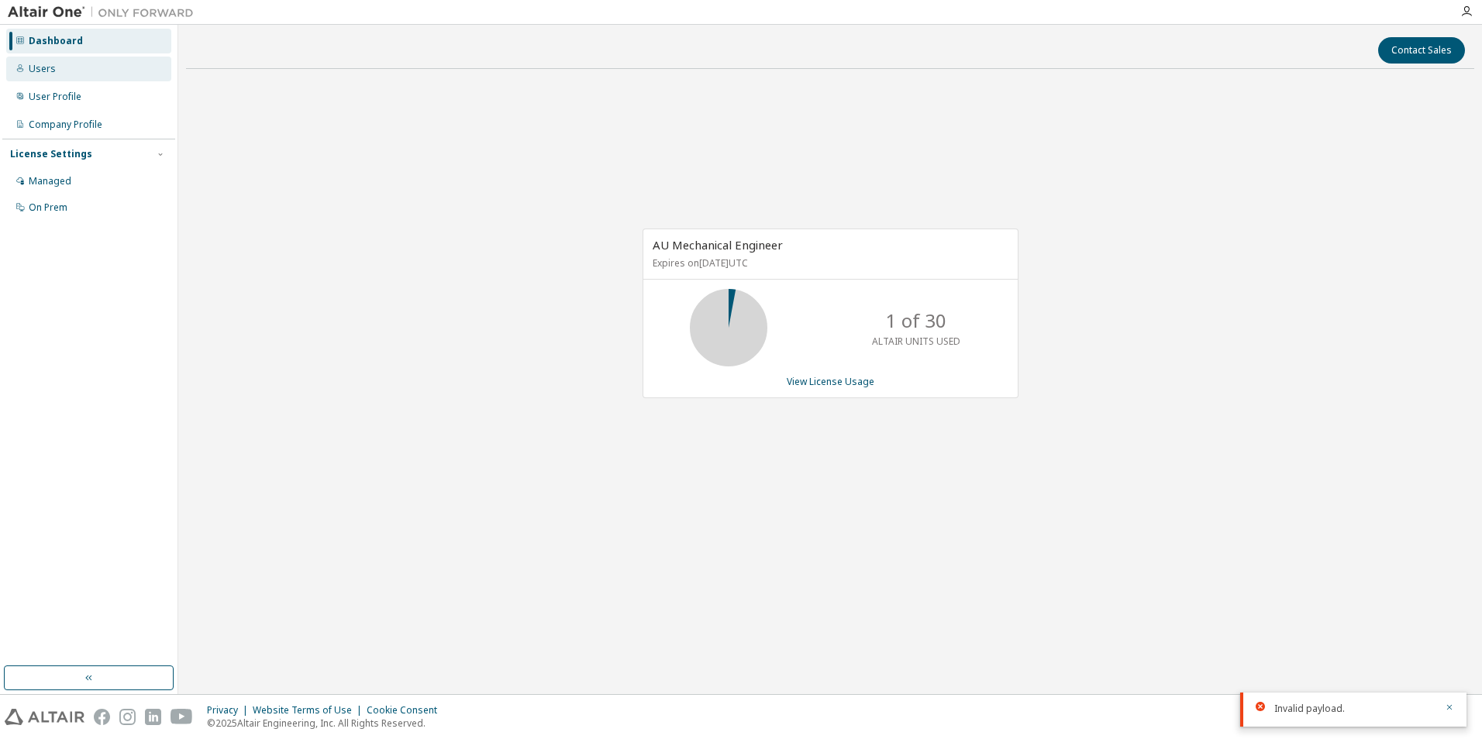
click at [92, 73] on div "Users" at bounding box center [88, 69] width 165 height 25
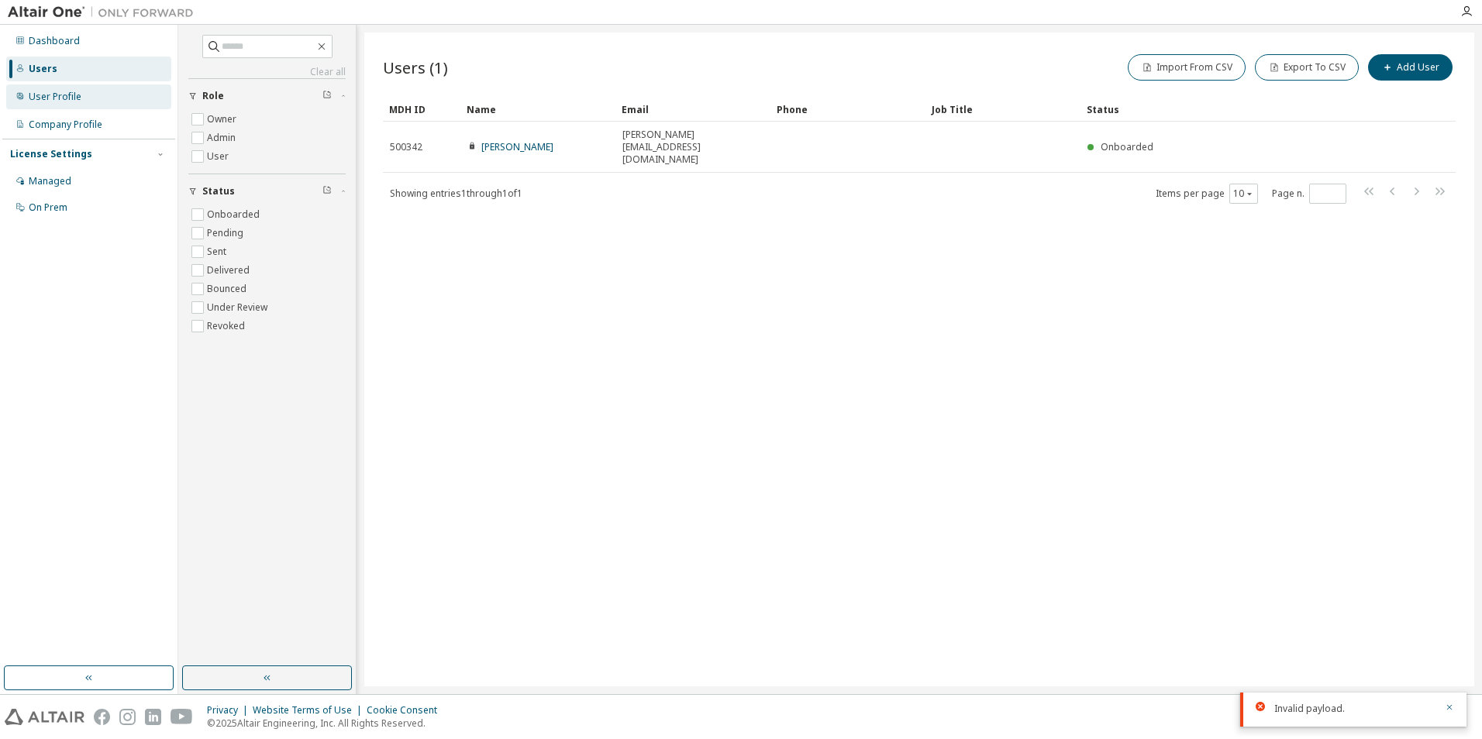
click at [155, 105] on div "User Profile" at bounding box center [88, 96] width 165 height 25
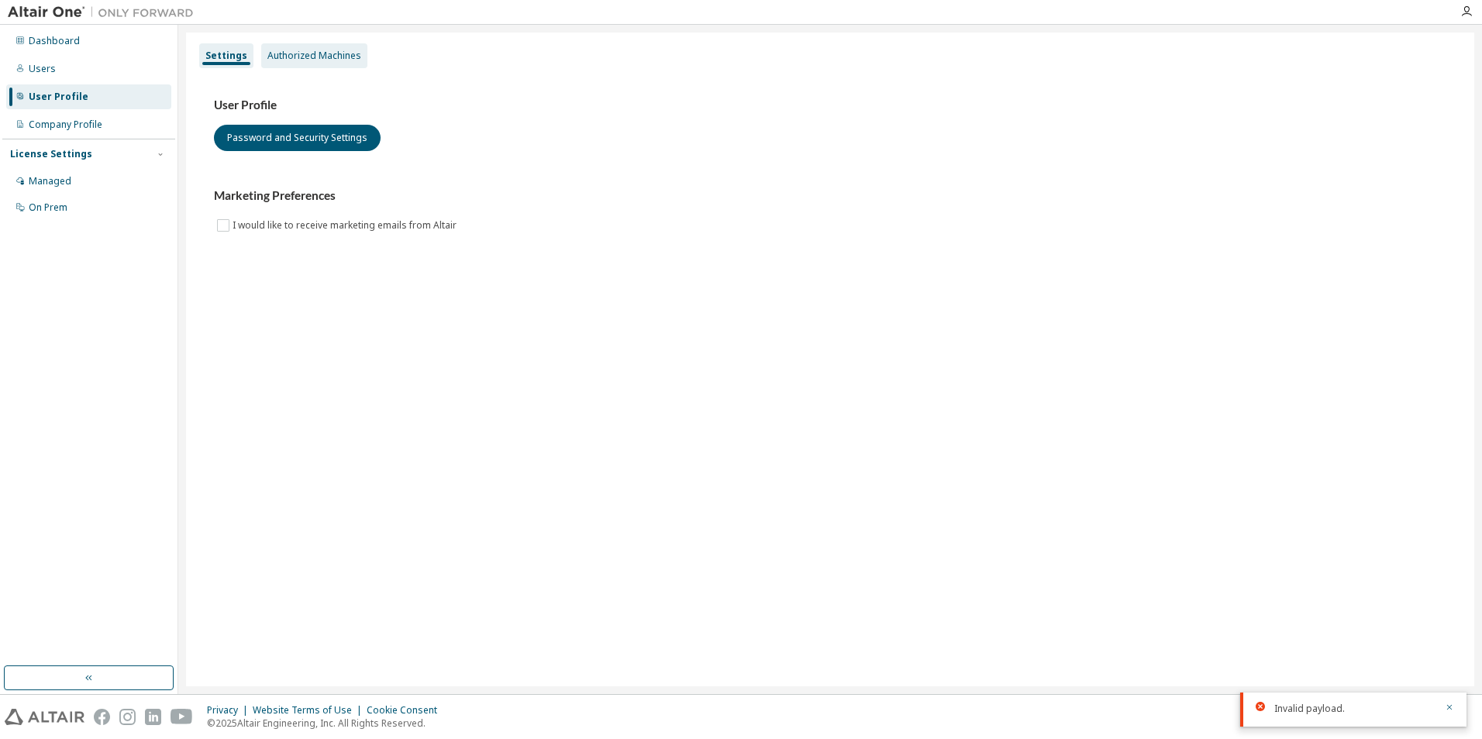
click at [288, 53] on div "Authorized Machines" at bounding box center [314, 56] width 94 height 12
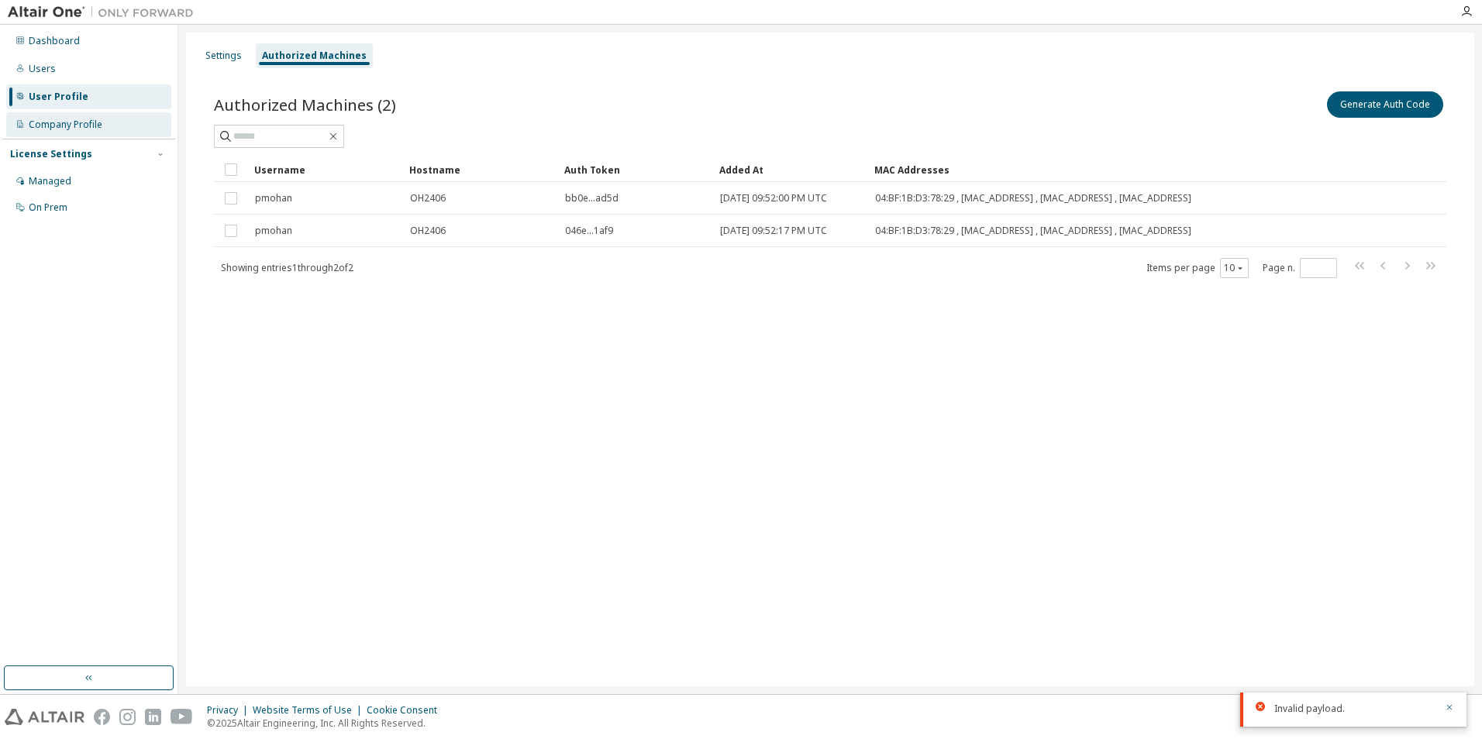
click at [91, 135] on div "Company Profile" at bounding box center [88, 124] width 165 height 25
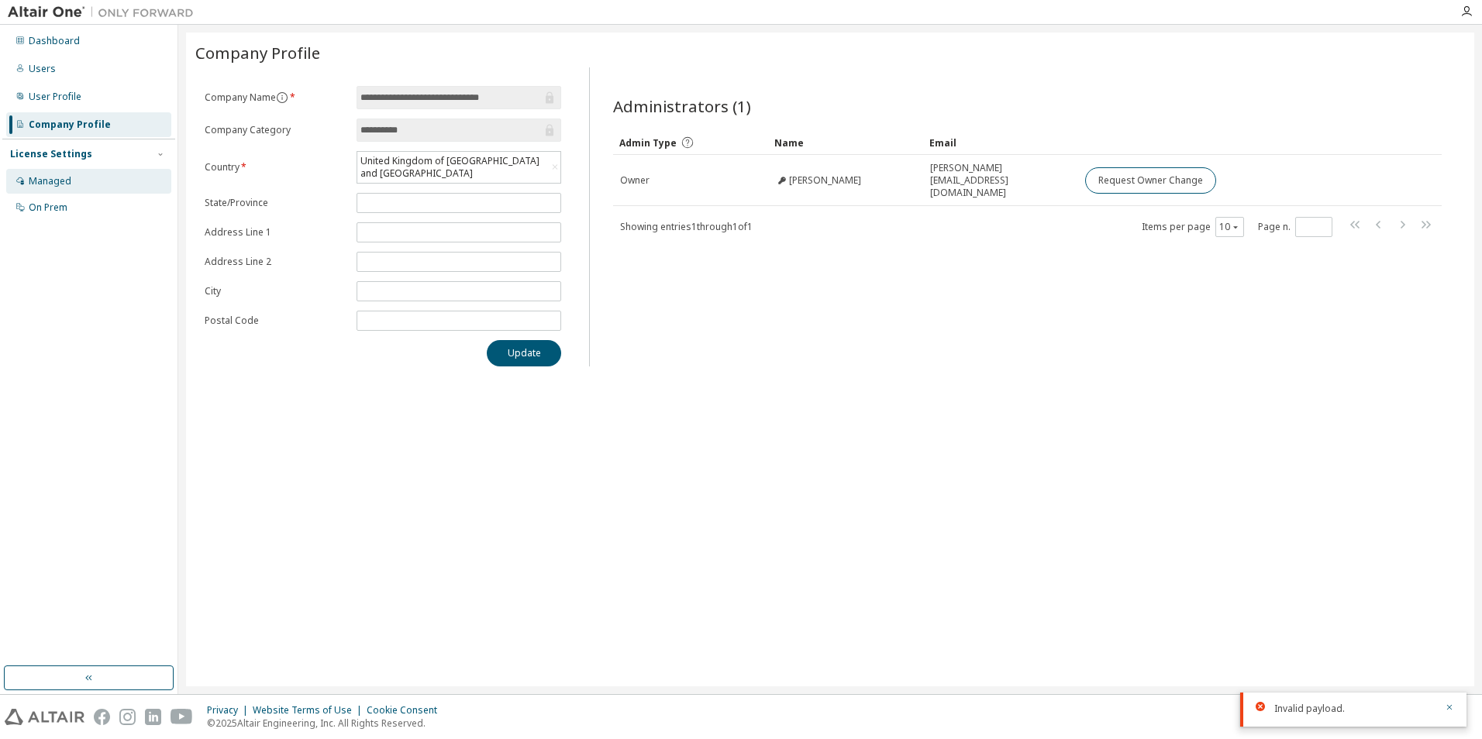
click at [107, 182] on div "Managed" at bounding box center [88, 181] width 165 height 25
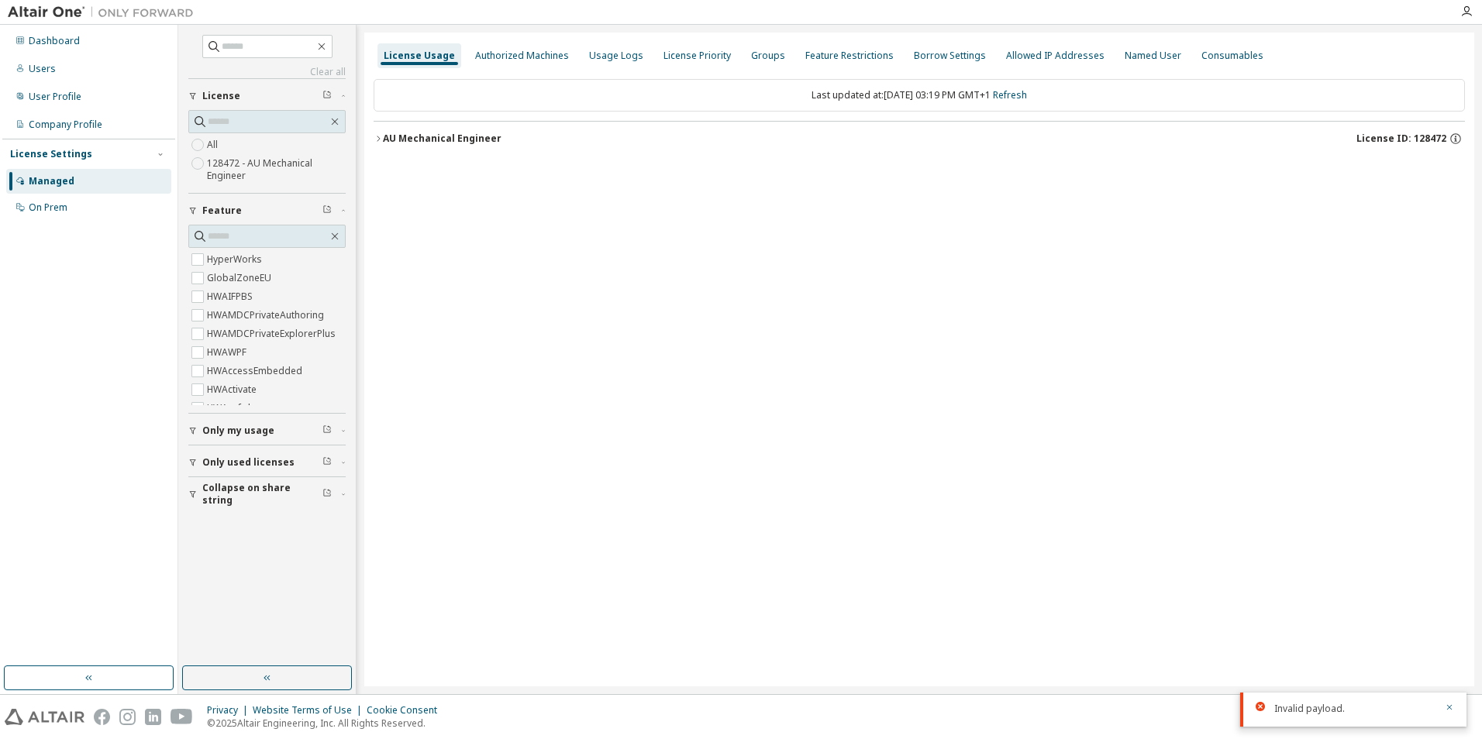
click at [420, 127] on button "AU Mechanical Engineer License ID: 128472" at bounding box center [919, 139] width 1091 height 34
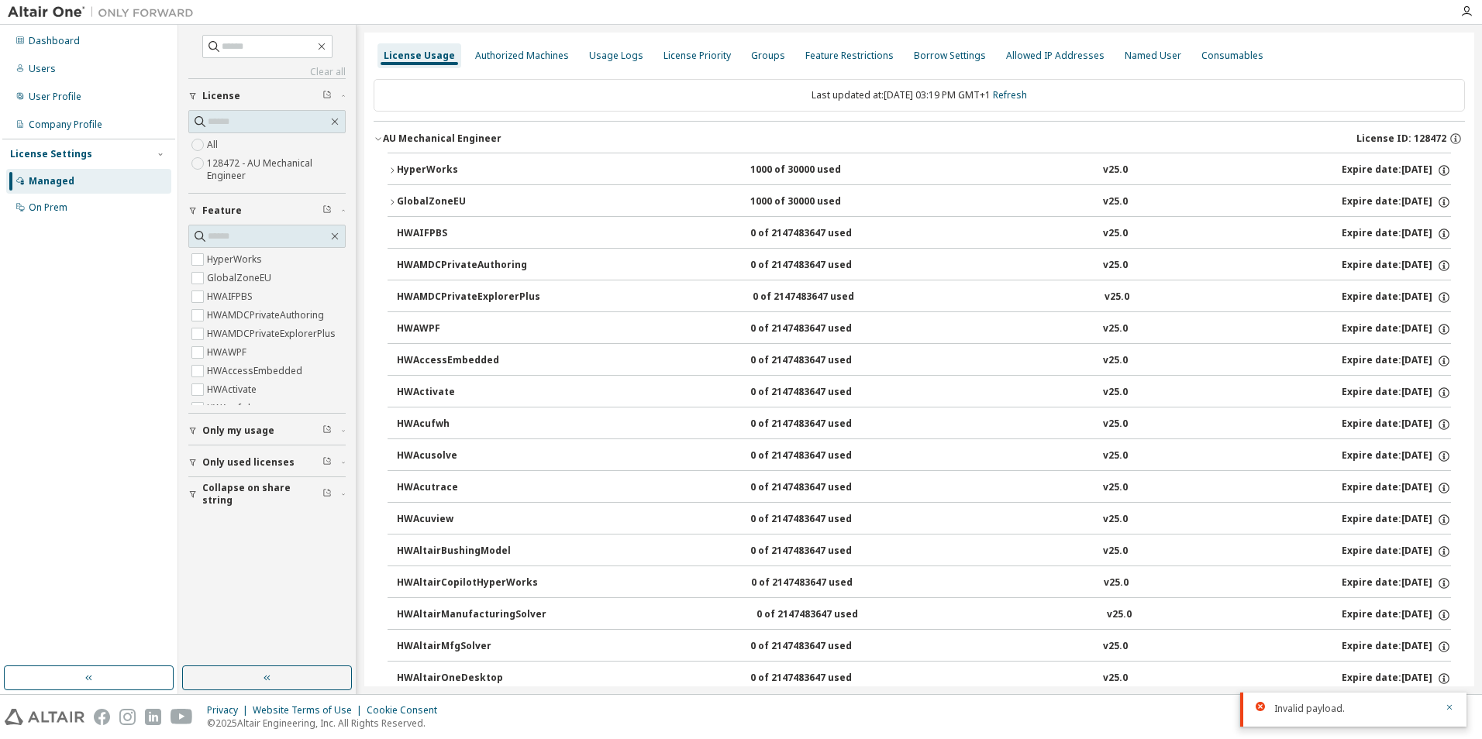
click at [59, 55] on div "Dashboard Users User Profile Company Profile License Settings Managed On Prem" at bounding box center [88, 124] width 173 height 195
click at [60, 49] on div "Dashboard" at bounding box center [88, 41] width 165 height 25
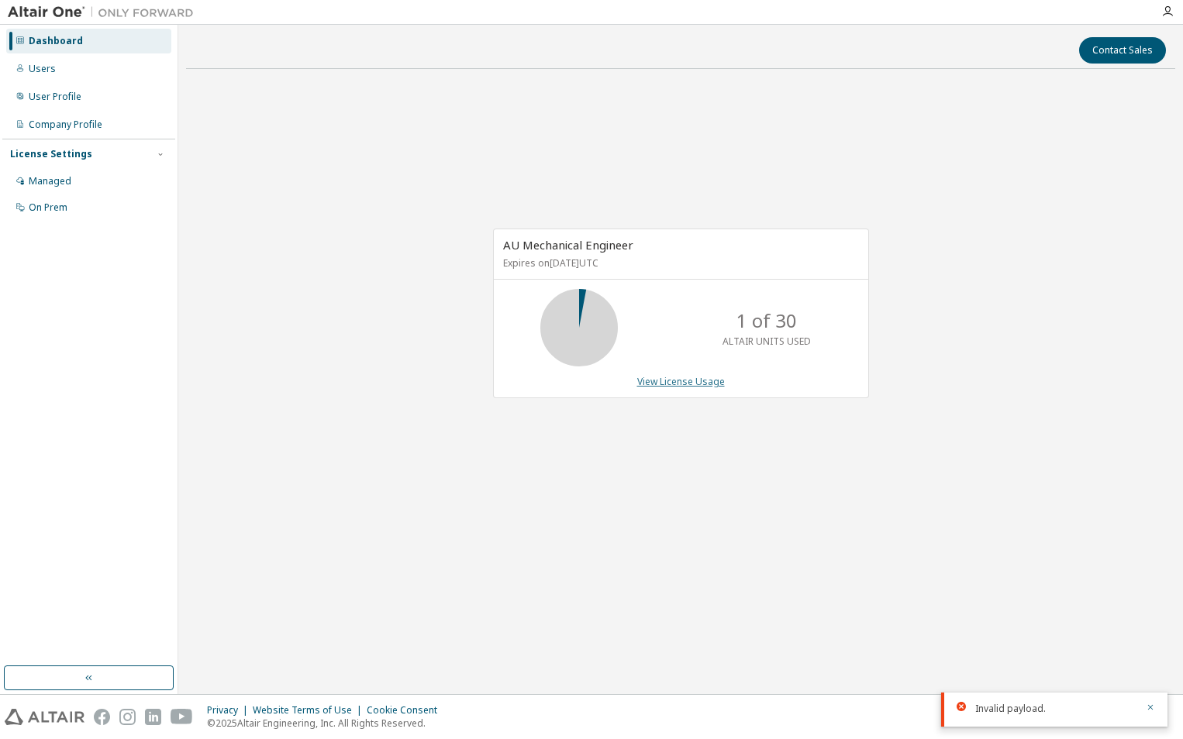
click at [664, 381] on link "View License Usage" at bounding box center [681, 381] width 88 height 13
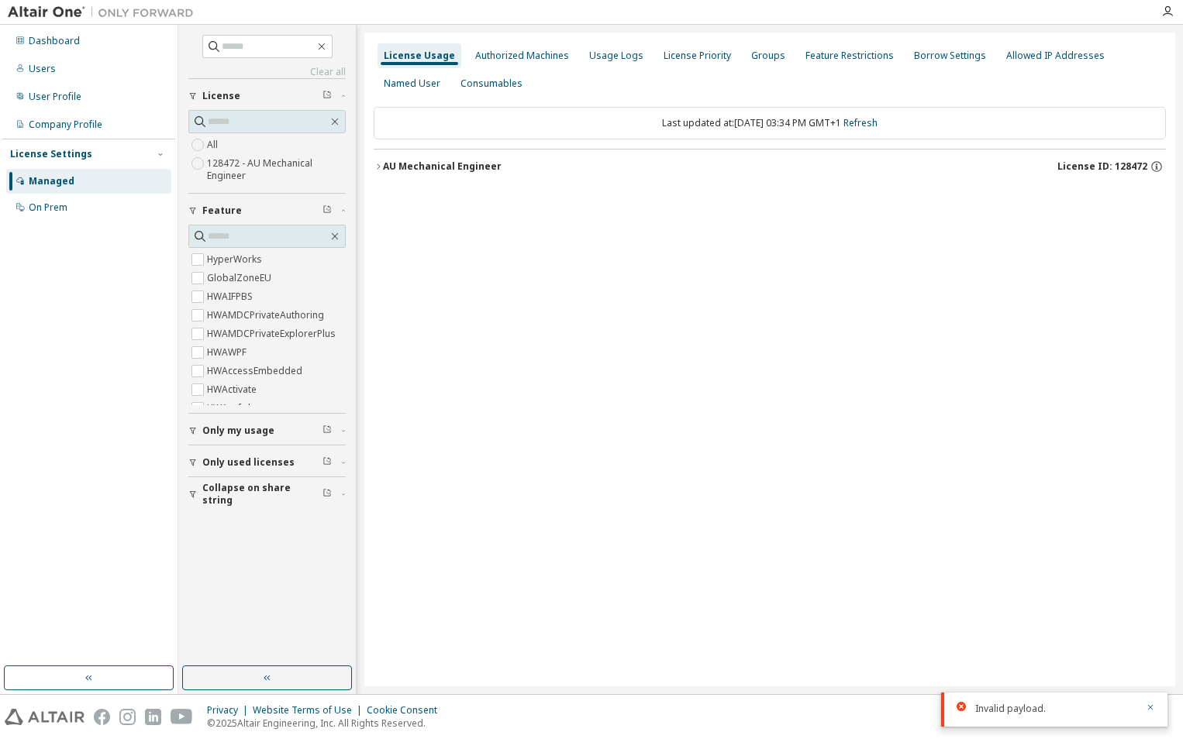
click at [470, 171] on div "AU Mechanical Engineer" at bounding box center [442, 166] width 119 height 12
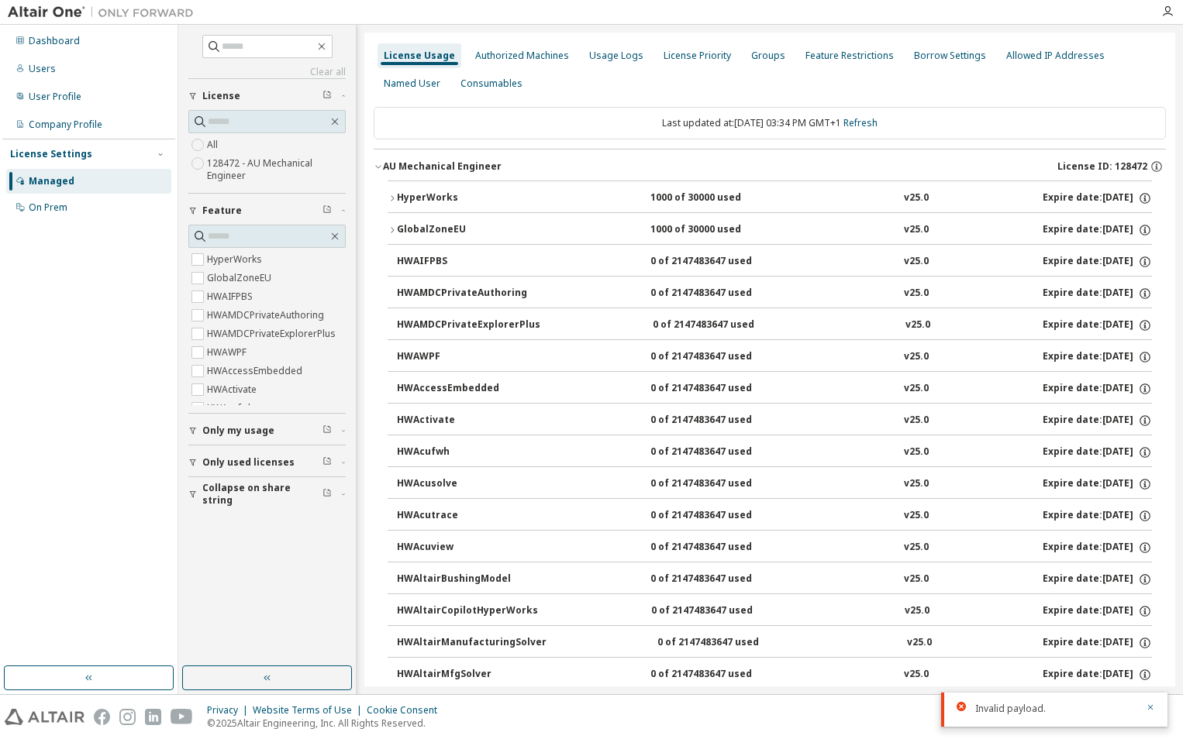
click at [439, 206] on button "HyperWorks 1000 of 30000 used v25.0 Expire date: 2025-11-26" at bounding box center [770, 198] width 764 height 34
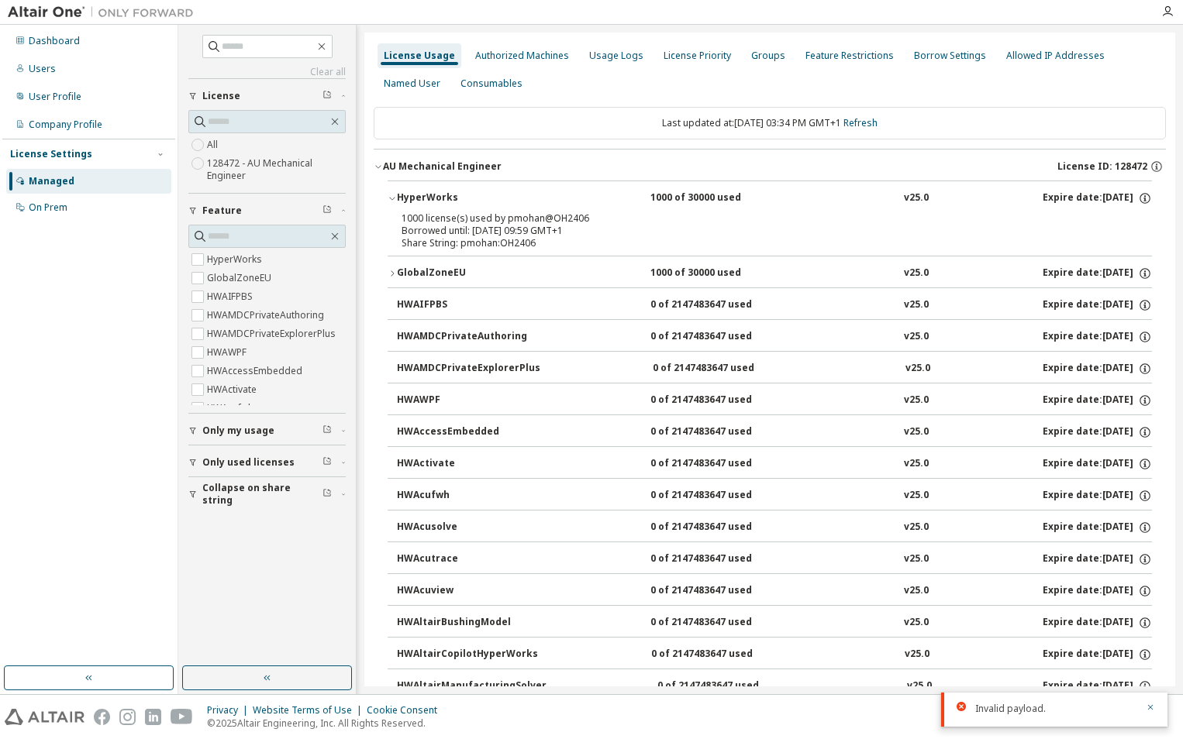
click at [426, 229] on div "Borrowed until: 2025-09-10 09:59 GMT+1" at bounding box center [750, 231] width 699 height 12
click at [650, 227] on div "Borrowed until: 2025-09-10 09:59 GMT+1" at bounding box center [750, 231] width 699 height 12
click at [675, 53] on div "License Priority" at bounding box center [696, 56] width 67 height 12
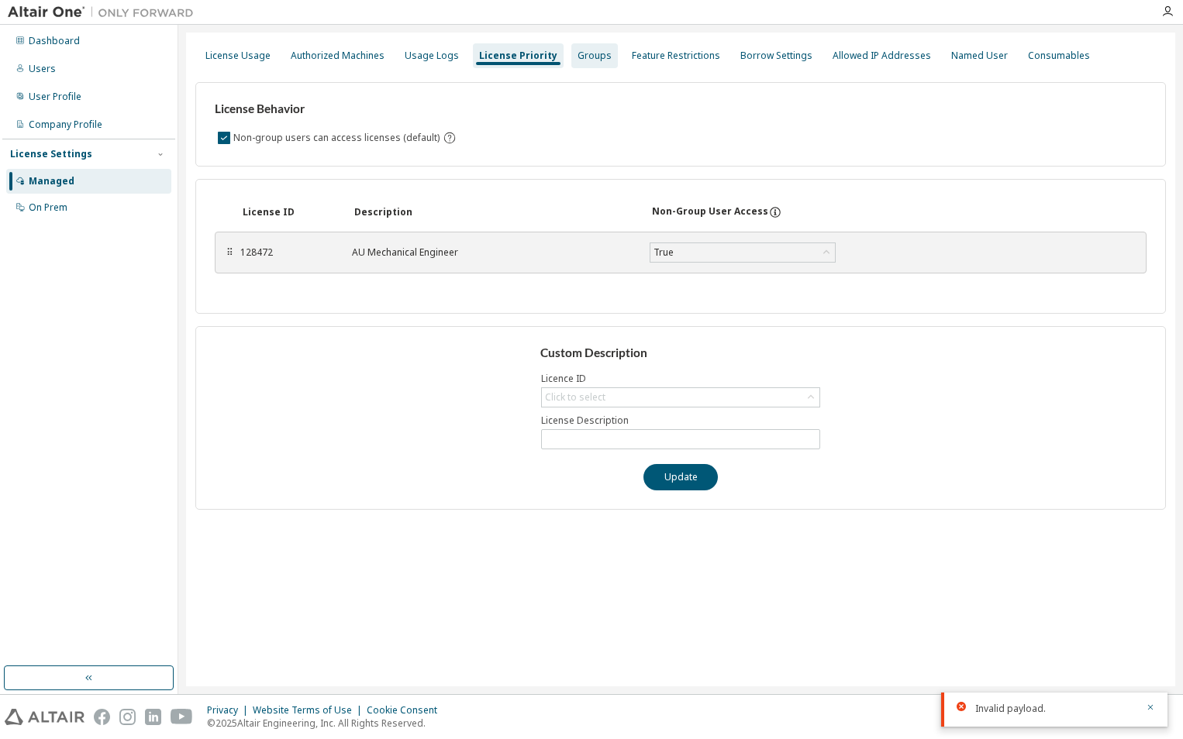
click at [580, 55] on div "Groups" at bounding box center [594, 56] width 34 height 12
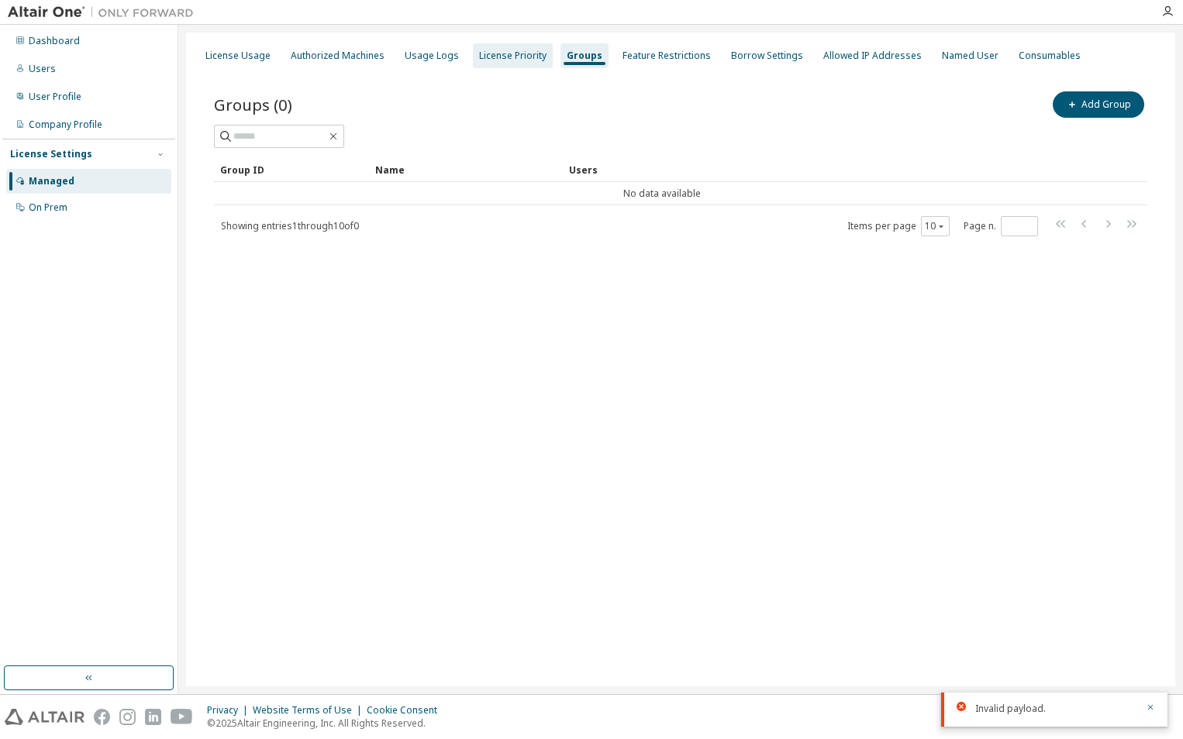
click at [521, 60] on div "License Priority" at bounding box center [512, 56] width 67 height 12
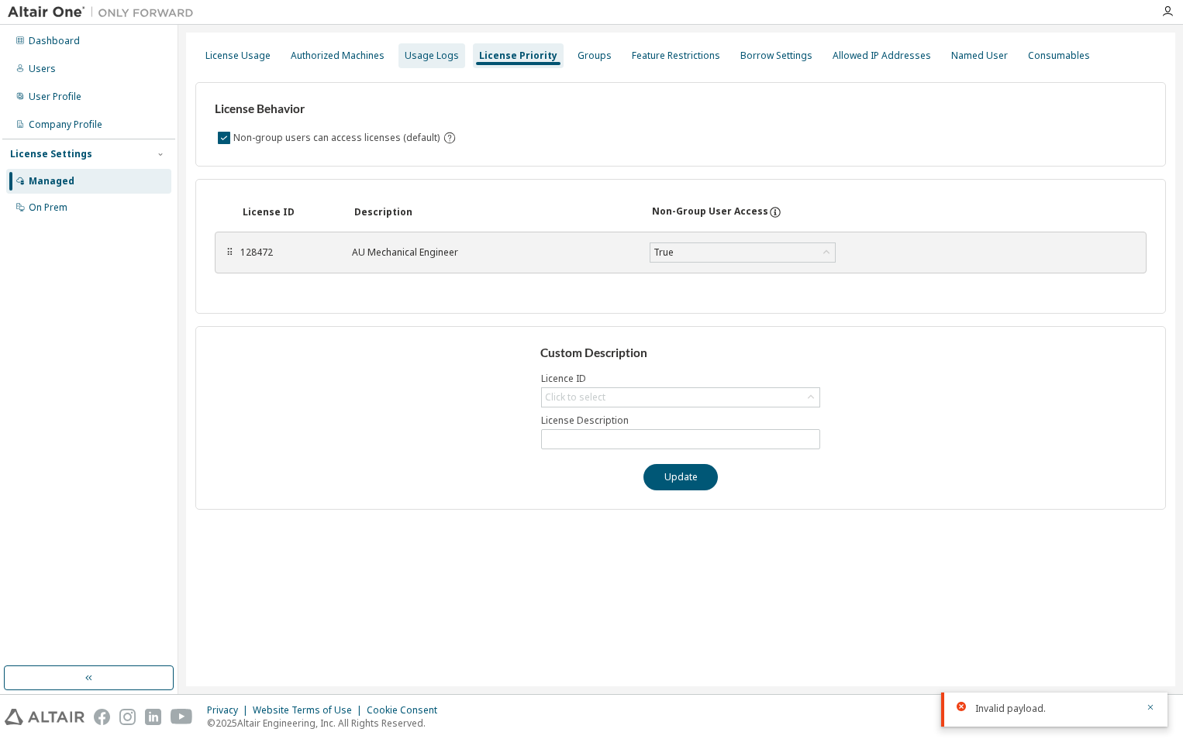
click at [422, 60] on div "Usage Logs" at bounding box center [432, 56] width 54 height 12
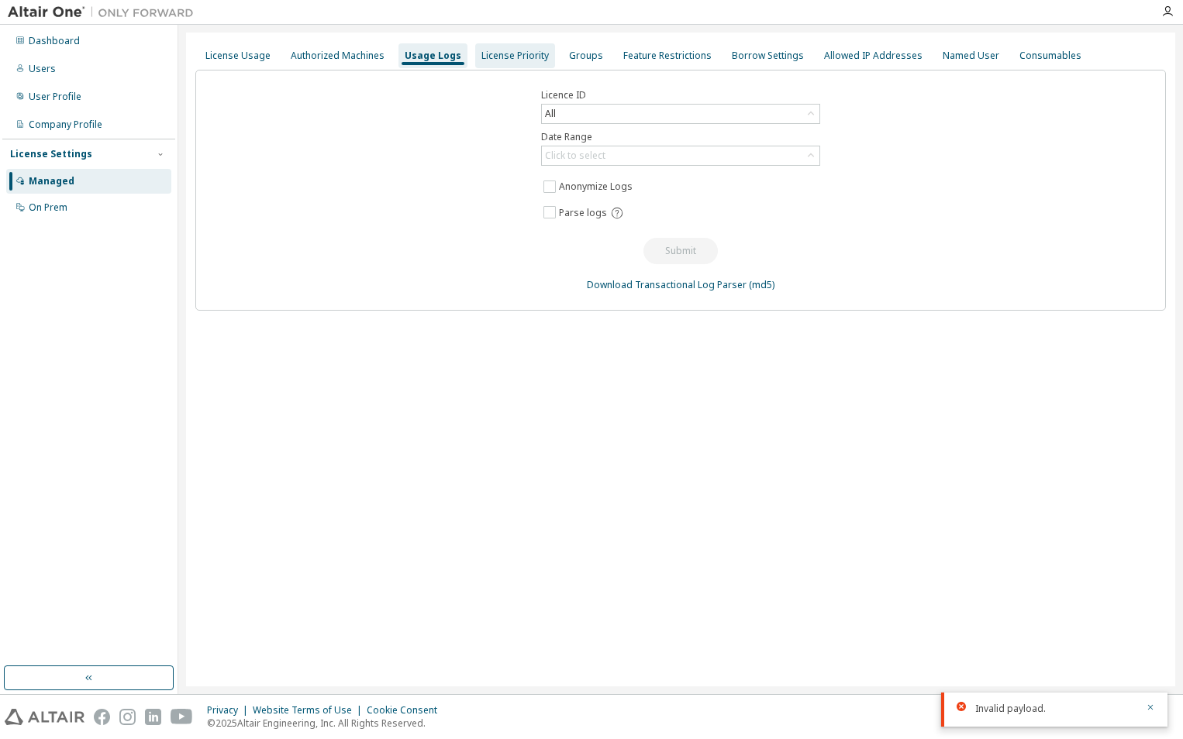
click at [494, 58] on div "License Priority" at bounding box center [514, 56] width 67 height 12
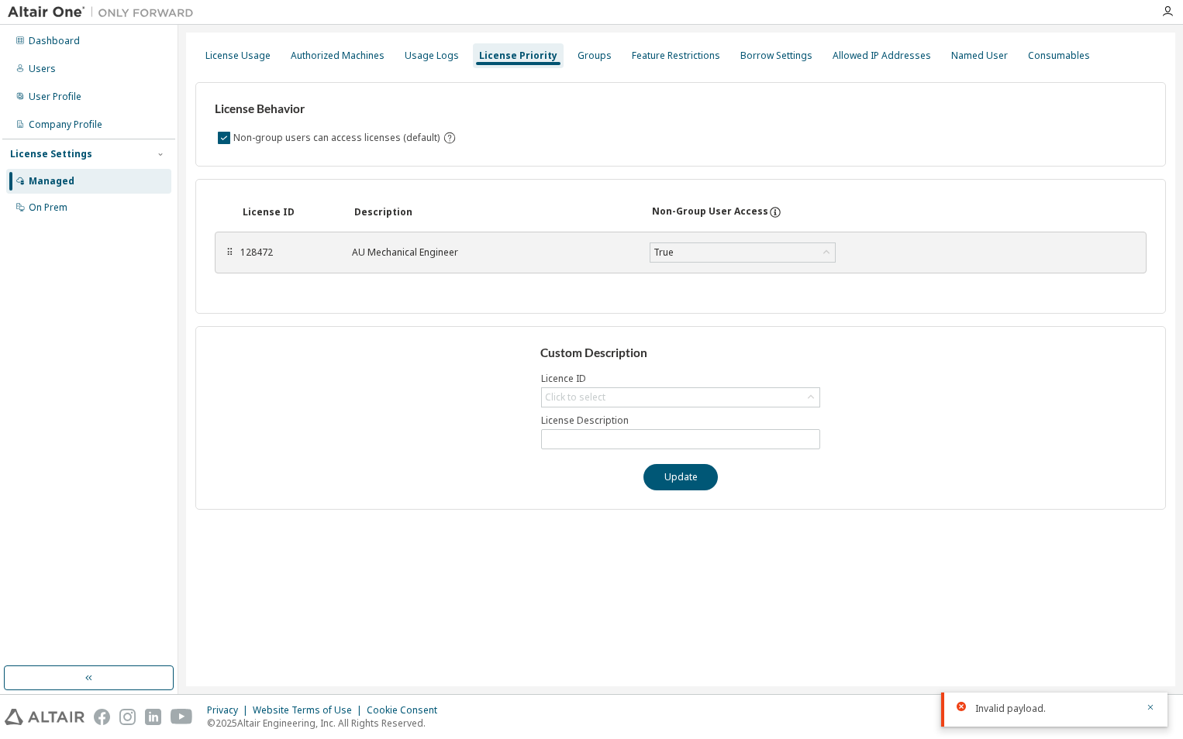
click at [608, 47] on div "License Usage Authorized Machines Usage Logs License Priority Groups Feature Re…" at bounding box center [680, 56] width 970 height 28
click at [584, 57] on div "Groups" at bounding box center [594, 56] width 34 height 12
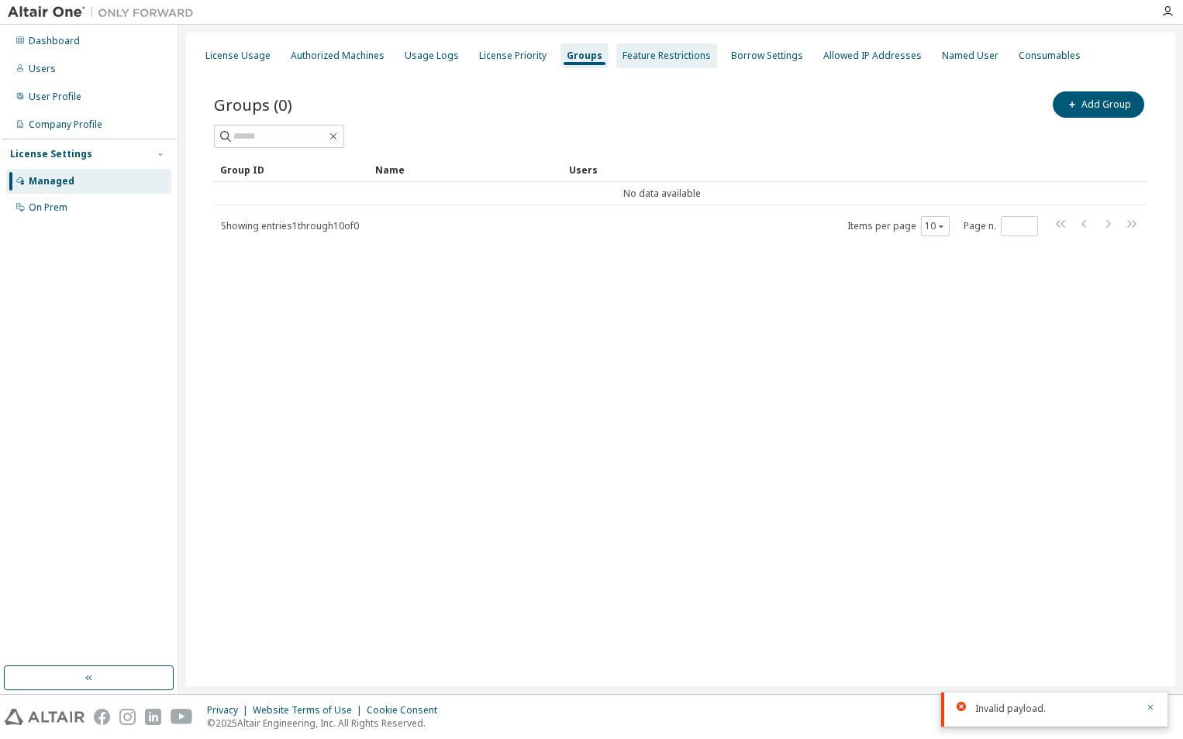
click at [655, 52] on div "Feature Restrictions" at bounding box center [666, 56] width 88 height 12
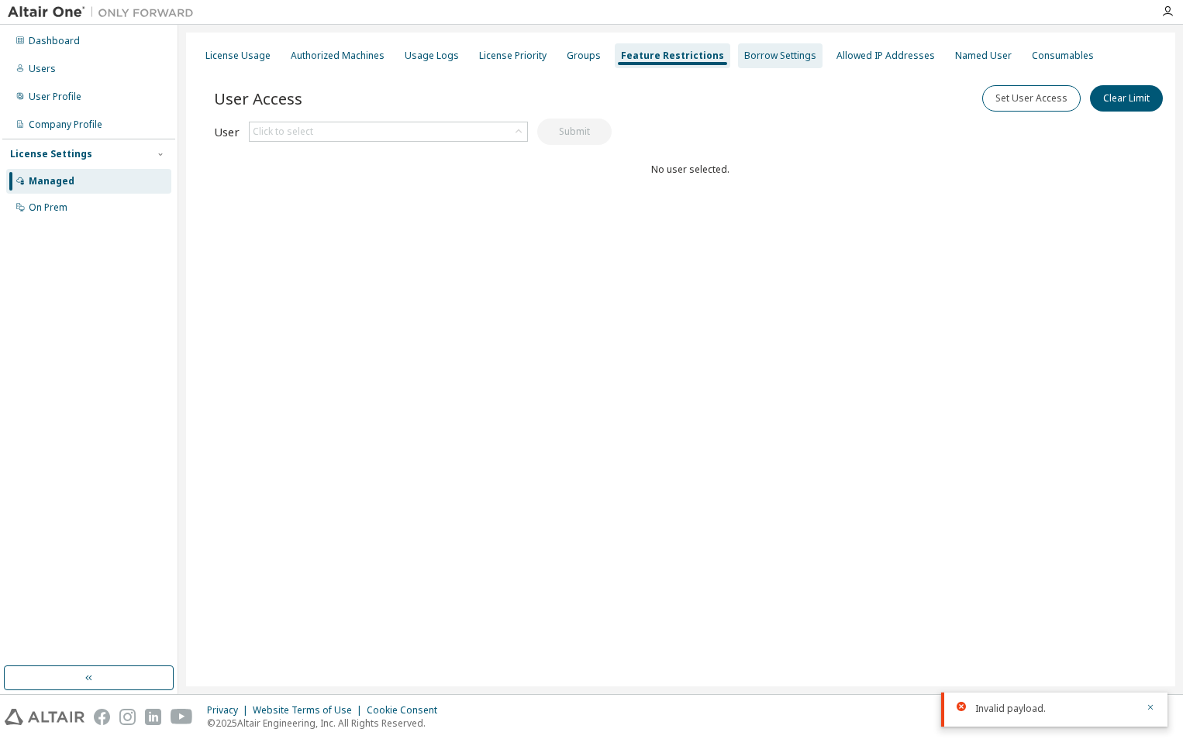
click at [744, 53] on div "Borrow Settings" at bounding box center [780, 56] width 72 height 12
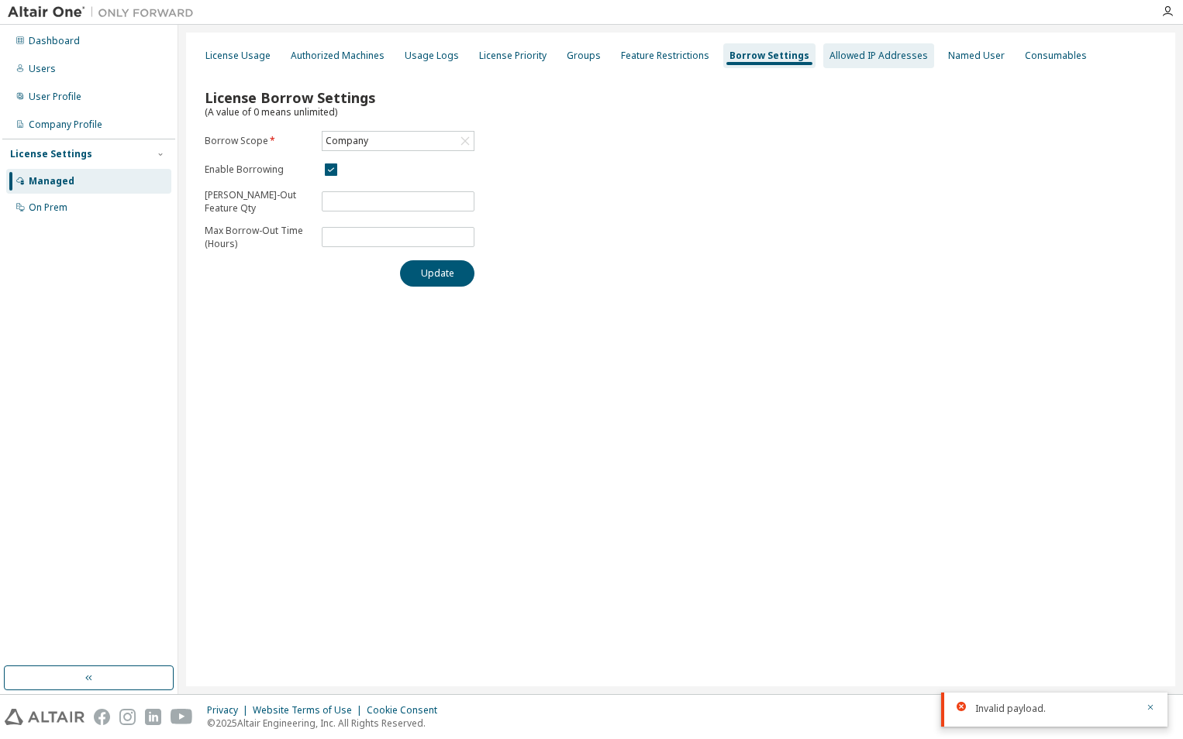
click at [867, 55] on div "Allowed IP Addresses" at bounding box center [878, 56] width 98 height 12
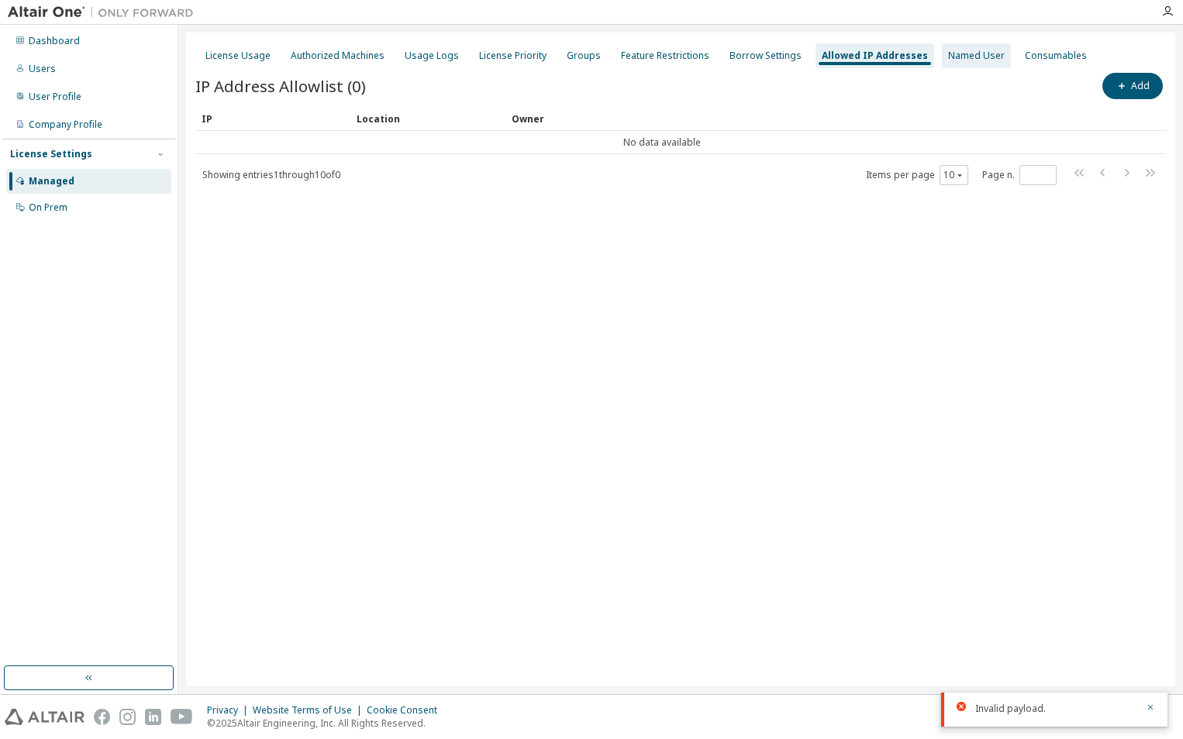
click at [948, 60] on div "Named User" at bounding box center [976, 56] width 57 height 12
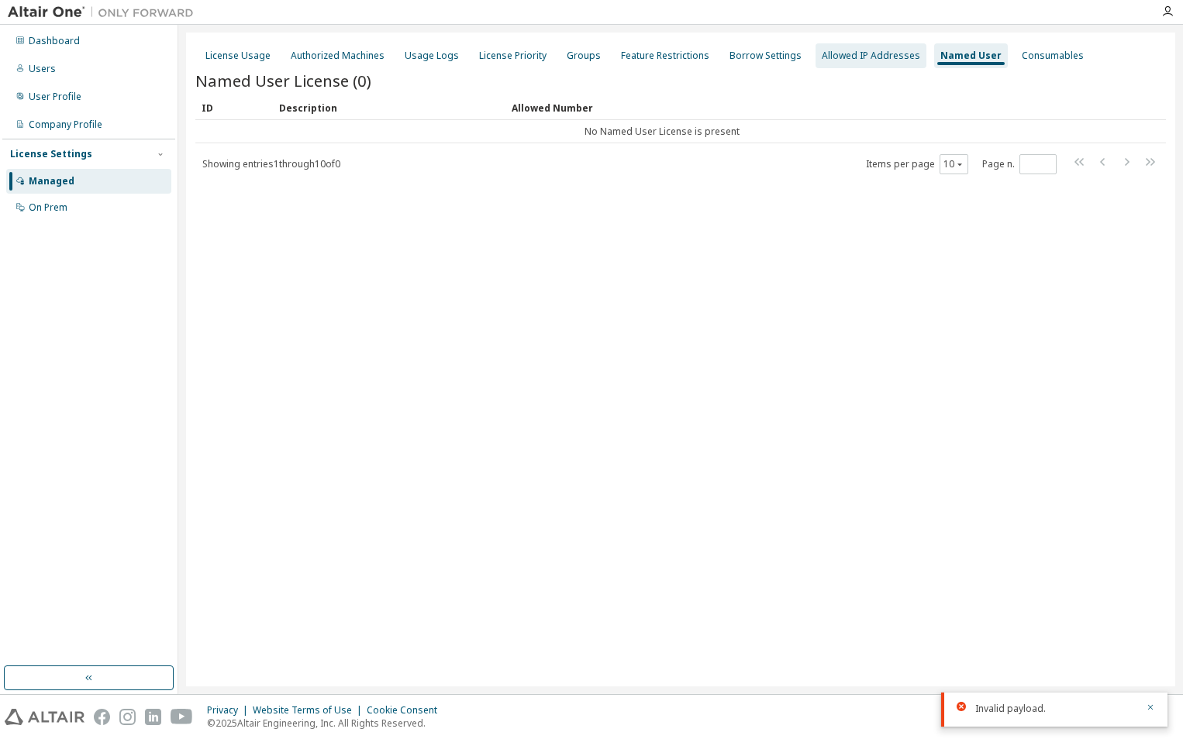
click at [899, 59] on div "Allowed IP Addresses" at bounding box center [871, 56] width 98 height 12
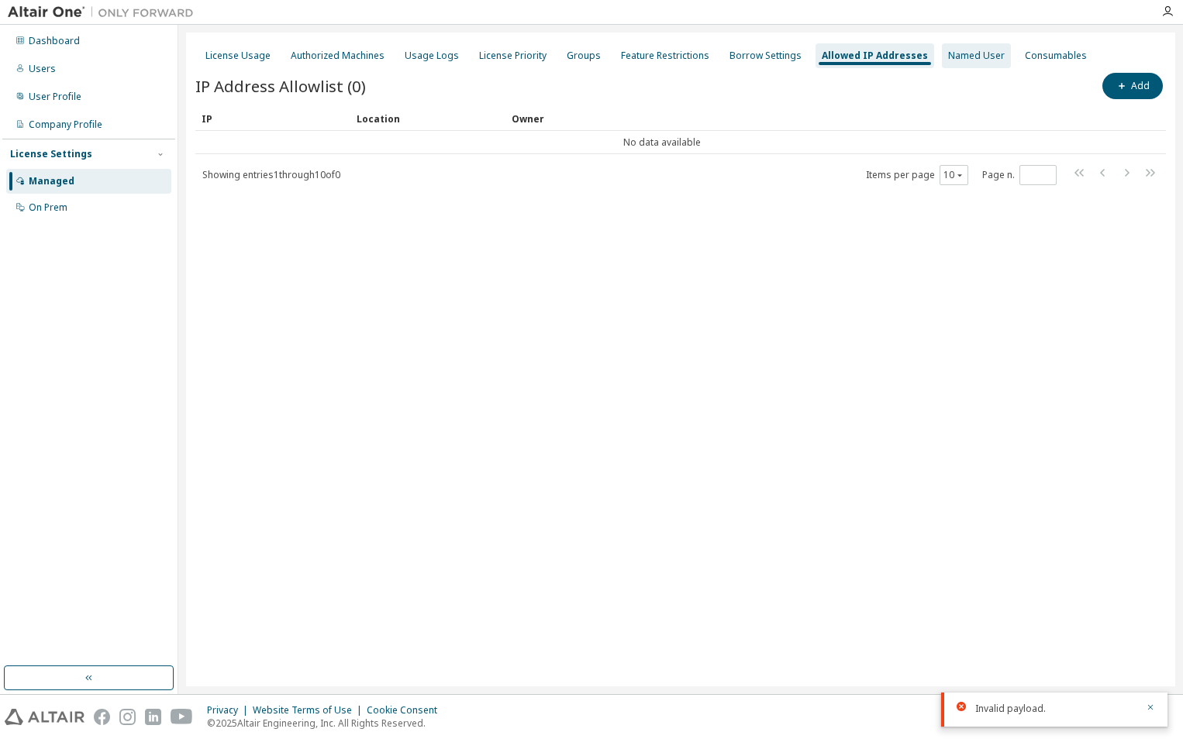
click at [960, 60] on div "Named User" at bounding box center [976, 56] width 57 height 12
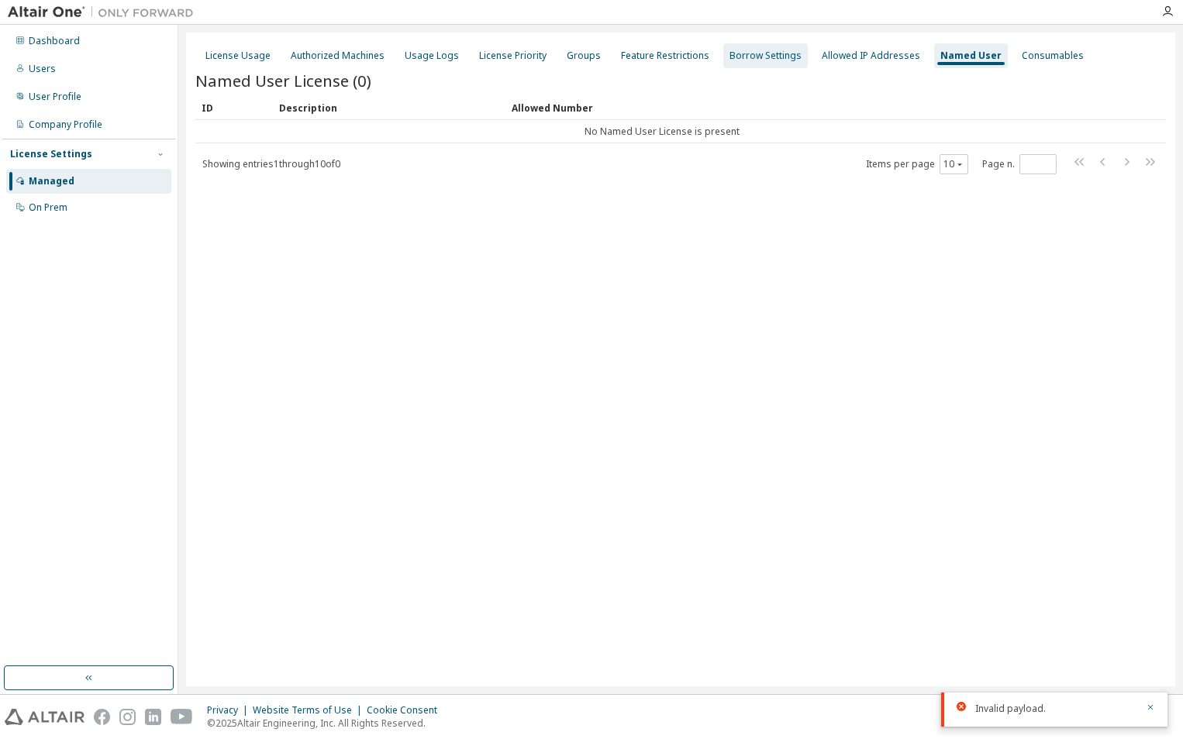
click at [762, 64] on div "Borrow Settings" at bounding box center [765, 55] width 84 height 25
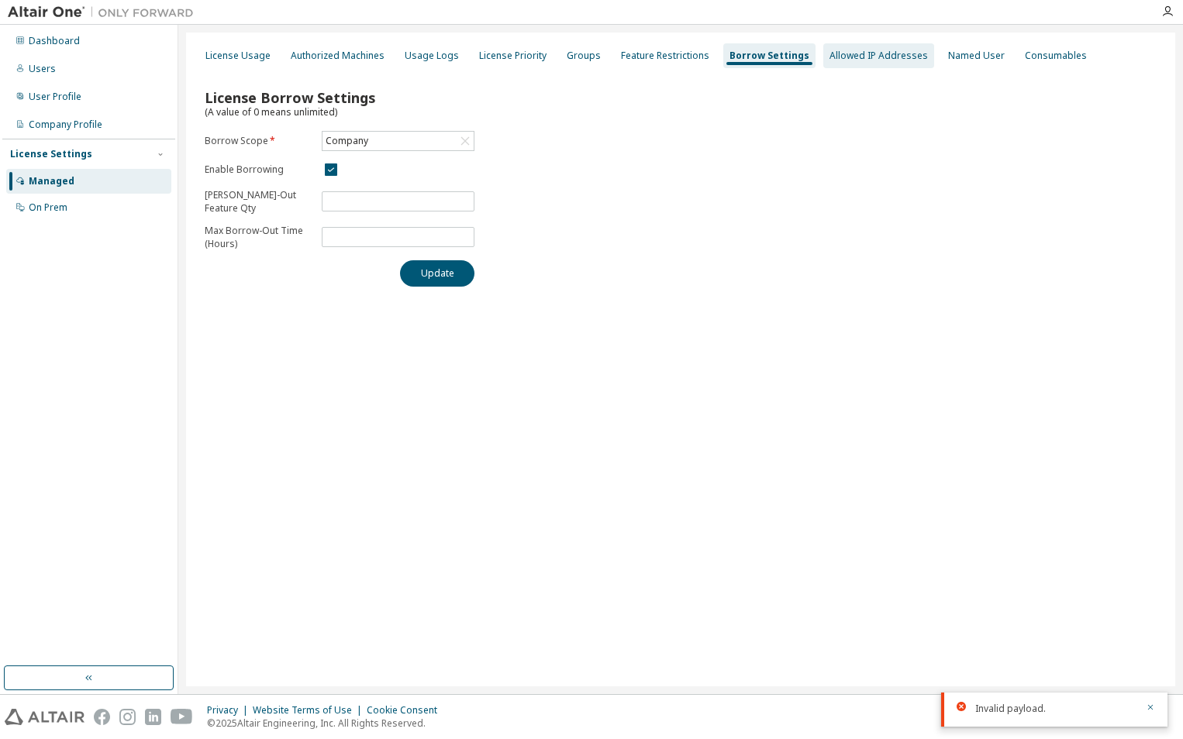
click at [850, 64] on div "Allowed IP Addresses" at bounding box center [878, 55] width 111 height 25
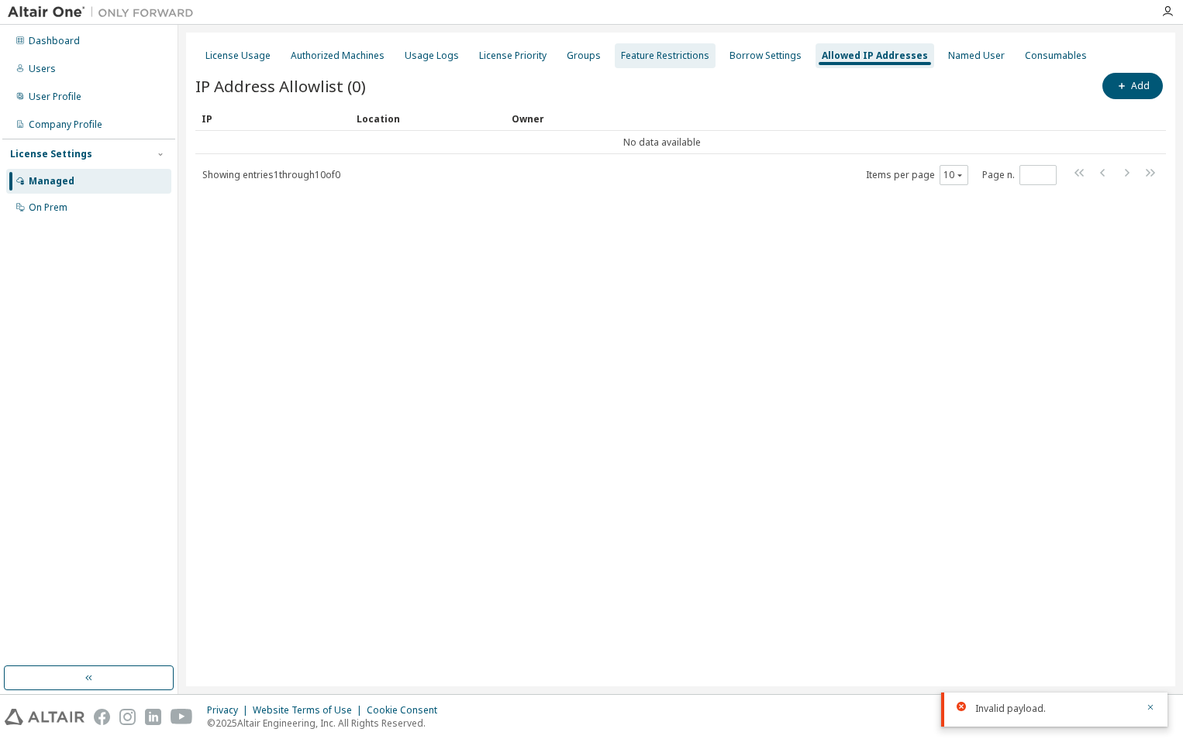
click at [672, 64] on div "Feature Restrictions" at bounding box center [665, 55] width 101 height 25
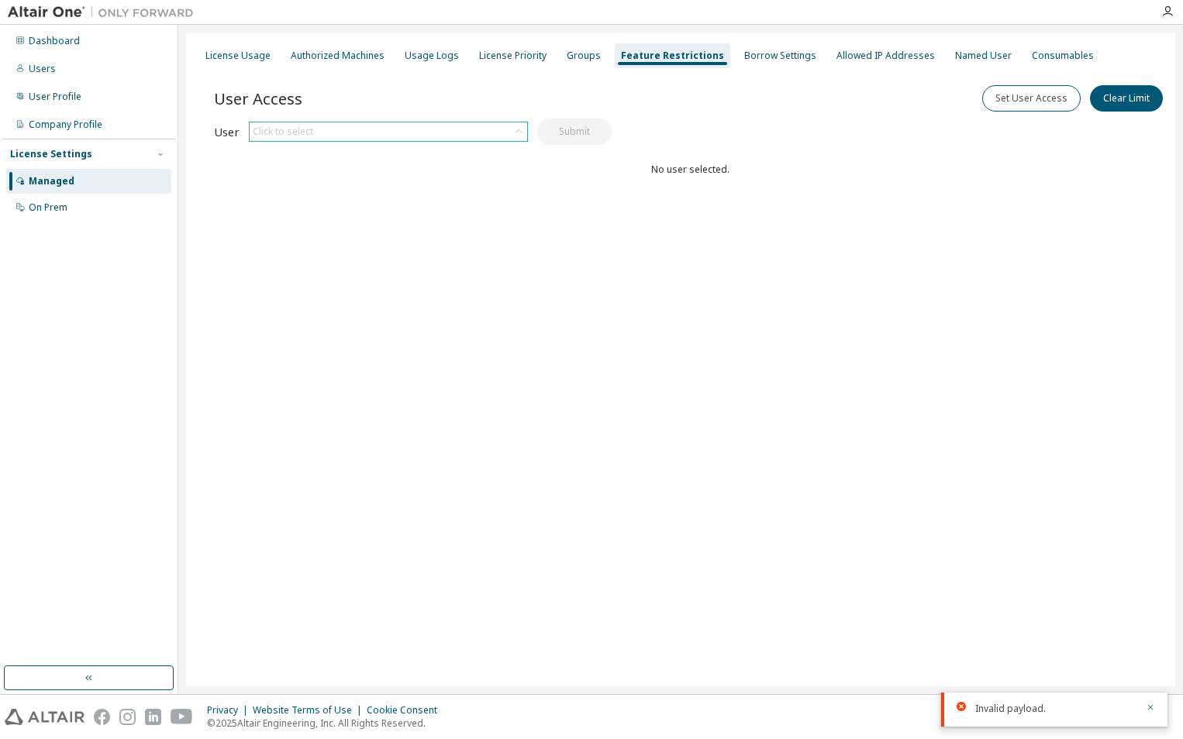
click at [450, 127] on div "Click to select" at bounding box center [388, 131] width 277 height 19
click at [365, 176] on li "prabakaran.mohan@ohvc.co.uk" at bounding box center [387, 175] width 274 height 20
click at [562, 132] on button "Submit" at bounding box center [574, 132] width 74 height 26
click at [581, 131] on button "Submit" at bounding box center [574, 132] width 74 height 26
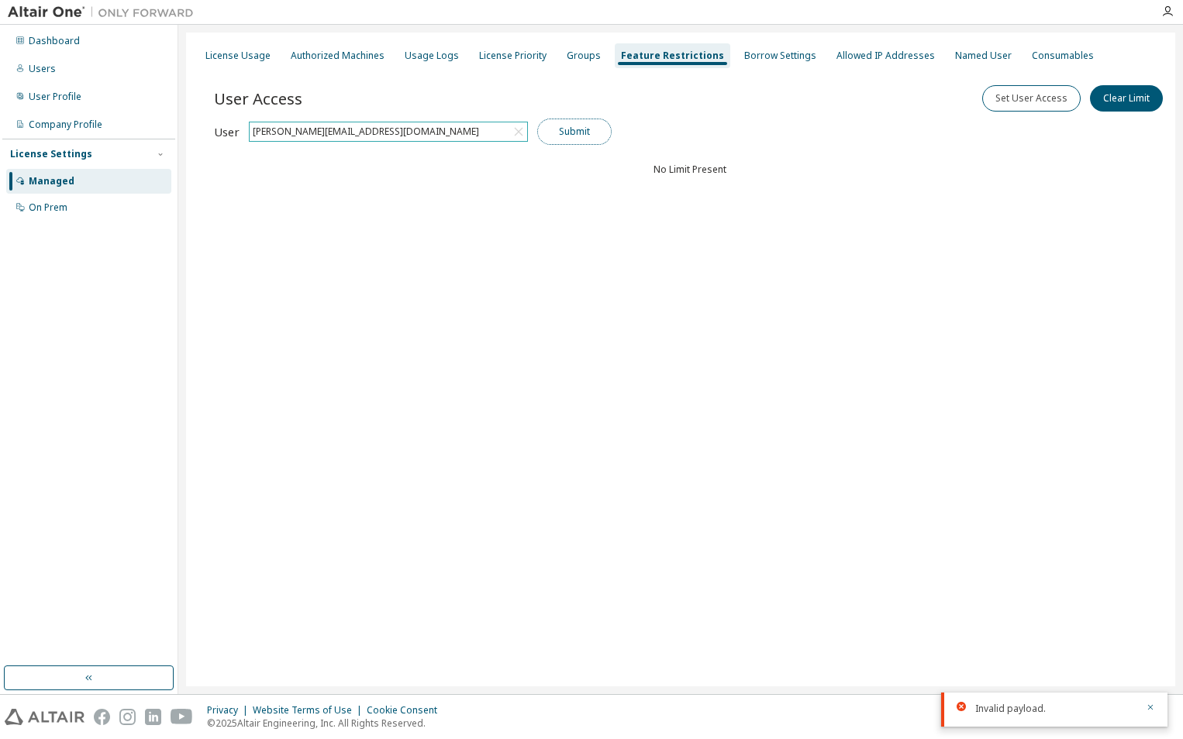
click at [581, 131] on button "Submit" at bounding box center [574, 132] width 74 height 26
click at [1026, 89] on button "Set User Access" at bounding box center [1031, 98] width 98 height 26
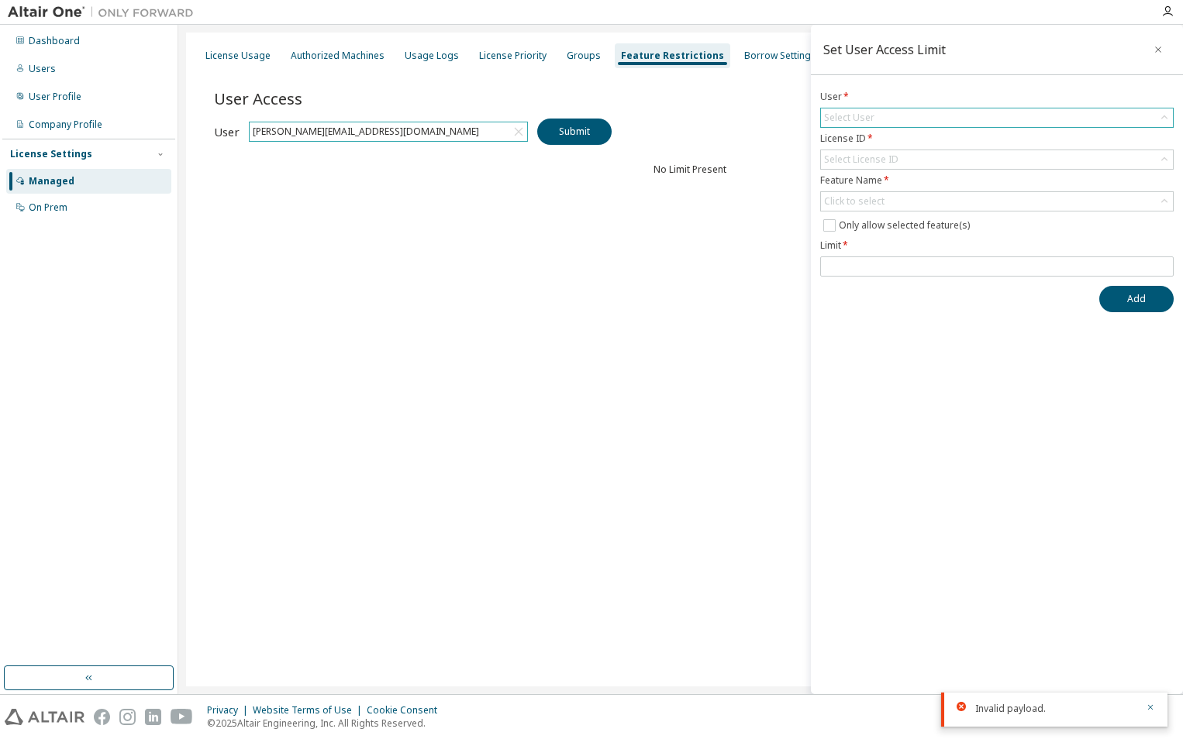
click at [891, 117] on div "Select User" at bounding box center [997, 118] width 352 height 19
click at [860, 159] on li "prabakaran.mohan@ohvc.co.uk" at bounding box center [996, 161] width 349 height 20
click at [859, 159] on div "Select License ID" at bounding box center [861, 159] width 74 height 12
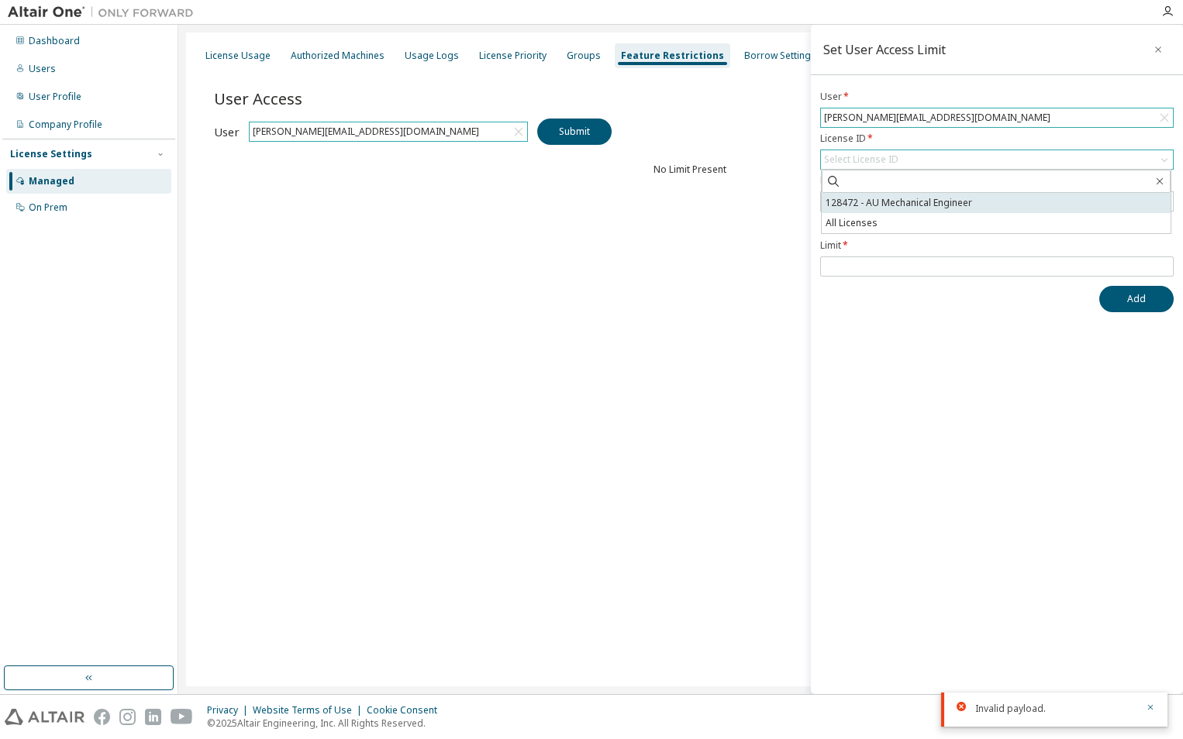
click at [856, 195] on li "128472 - AU Mechanical Engineer" at bounding box center [996, 203] width 349 height 20
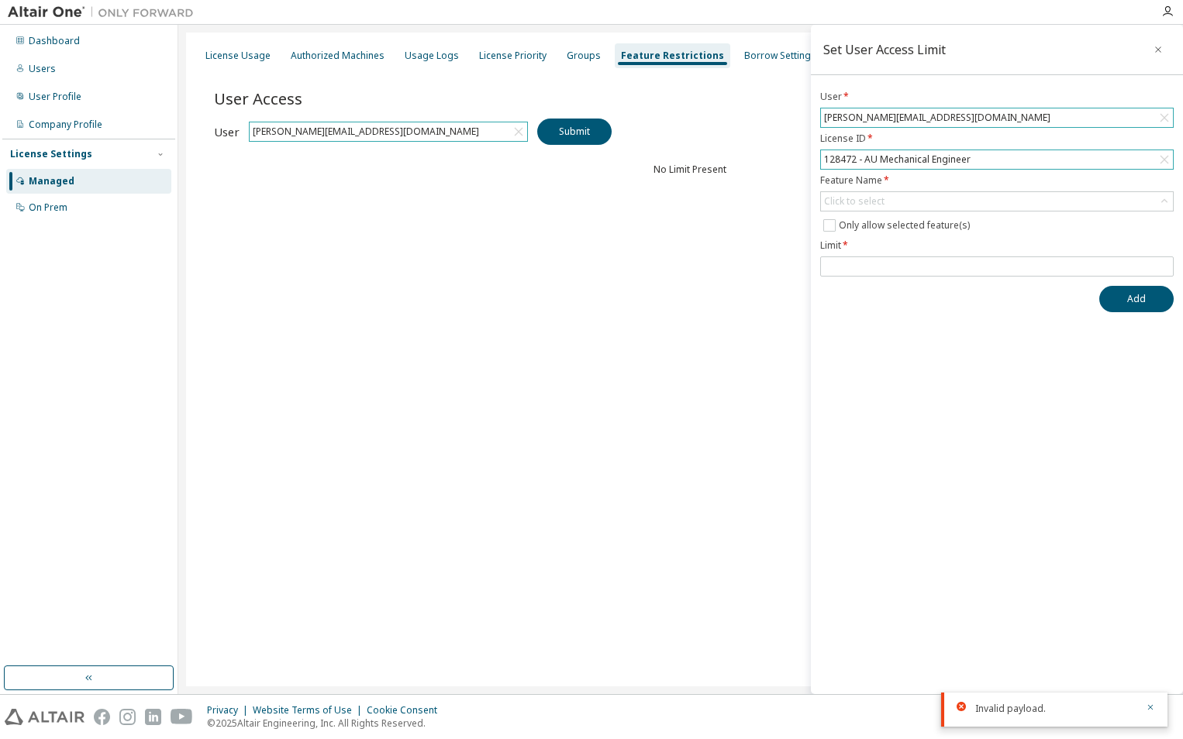
click at [857, 160] on div "128472 - AU Mechanical Engineer" at bounding box center [897, 159] width 151 height 17
click at [848, 215] on li "All Licenses" at bounding box center [996, 223] width 349 height 20
click at [849, 197] on div "Click to select" at bounding box center [854, 201] width 60 height 12
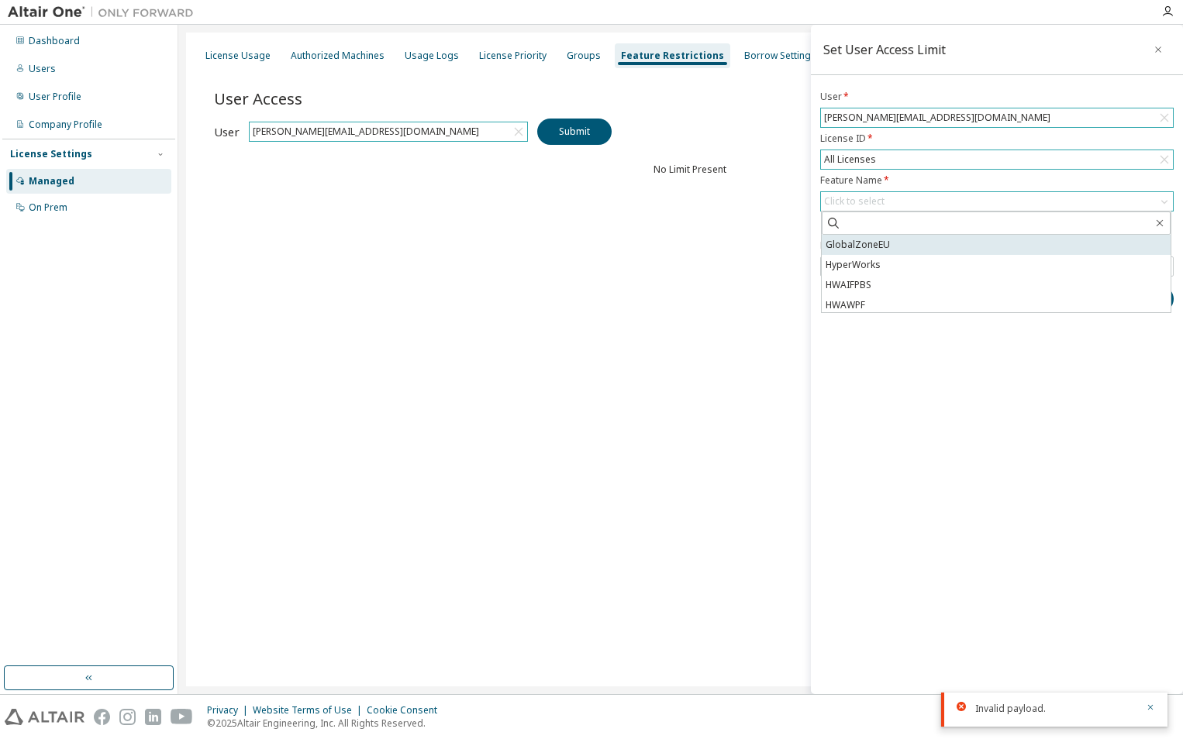
click at [882, 248] on li "GlobalZoneEU" at bounding box center [996, 245] width 349 height 20
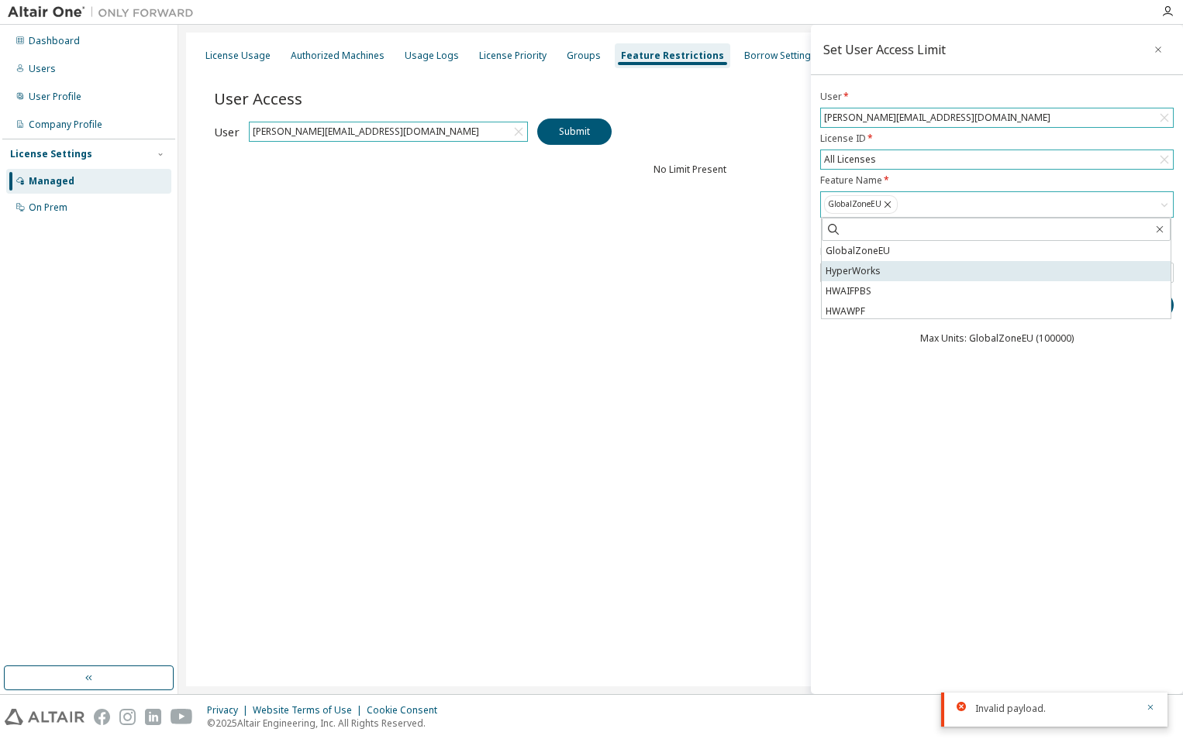
click at [877, 274] on li "HyperWorks" at bounding box center [996, 271] width 349 height 20
click at [875, 381] on div "Set User Access Limit User * prabakaran.mohan@ohvc.co.uk License ID * All Licen…" at bounding box center [997, 360] width 372 height 670
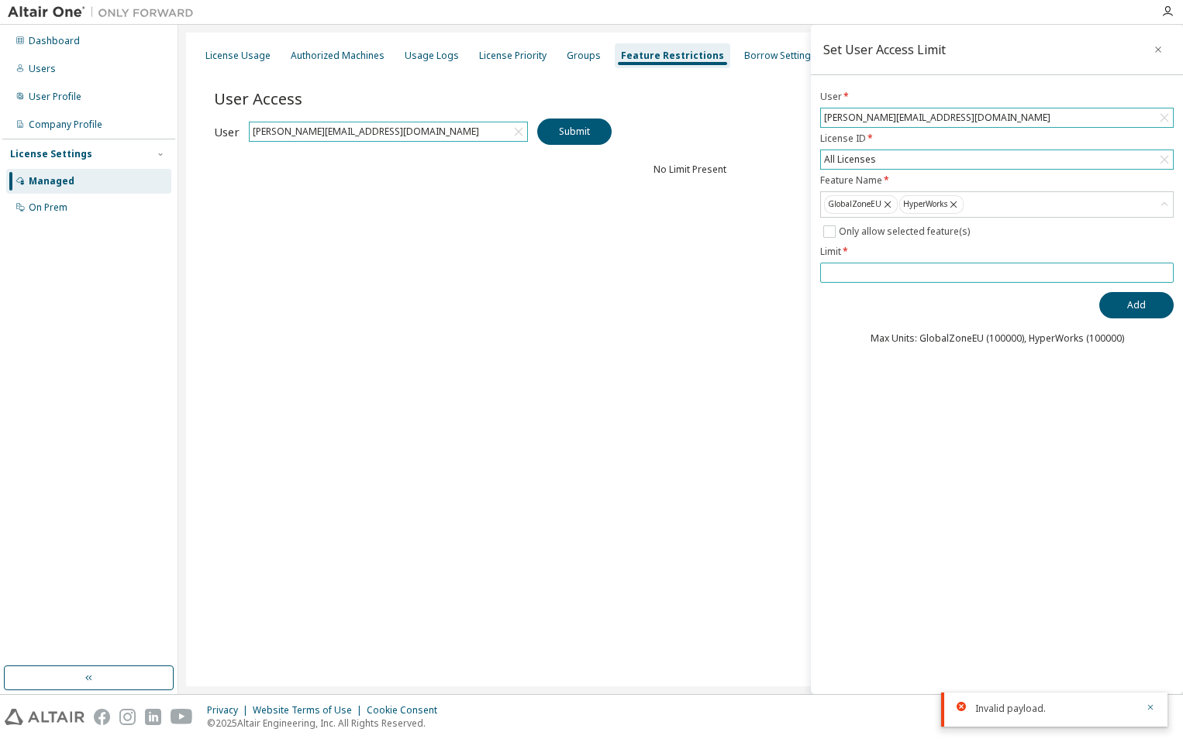
click at [914, 276] on input "number" at bounding box center [997, 273] width 346 height 12
click at [1163, 272] on input "*" at bounding box center [997, 273] width 346 height 12
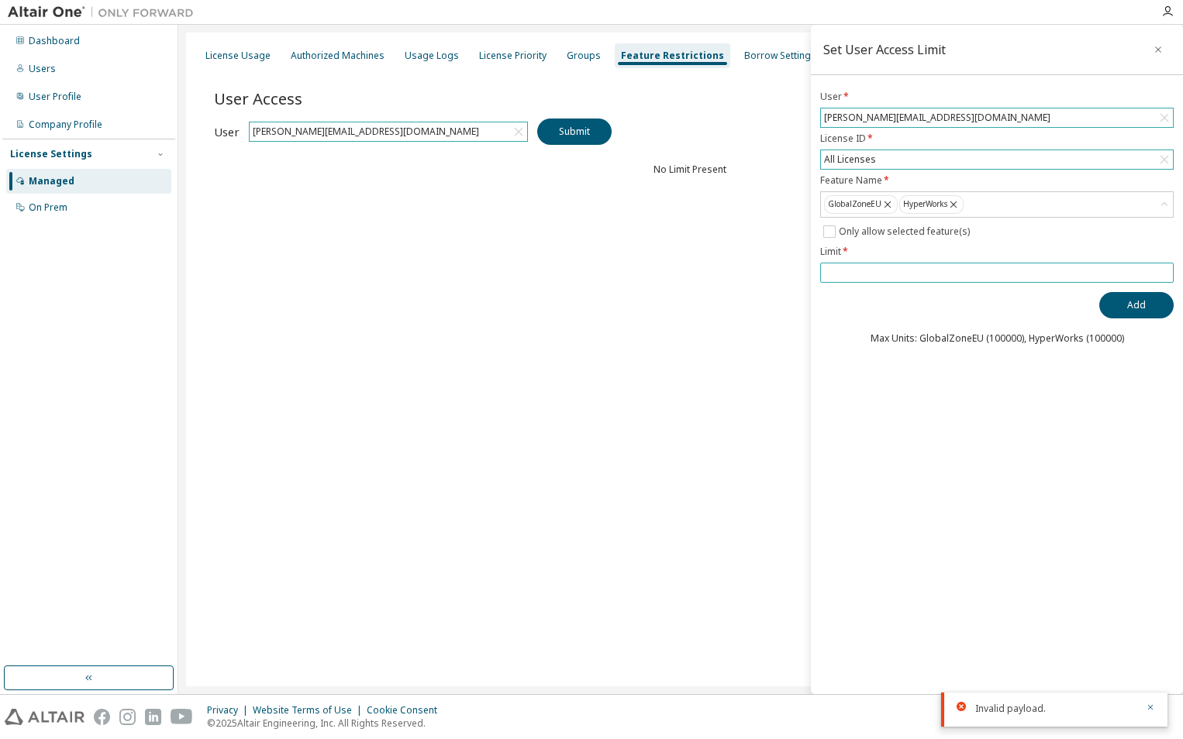
click at [1163, 272] on input "**" at bounding box center [997, 273] width 346 height 12
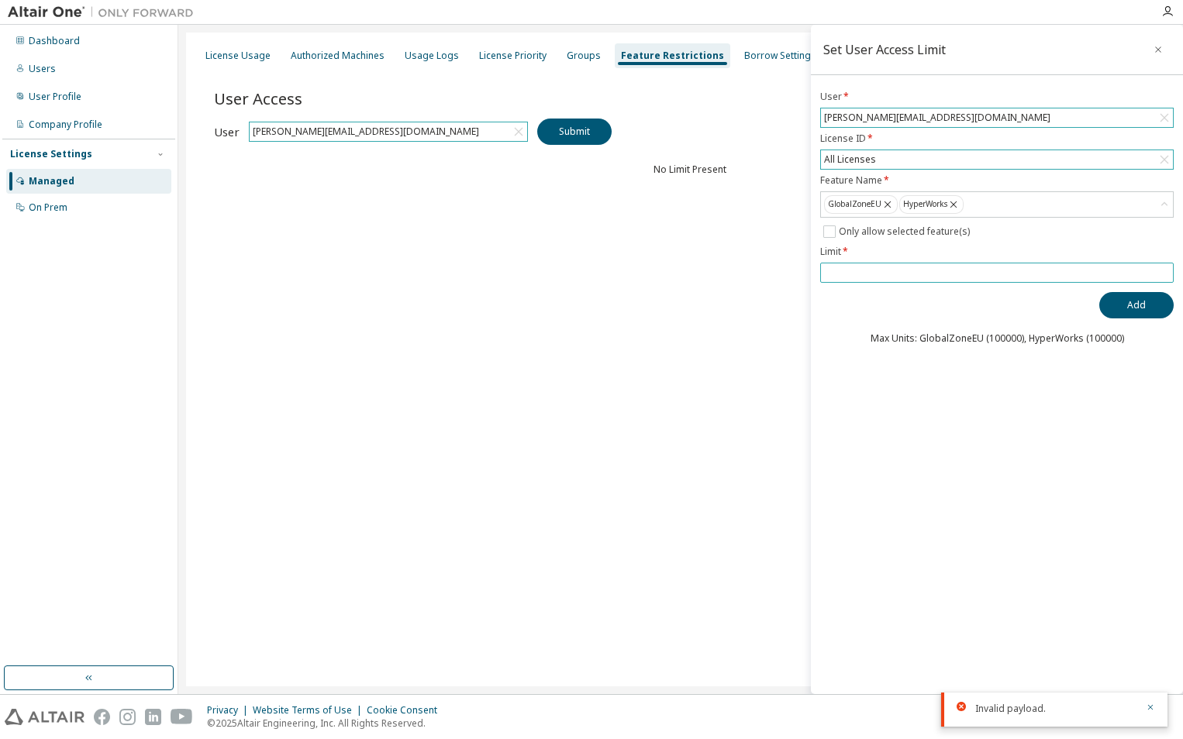
click at [1163, 272] on input "**" at bounding box center [997, 273] width 346 height 12
drag, startPoint x: 884, startPoint y: 267, endPoint x: 770, endPoint y: 273, distance: 113.3
click at [770, 273] on main "Set User Access Limit User * prabakaran.mohan@ohvc.co.uk License ID * All Licen…" at bounding box center [680, 360] width 1004 height 670
type input "******"
click at [1120, 299] on button "Add" at bounding box center [1136, 305] width 74 height 26
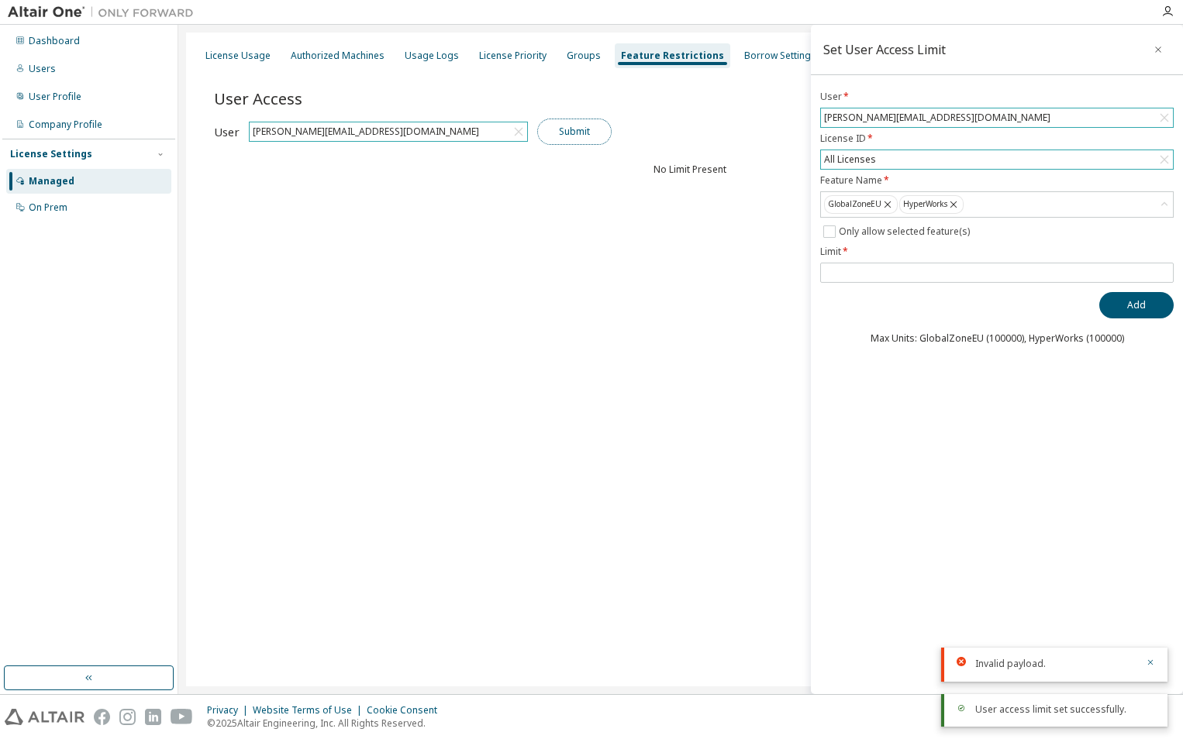
click at [562, 136] on button "Submit" at bounding box center [574, 132] width 74 height 26
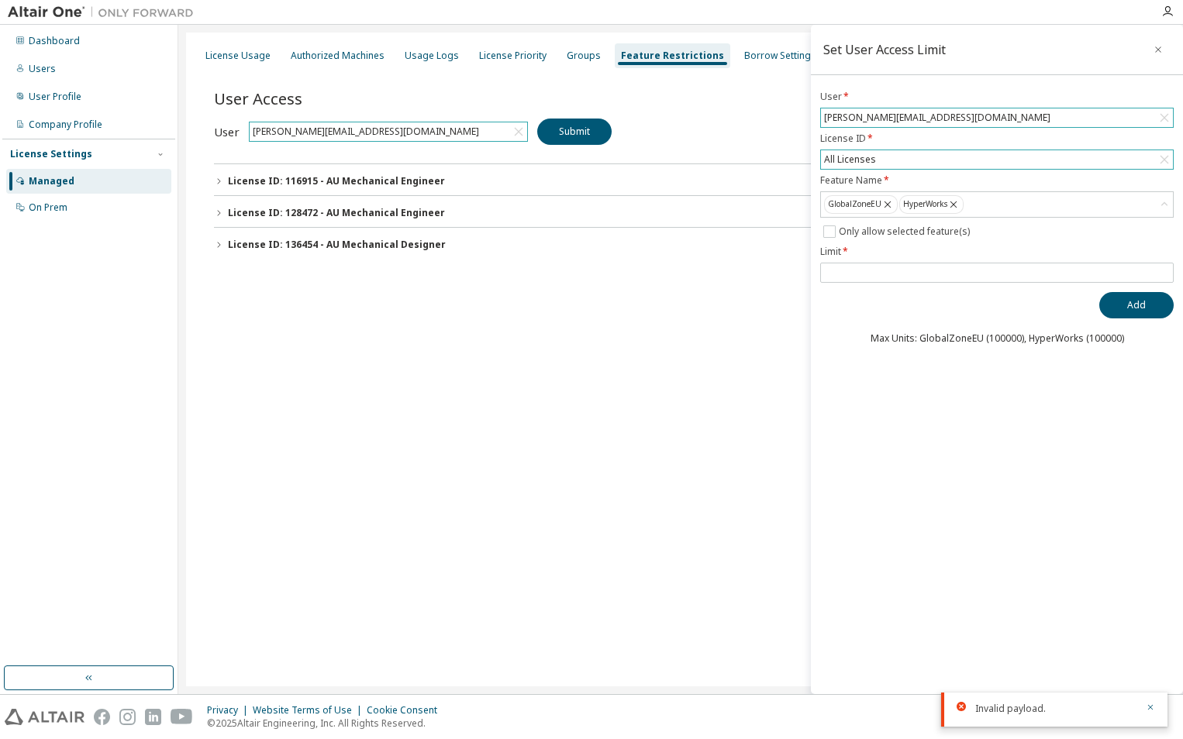
click at [341, 326] on div "License Usage Authorized Machines Usage Logs License Priority Groups Feature Re…" at bounding box center [680, 360] width 989 height 654
click at [1152, 50] on button "button" at bounding box center [1158, 49] width 25 height 25
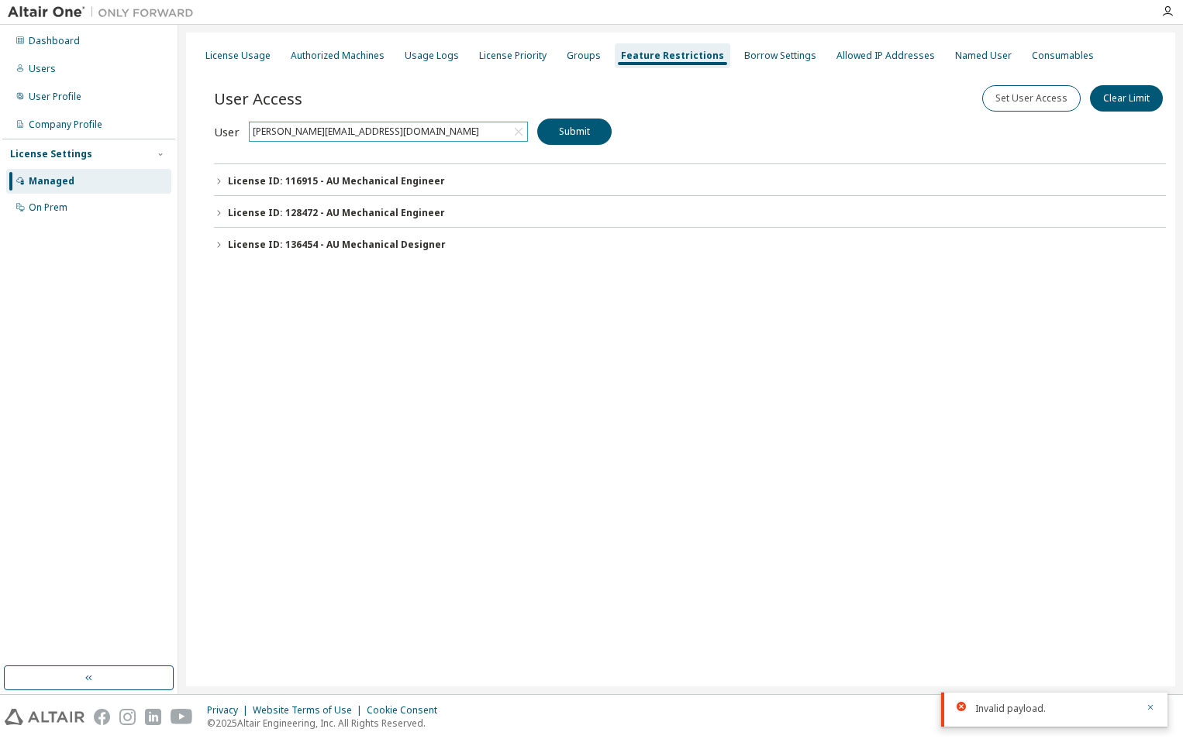
scroll to position [3, 0]
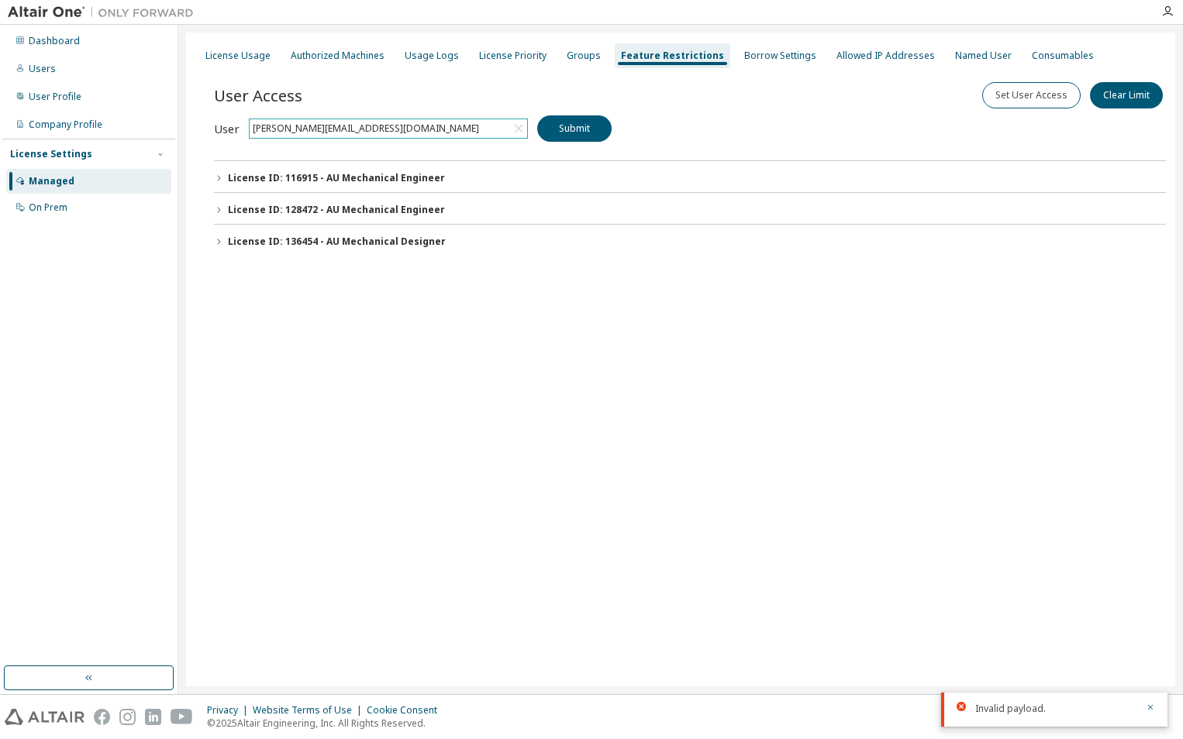
click at [223, 179] on button "License ID: 116915 - AU Mechanical Engineer" at bounding box center [690, 178] width 952 height 34
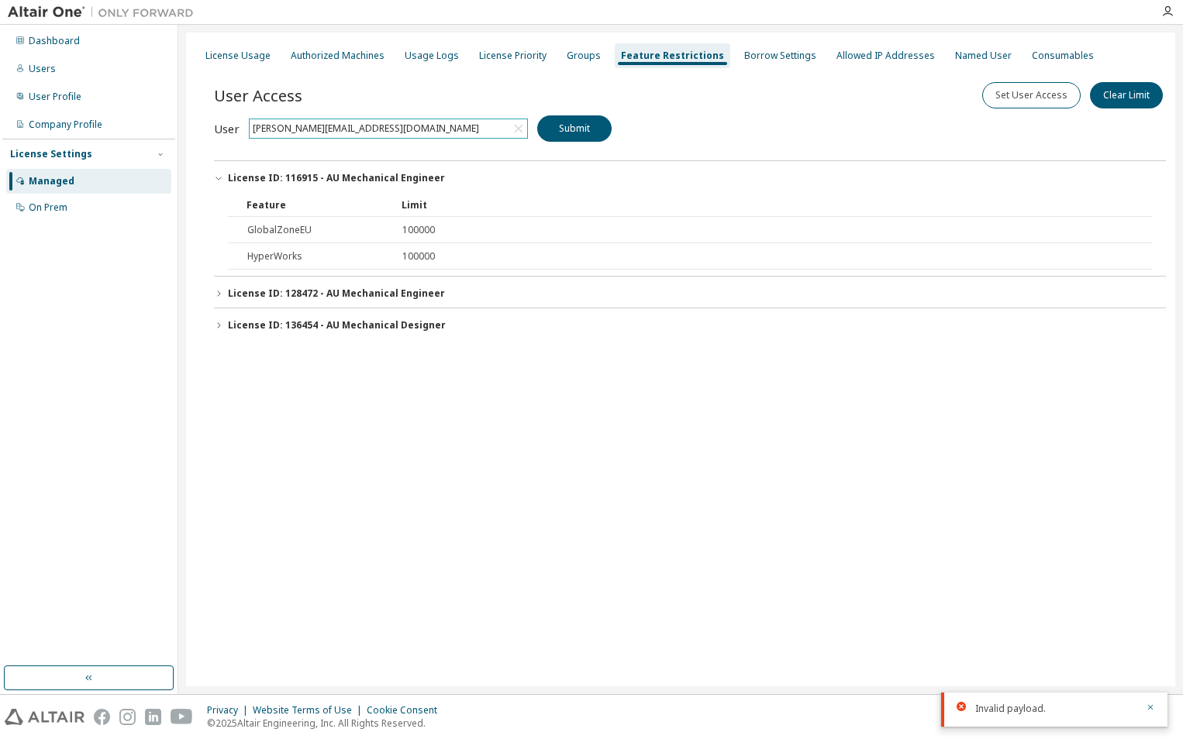
click at [224, 295] on button "License ID: 128472 - AU Mechanical Engineer" at bounding box center [690, 294] width 952 height 34
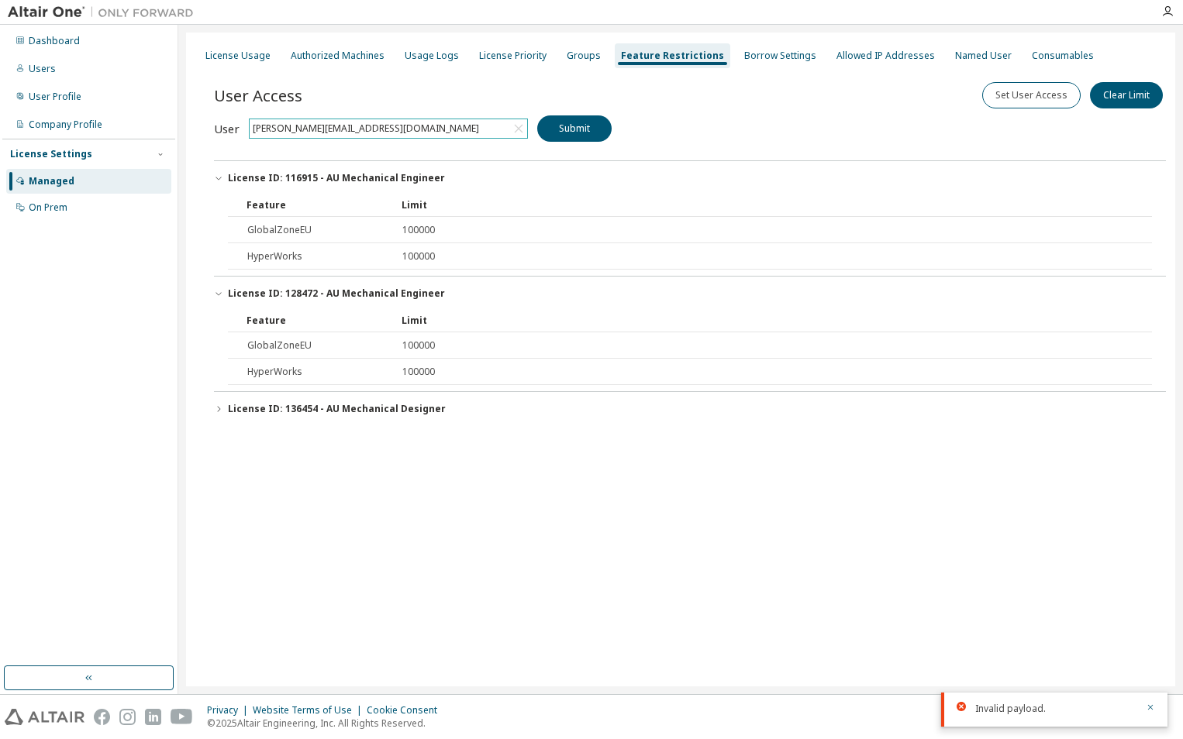
click at [226, 408] on button "License ID: 136454 - AU Mechanical Designer" at bounding box center [690, 409] width 952 height 34
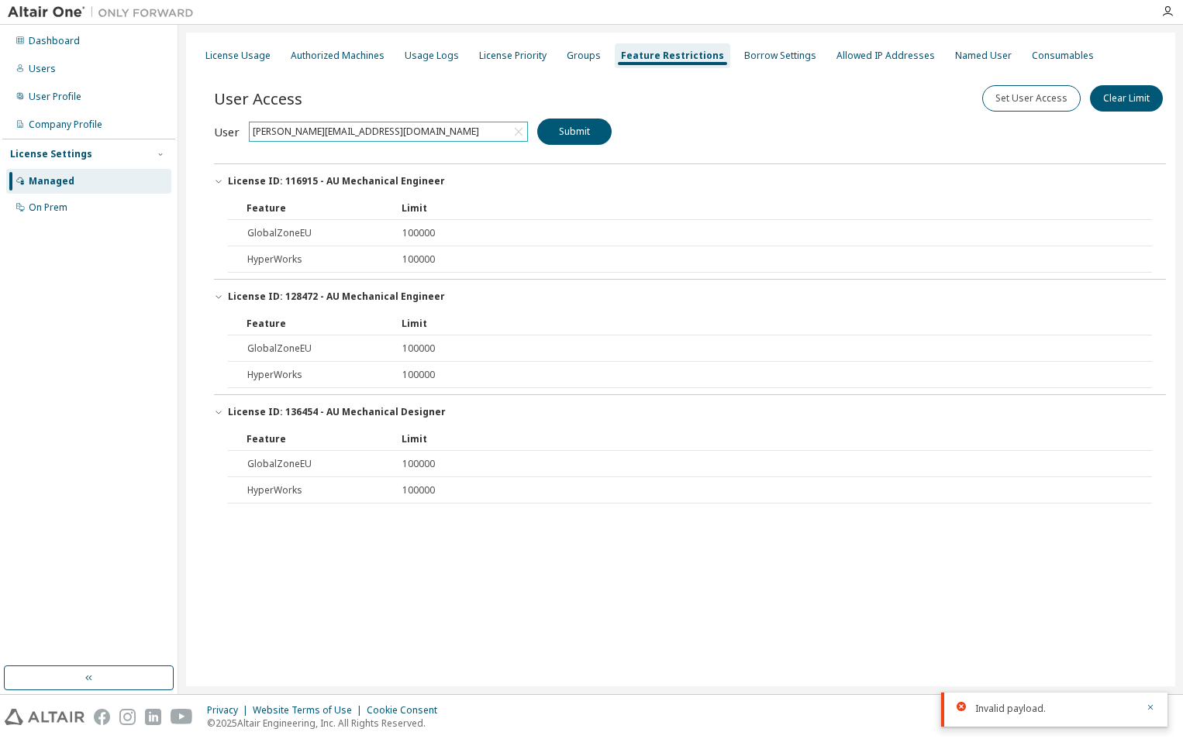
scroll to position [0, 0]
click at [224, 50] on div "License Usage" at bounding box center [237, 56] width 65 height 12
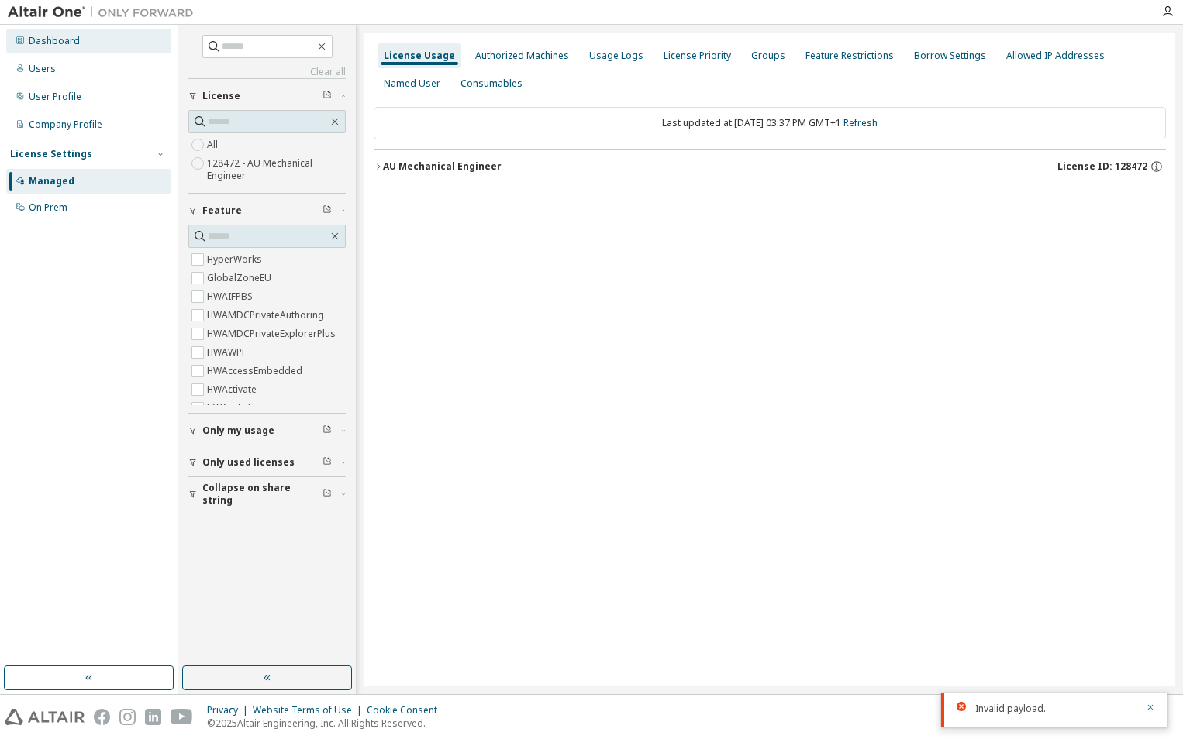
click at [90, 42] on div "Dashboard" at bounding box center [88, 41] width 165 height 25
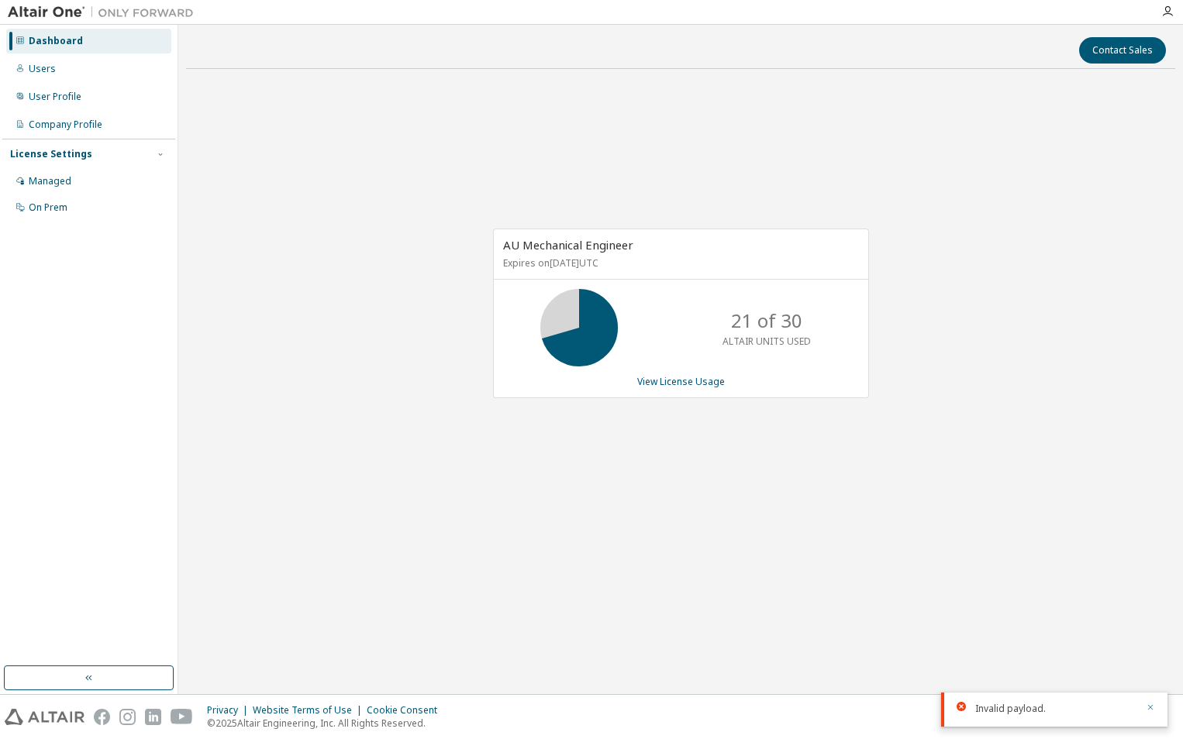
click at [1148, 710] on icon "button" at bounding box center [1150, 707] width 5 height 5
